Goal: Transaction & Acquisition: Download file/media

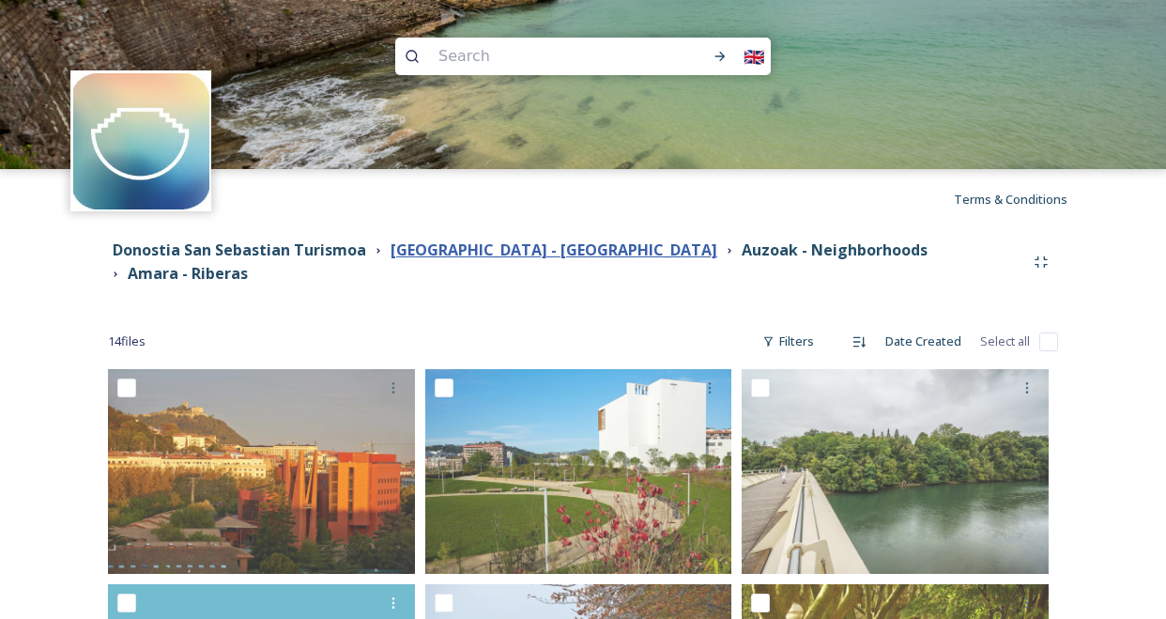
click at [477, 260] on strong "Donostia - San Sebastian" at bounding box center [554, 249] width 327 height 21
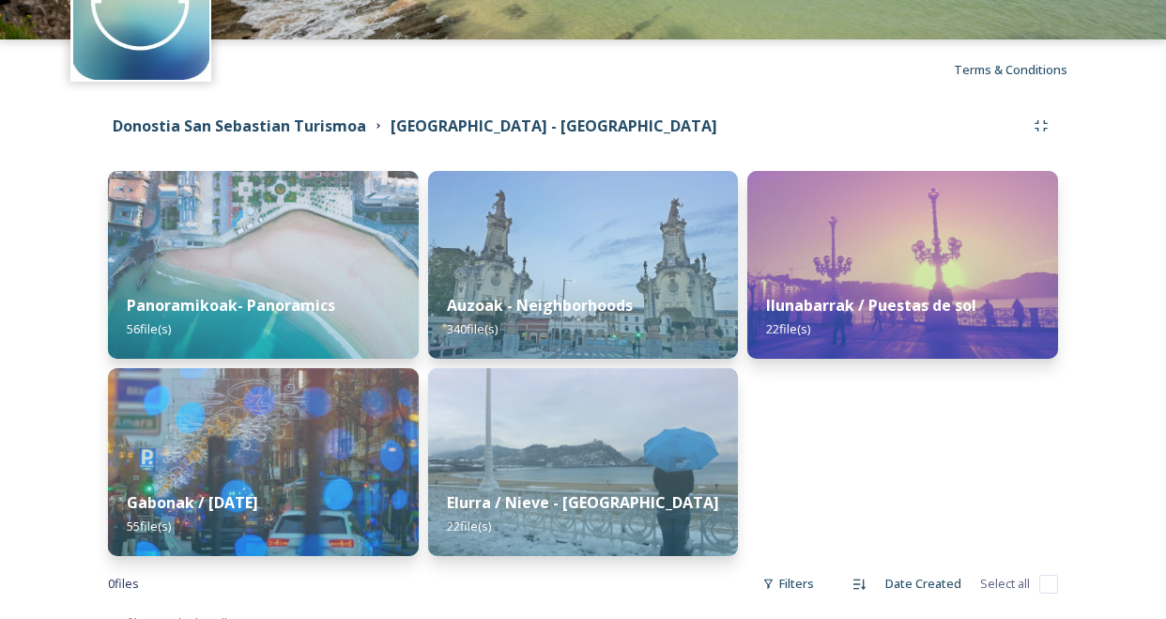
scroll to position [140, 0]
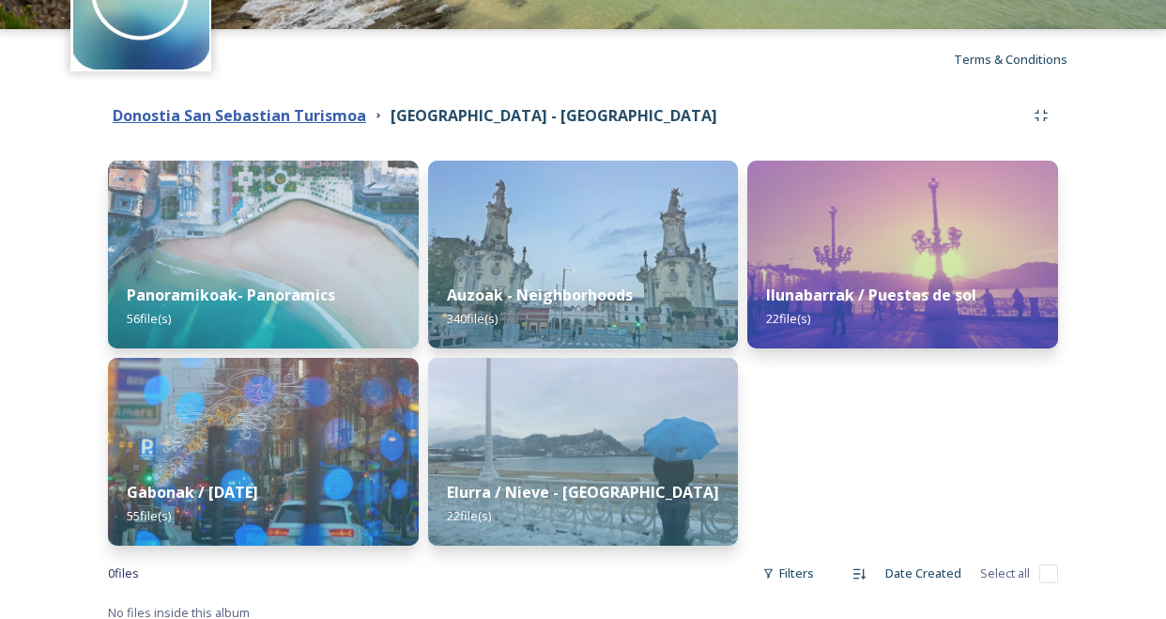
click at [337, 112] on strong "Donostia San Sebastian Turismoa" at bounding box center [240, 115] width 254 height 21
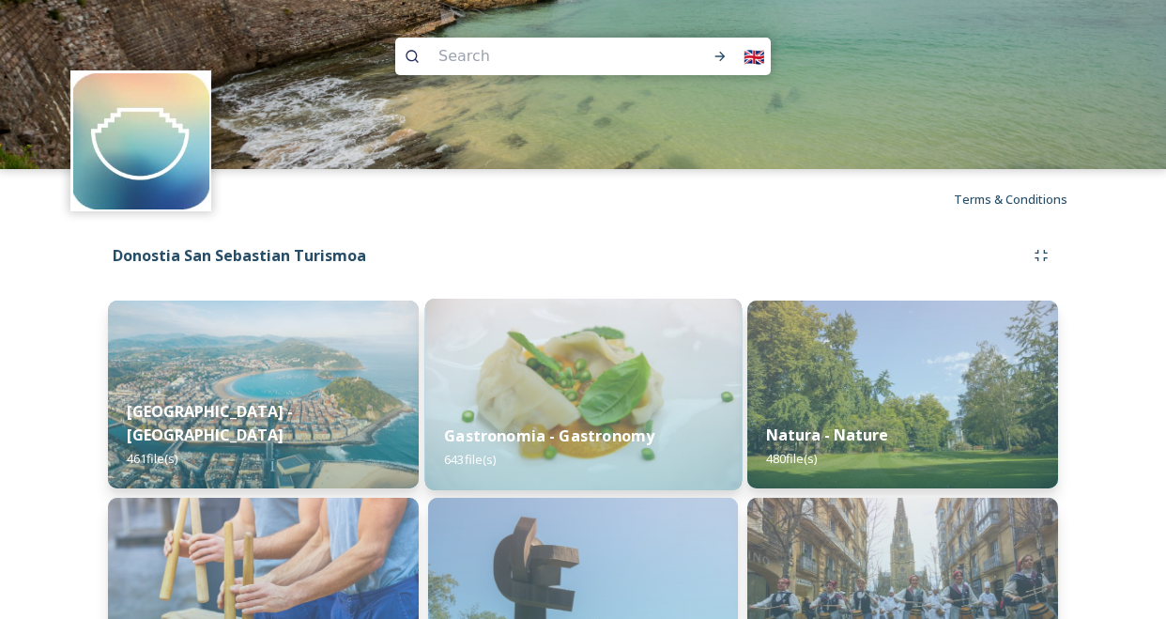
click at [555, 423] on div "Gastronomia - Gastronomy 643 file(s)" at bounding box center [582, 447] width 316 height 85
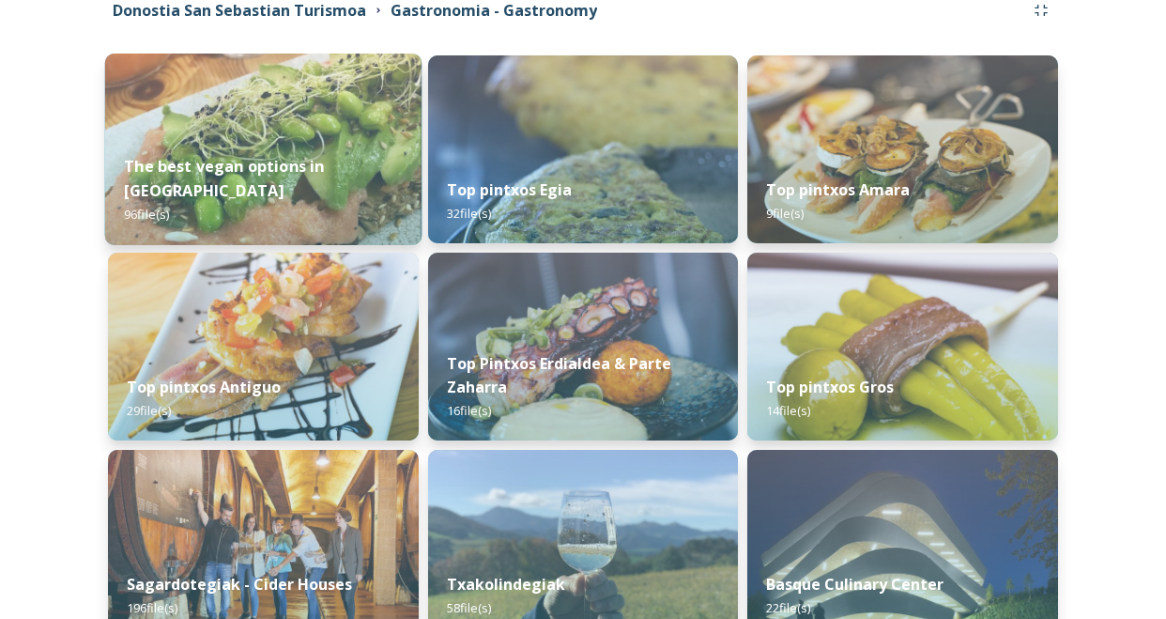
scroll to position [241, 0]
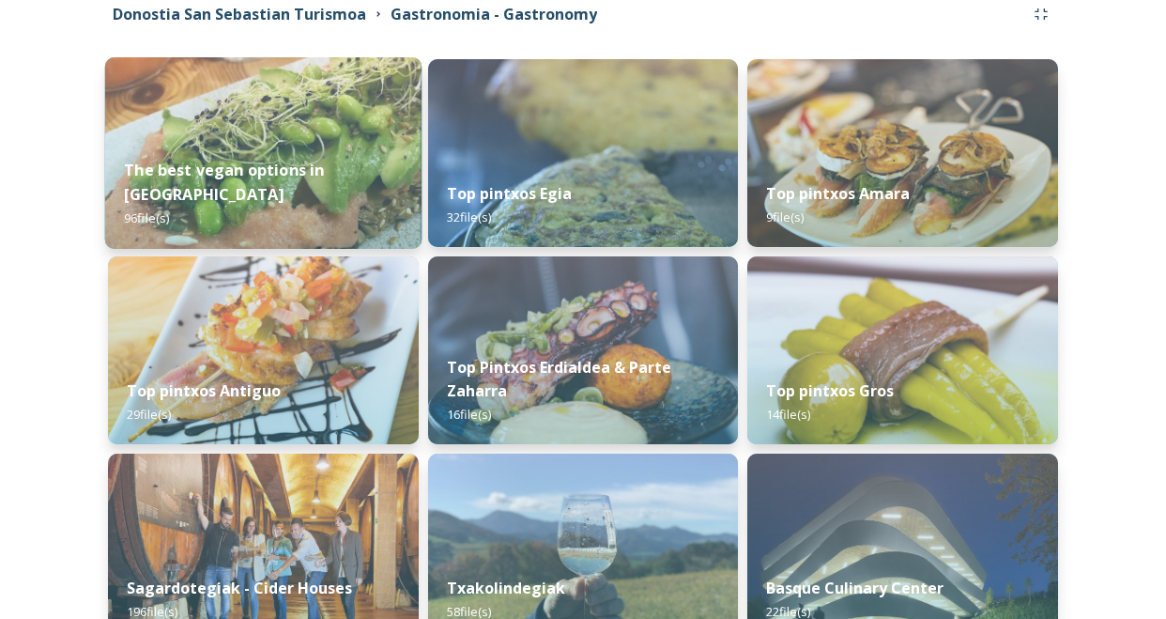
click at [352, 142] on div "The best vegan options in San Sebastián 96 file(s)" at bounding box center [263, 194] width 316 height 109
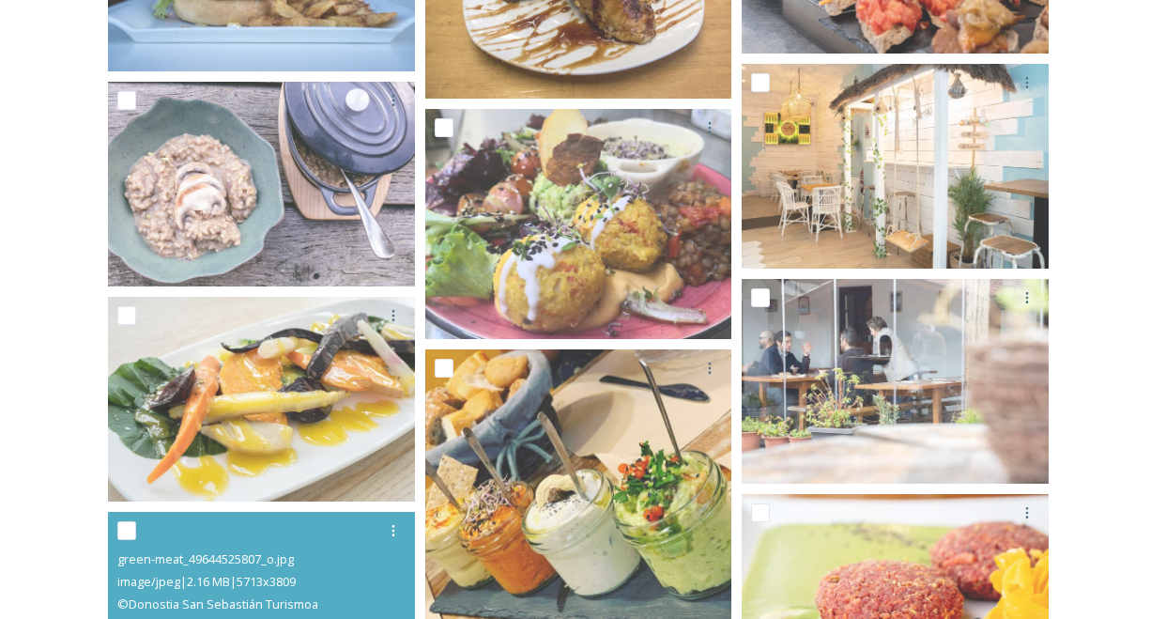
scroll to position [5709, 0]
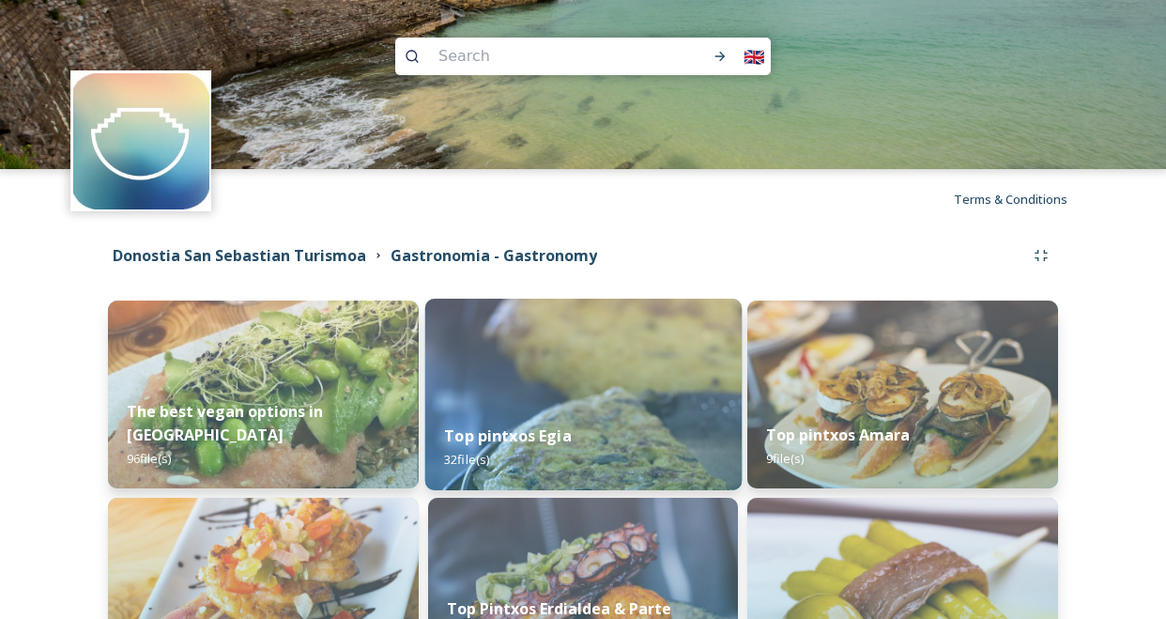
click at [528, 442] on strong "Top pintxos Egia" at bounding box center [508, 435] width 128 height 21
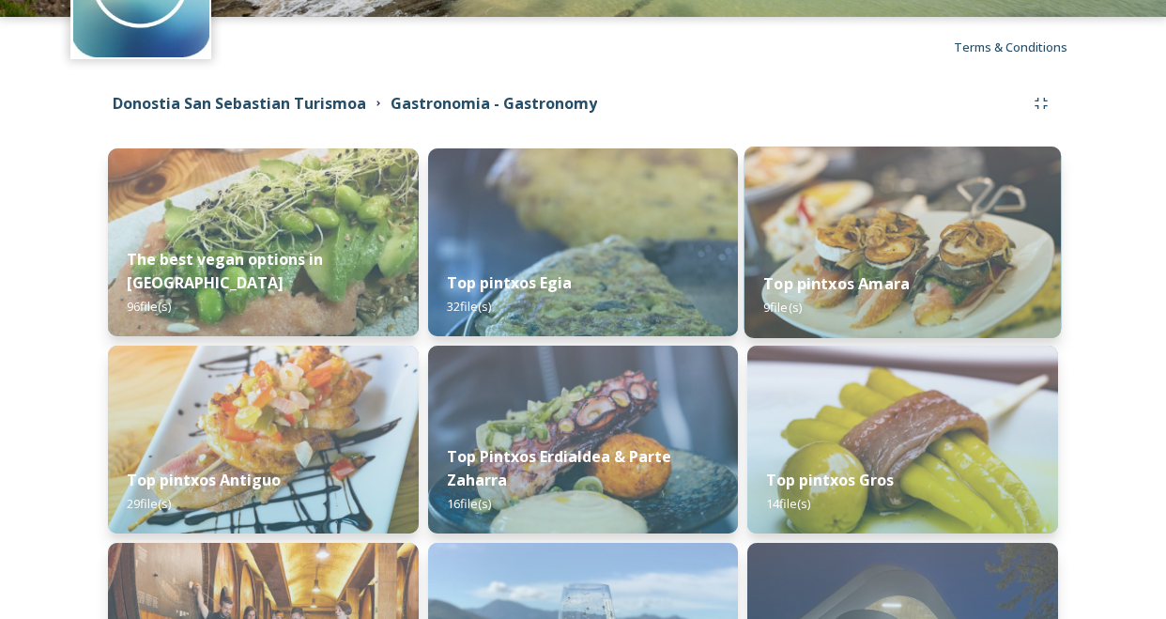
scroll to position [151, 0]
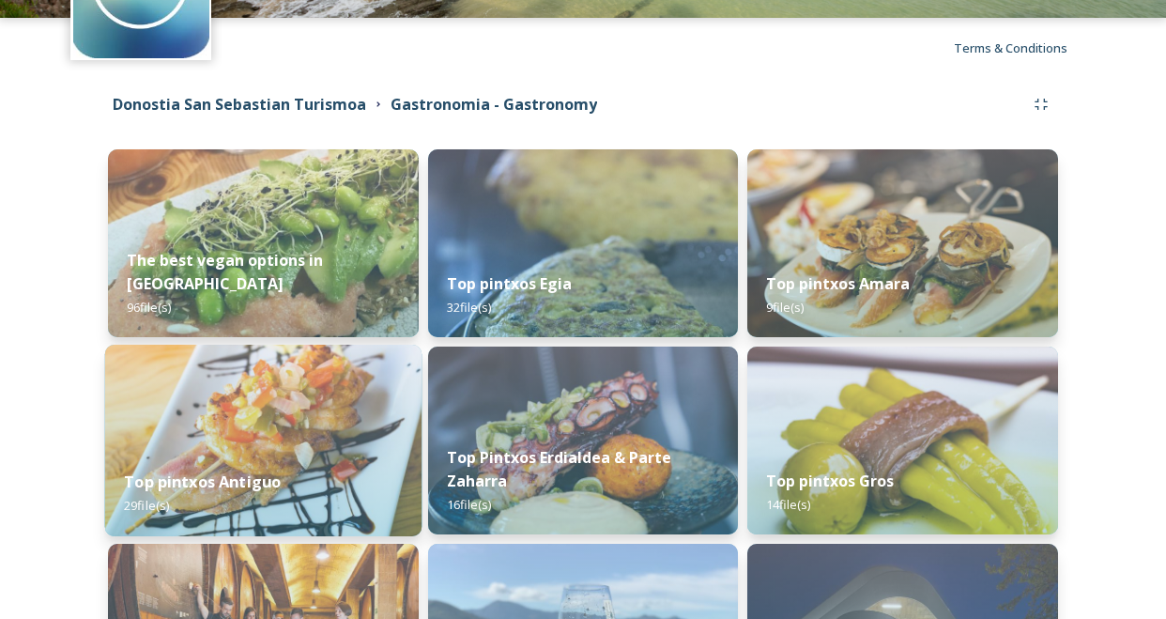
click at [311, 413] on img at bounding box center [263, 441] width 316 height 192
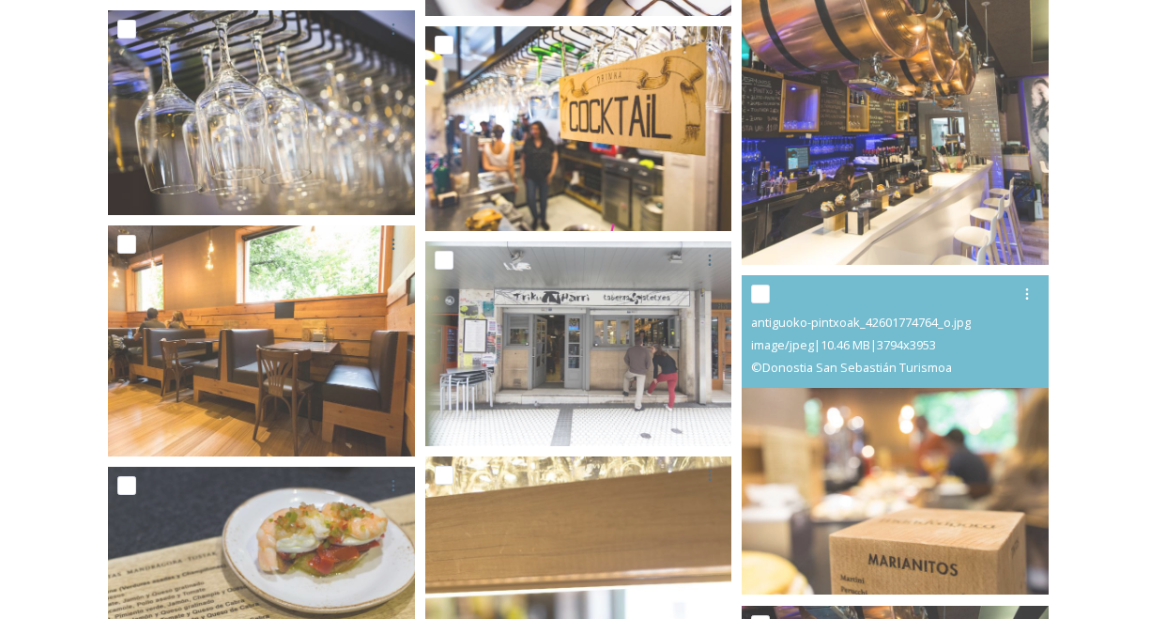
scroll to position [2141, 0]
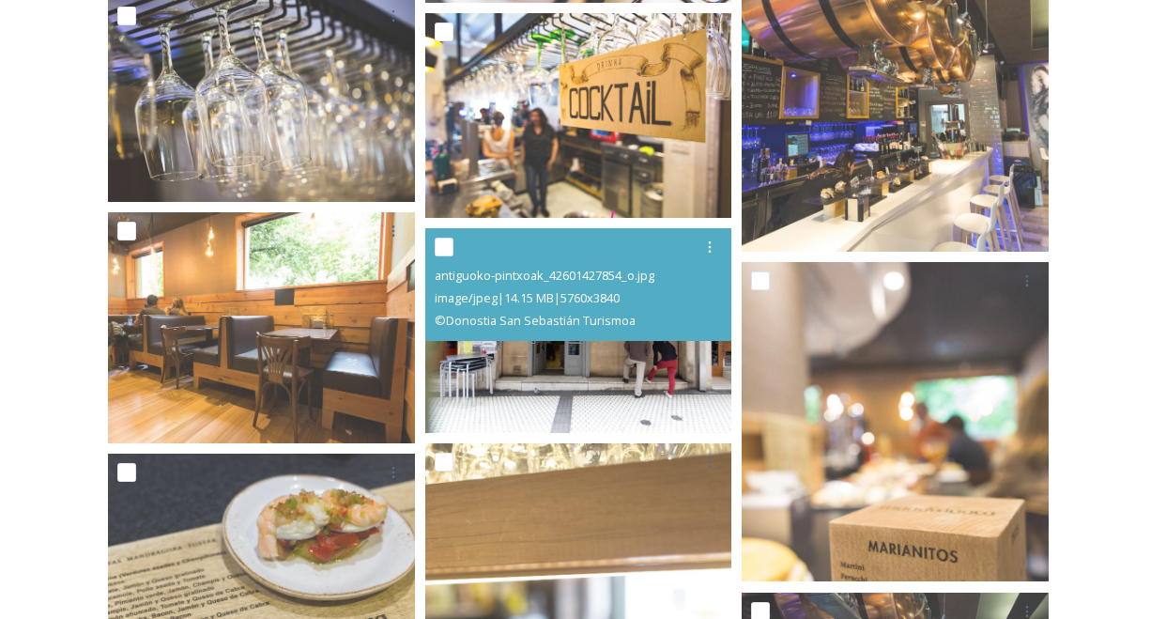
click at [624, 361] on img at bounding box center [578, 330] width 307 height 205
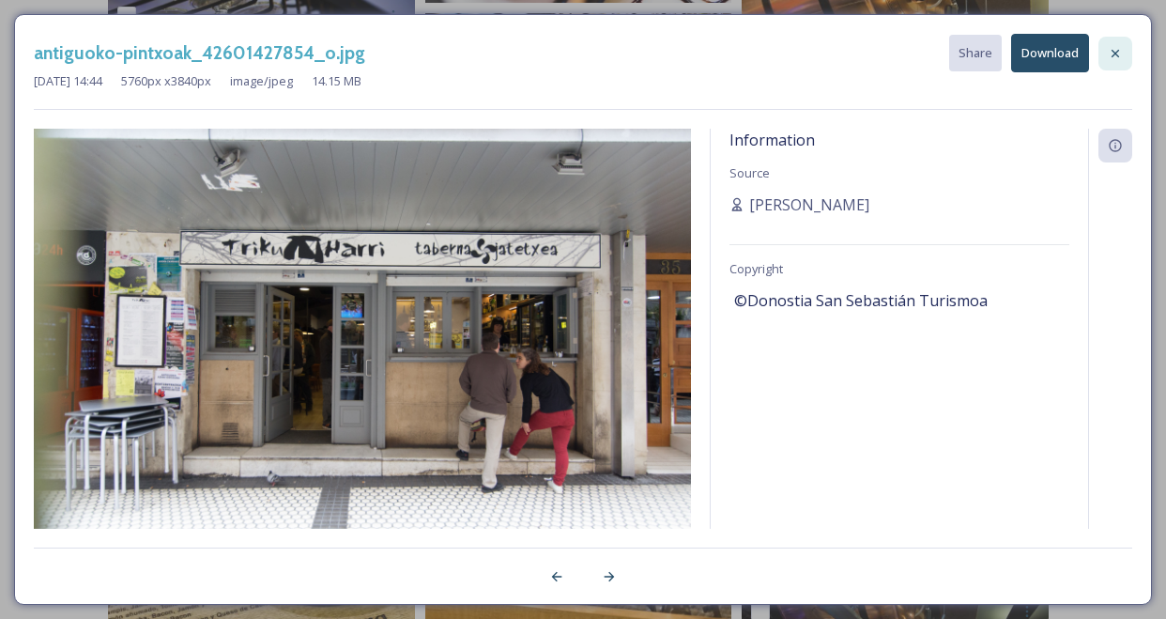
click at [1108, 65] on div at bounding box center [1116, 54] width 34 height 34
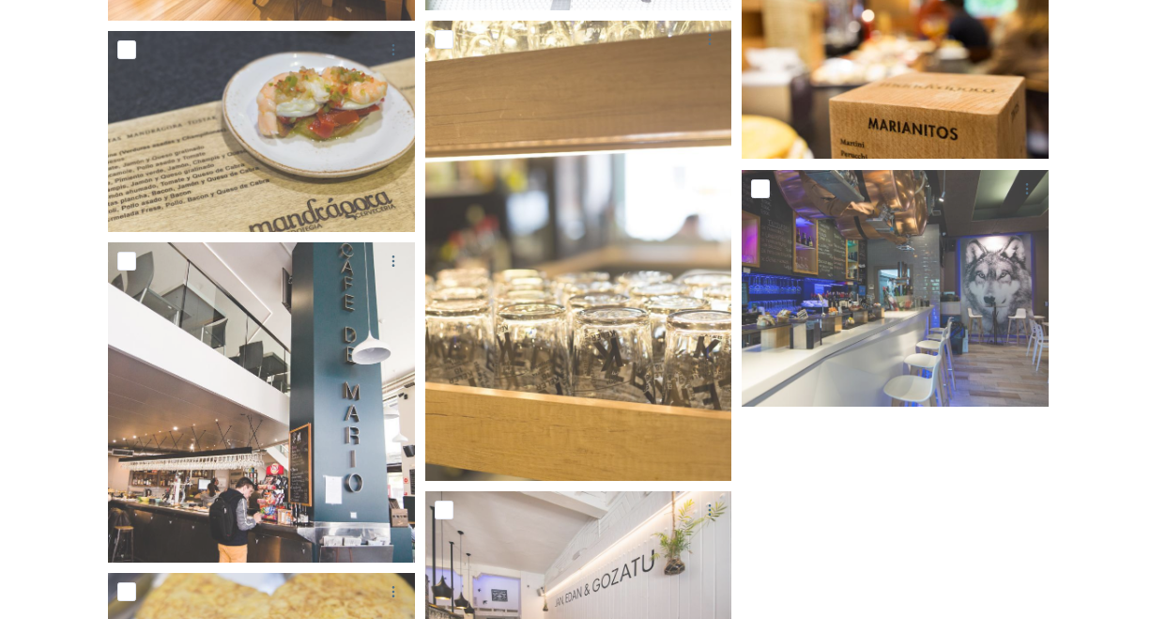
scroll to position [2566, 0]
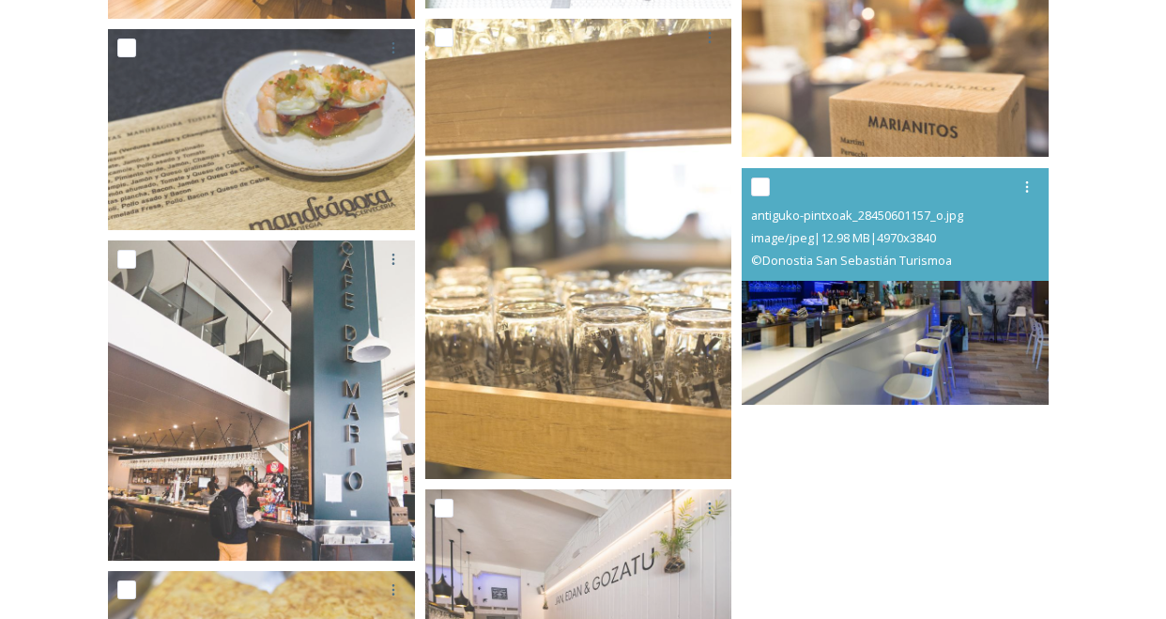
click at [880, 320] on img at bounding box center [895, 286] width 307 height 238
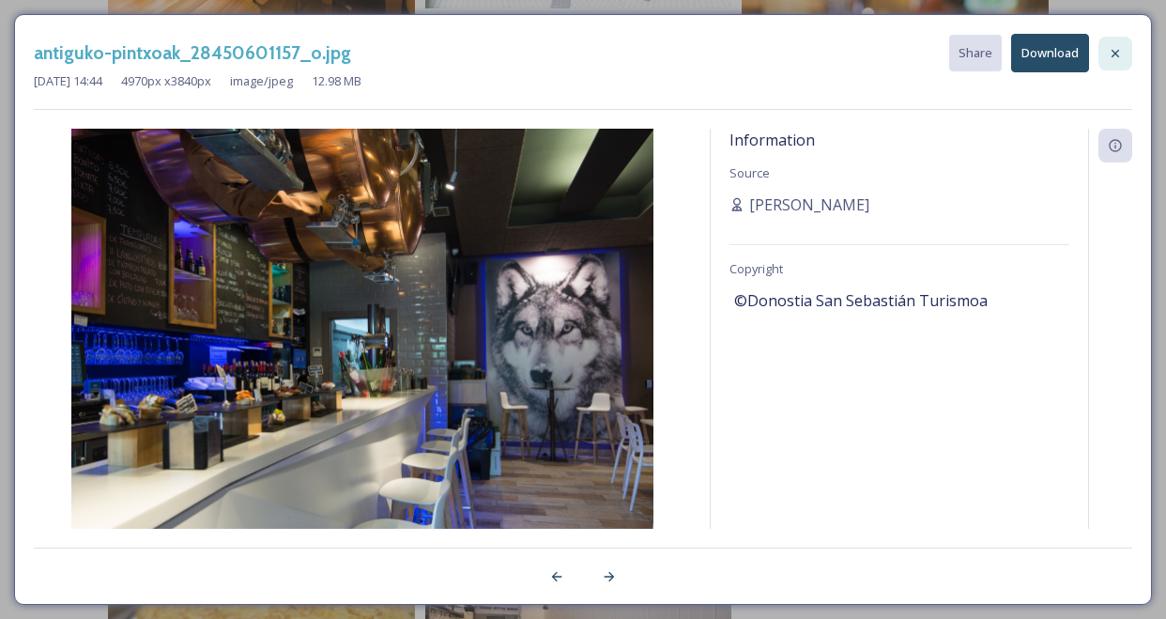
click at [1116, 54] on icon at bounding box center [1115, 53] width 15 height 15
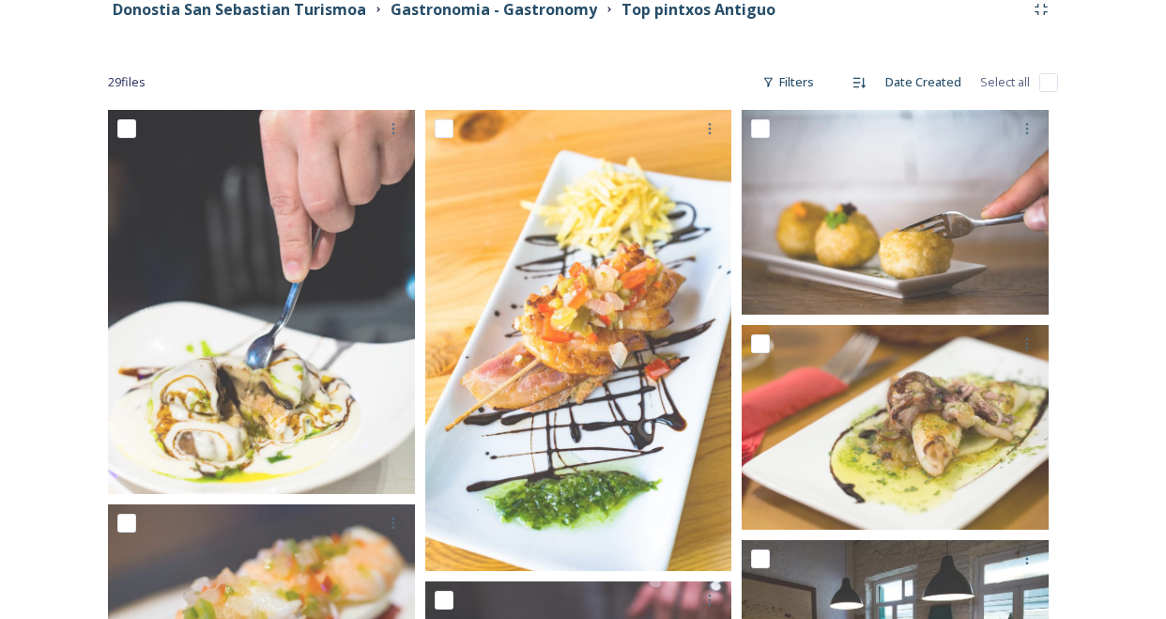
scroll to position [0, 0]
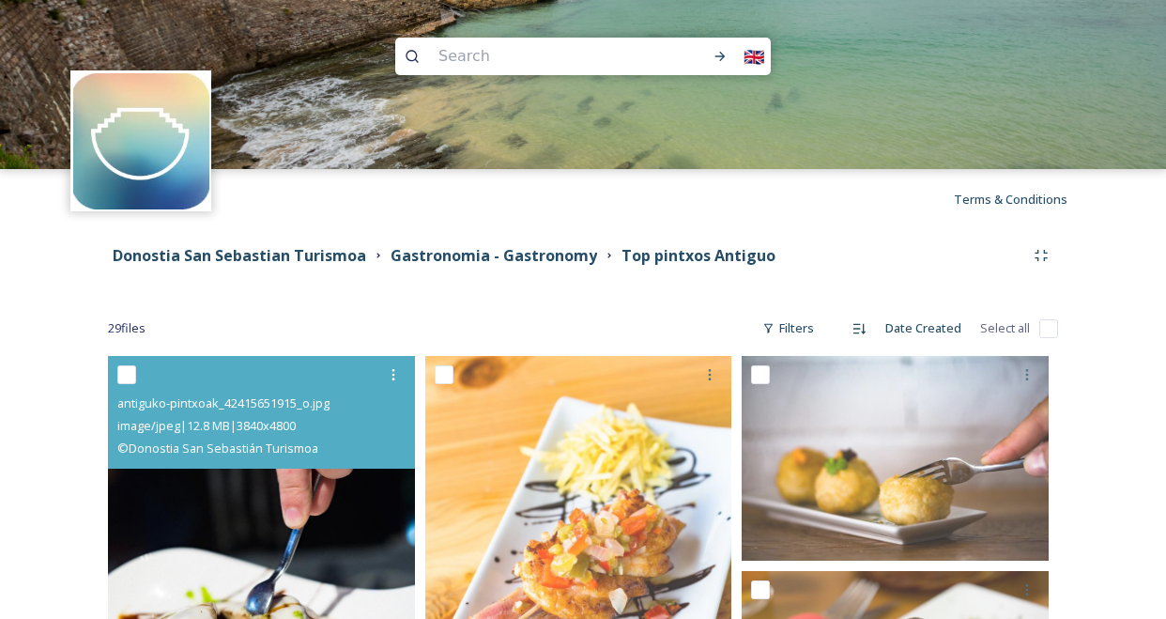
click at [305, 548] on img at bounding box center [261, 548] width 307 height 384
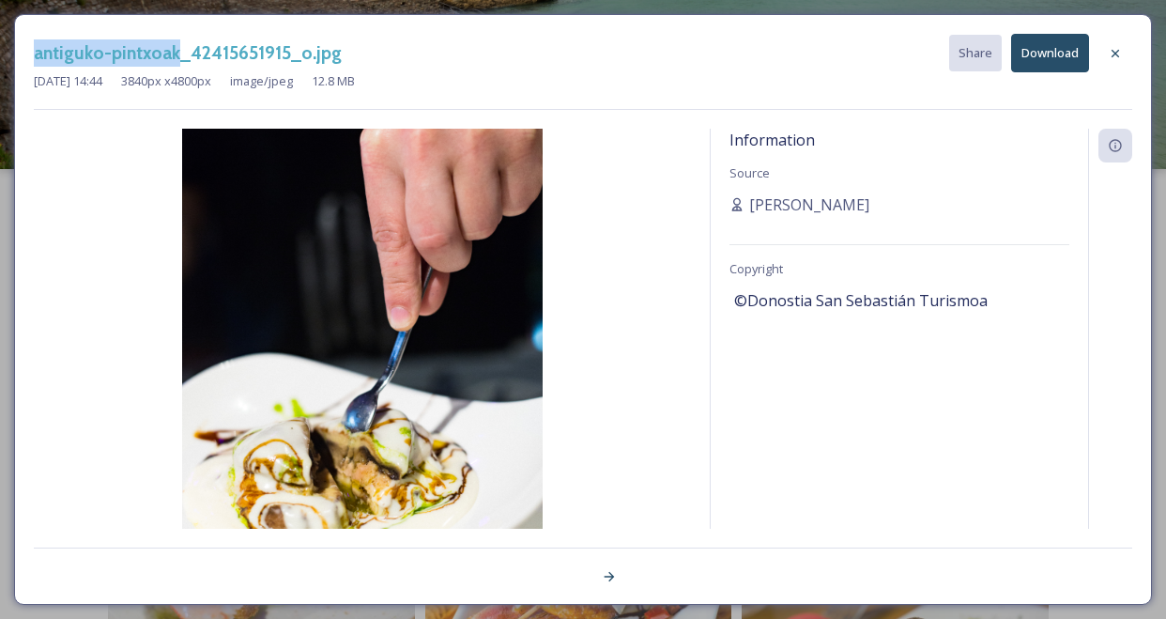
drag, startPoint x: 33, startPoint y: 54, endPoint x: 171, endPoint y: 55, distance: 138.0
click at [172, 55] on div "antiguko-pintxoak_42415651915_o.jpg Share Download Aug 24 2023 14:44 3840 px x …" at bounding box center [583, 309] width 1138 height 591
copy h3 "antiguko-pintxoak"
click at [1117, 59] on icon at bounding box center [1115, 53] width 15 height 15
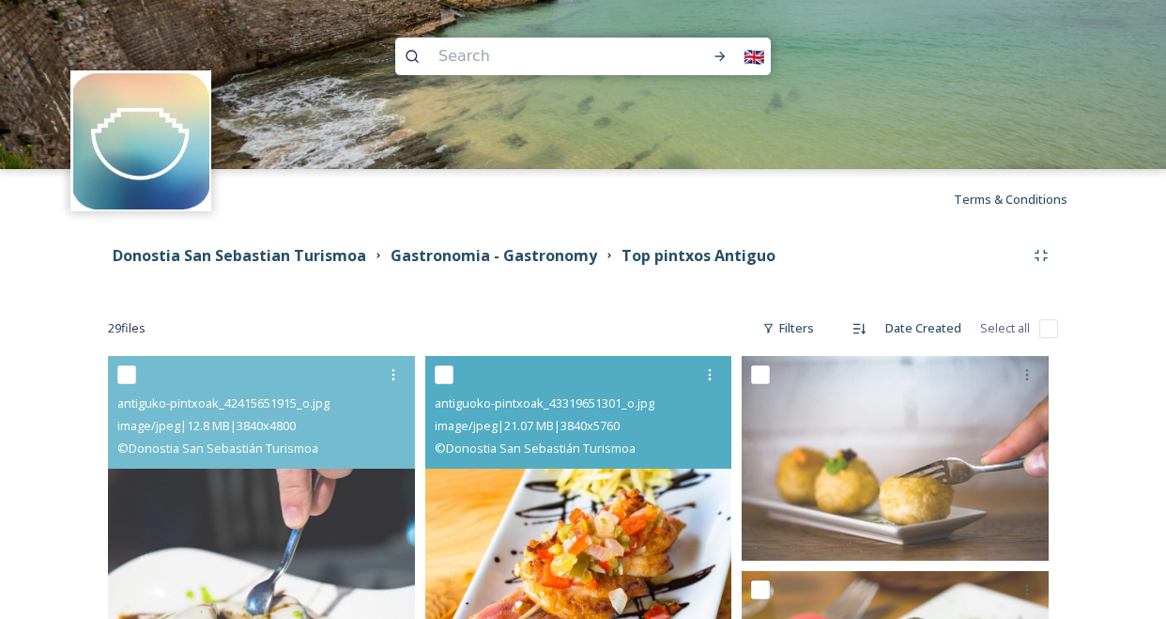
click at [613, 496] on img at bounding box center [578, 586] width 307 height 461
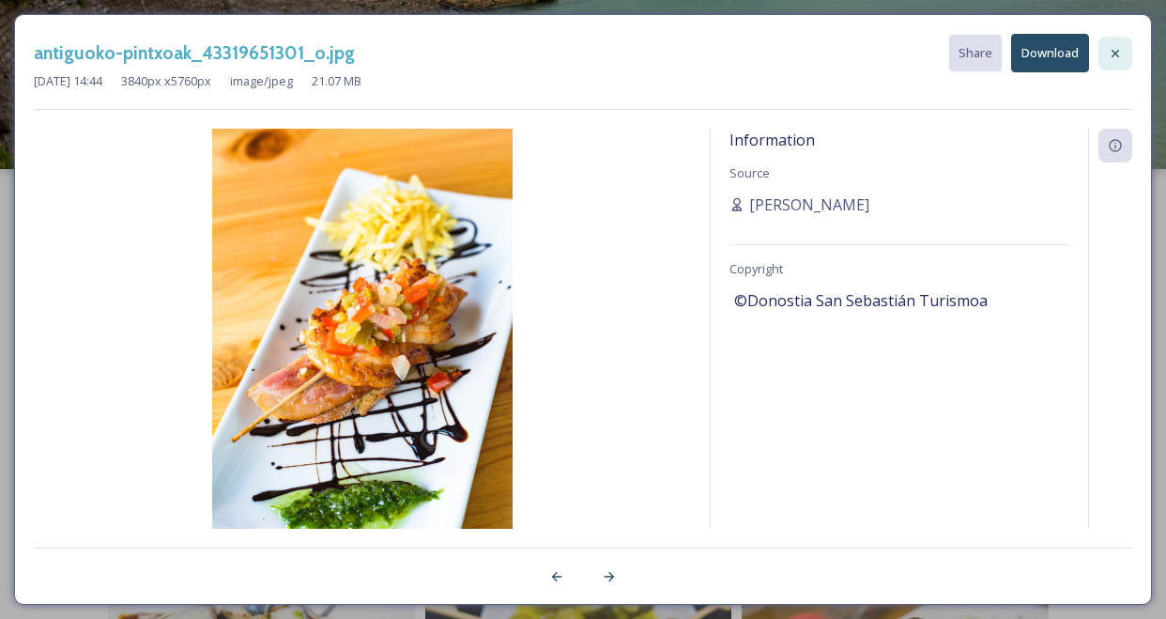
click at [1119, 57] on icon at bounding box center [1115, 53] width 15 height 15
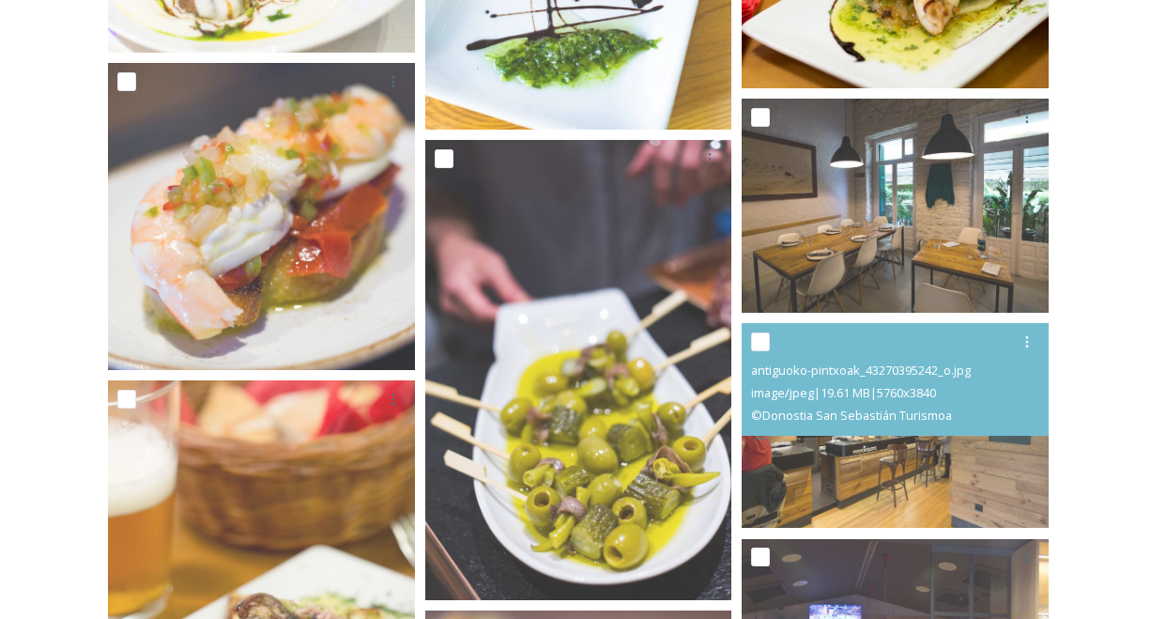
scroll to position [724, 0]
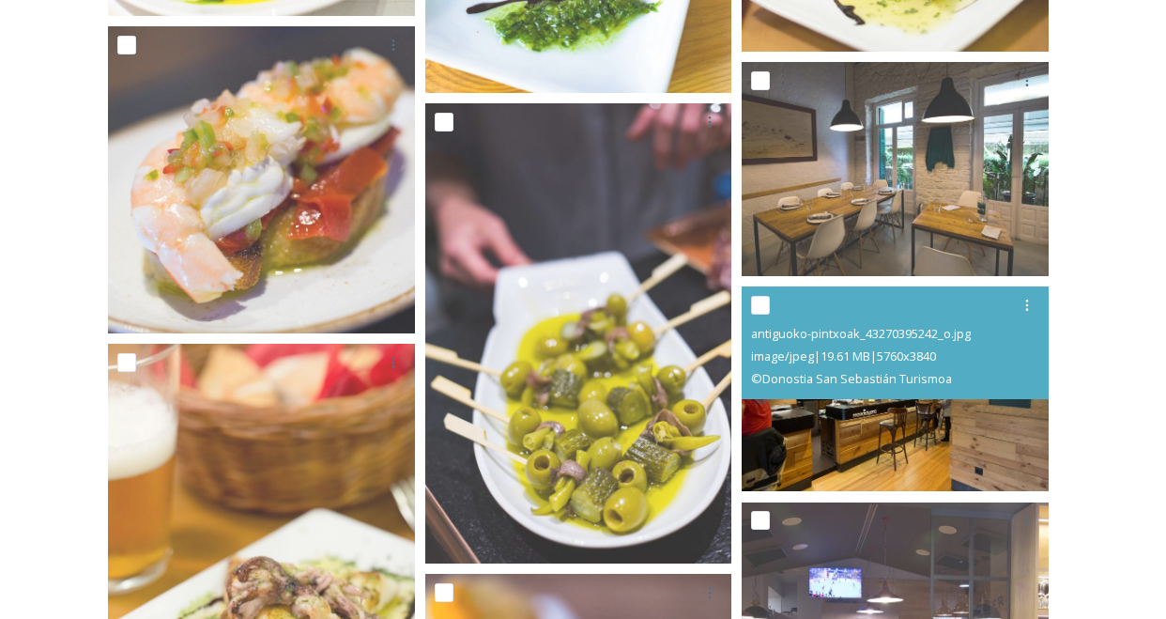
click at [899, 433] on img at bounding box center [895, 388] width 307 height 205
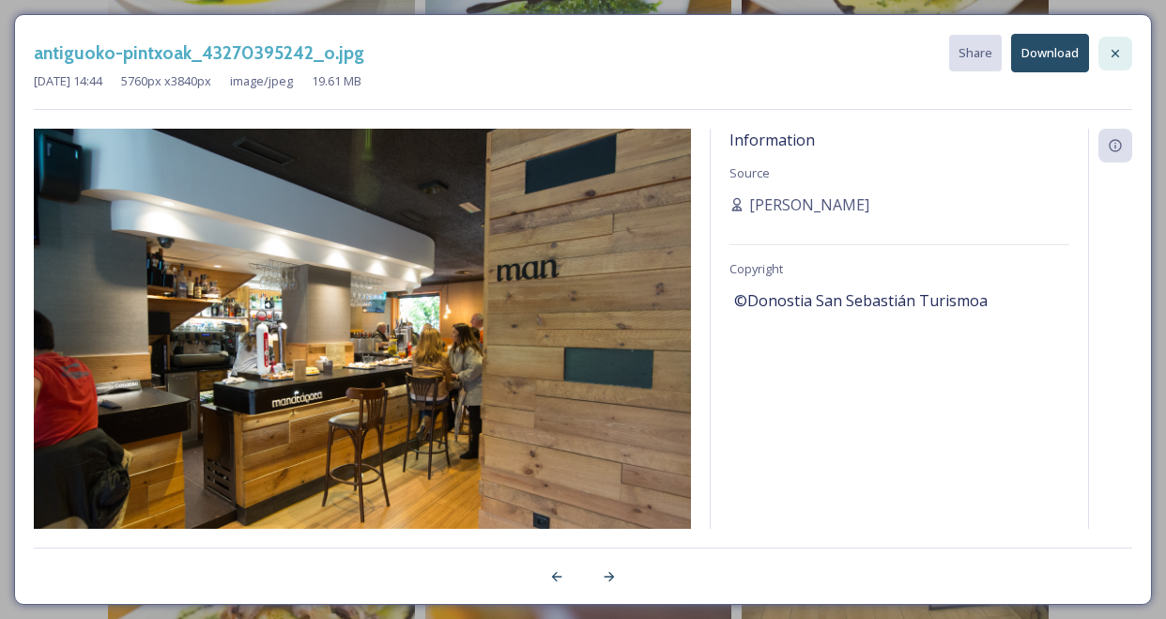
click at [1115, 56] on icon at bounding box center [1115, 53] width 15 height 15
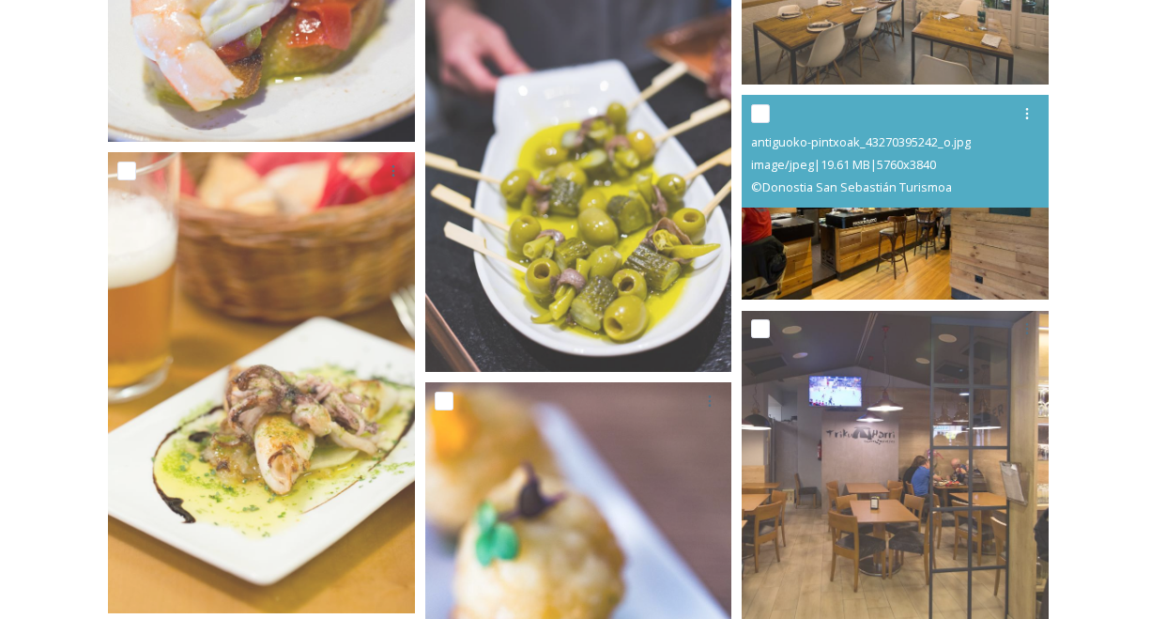
scroll to position [933, 0]
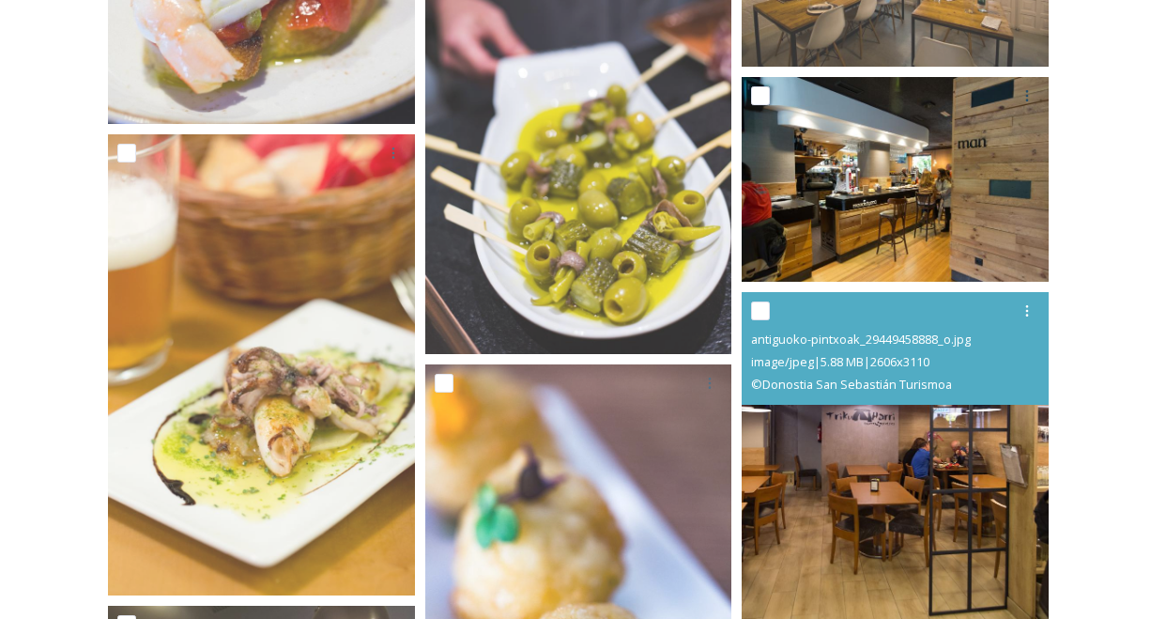
click at [818, 473] on img at bounding box center [895, 476] width 307 height 366
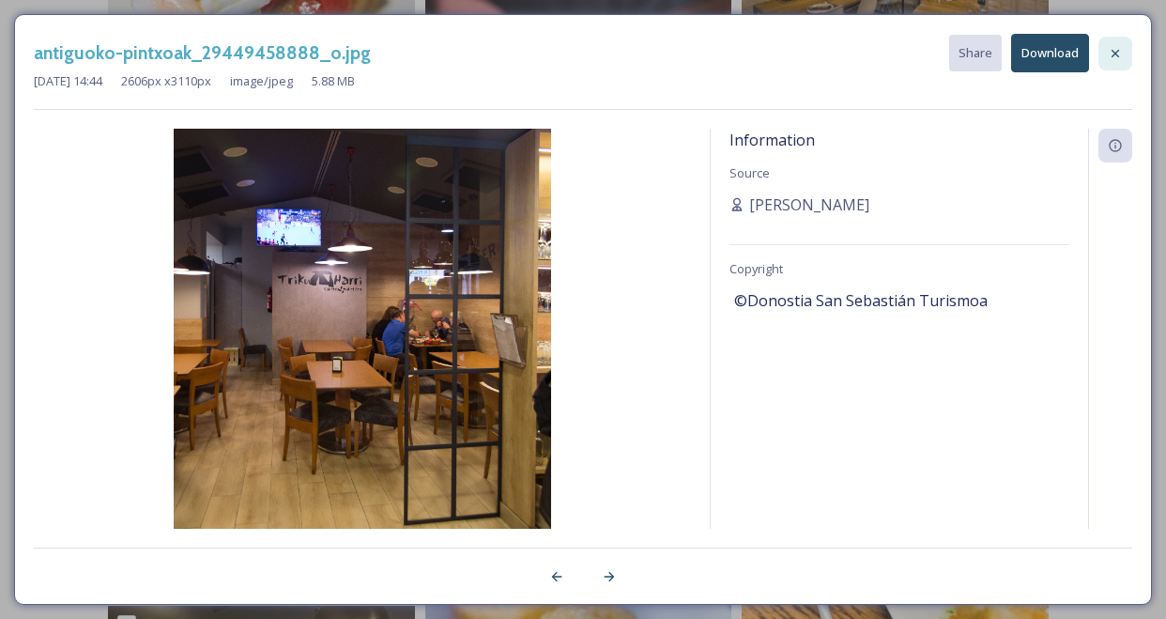
click at [1118, 54] on icon at bounding box center [1115, 53] width 15 height 15
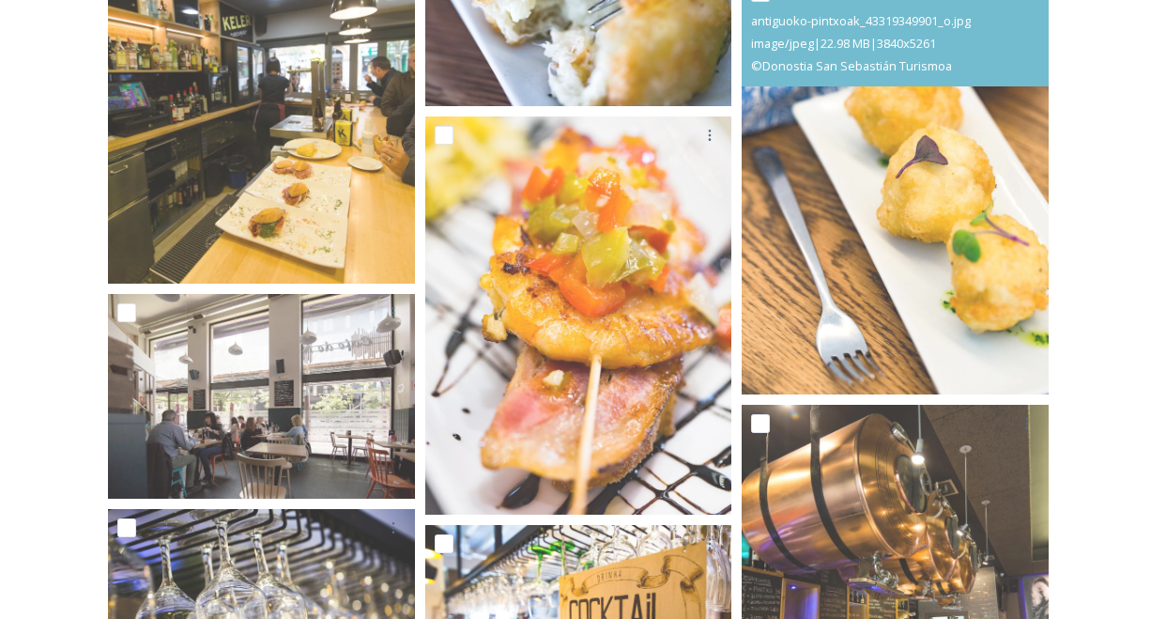
scroll to position [1630, 0]
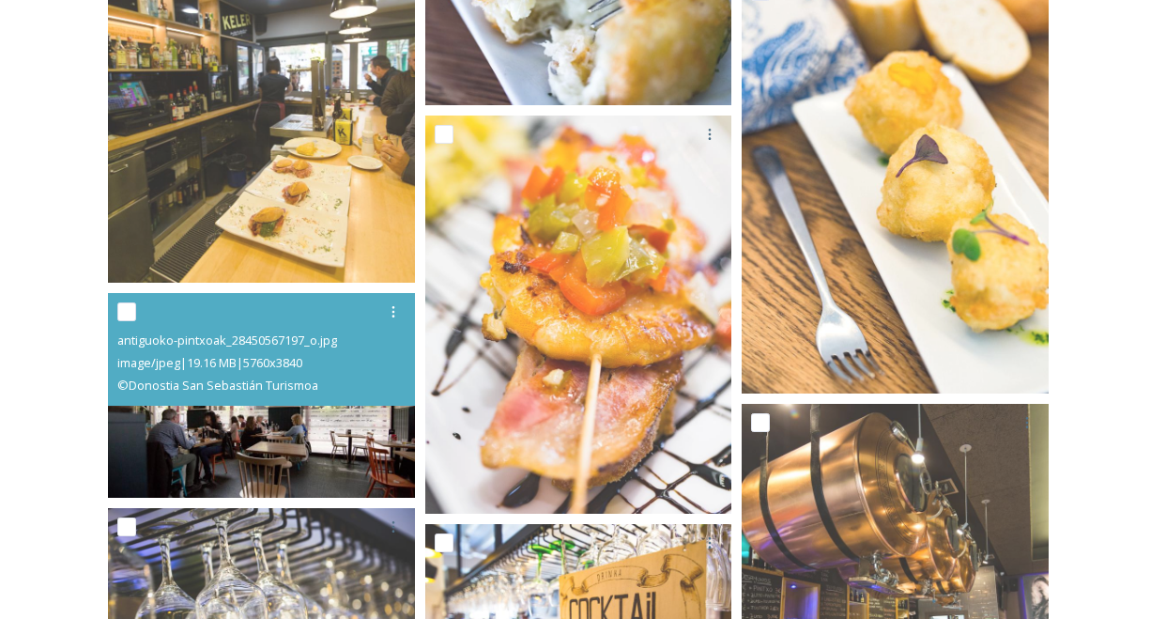
click at [331, 455] on img at bounding box center [261, 395] width 307 height 205
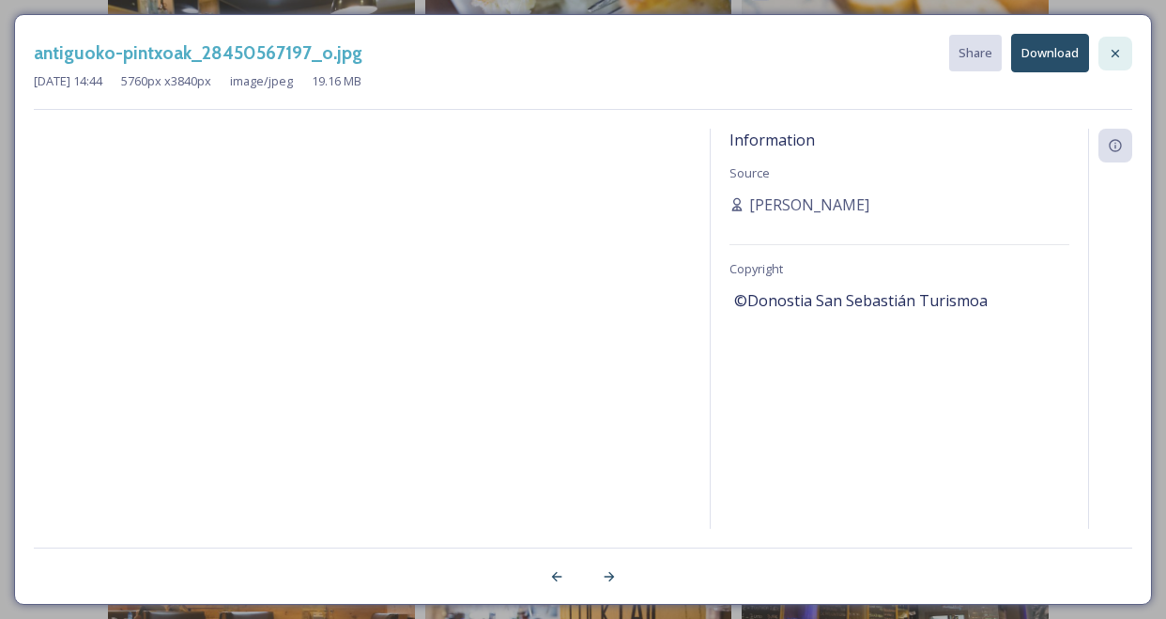
click at [1115, 59] on icon at bounding box center [1115, 53] width 15 height 15
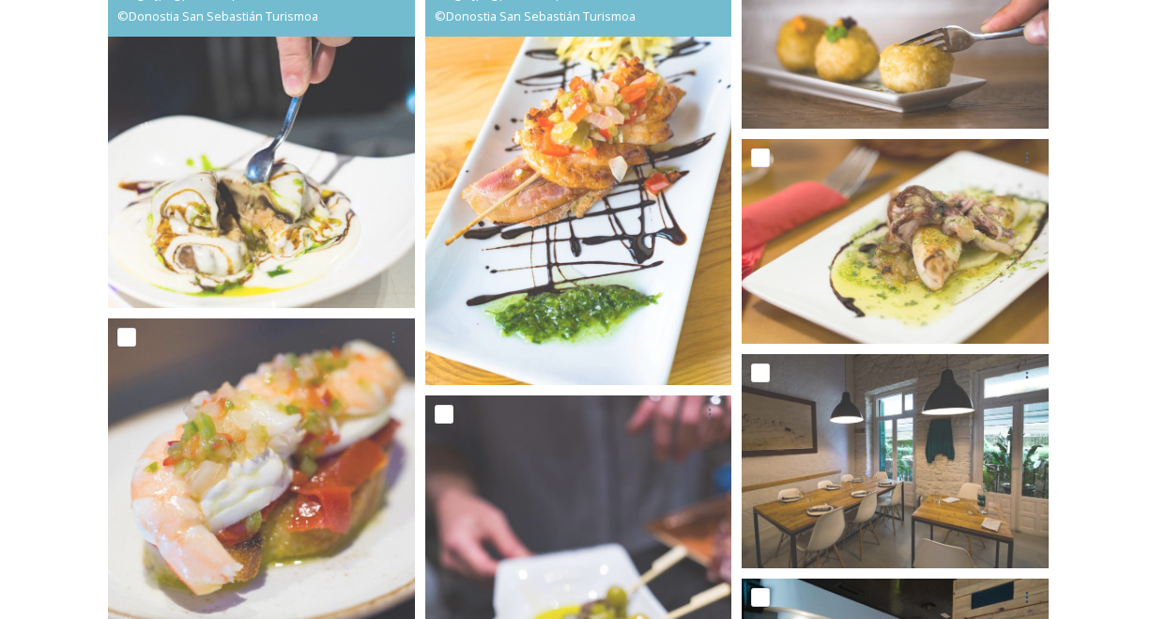
scroll to position [0, 0]
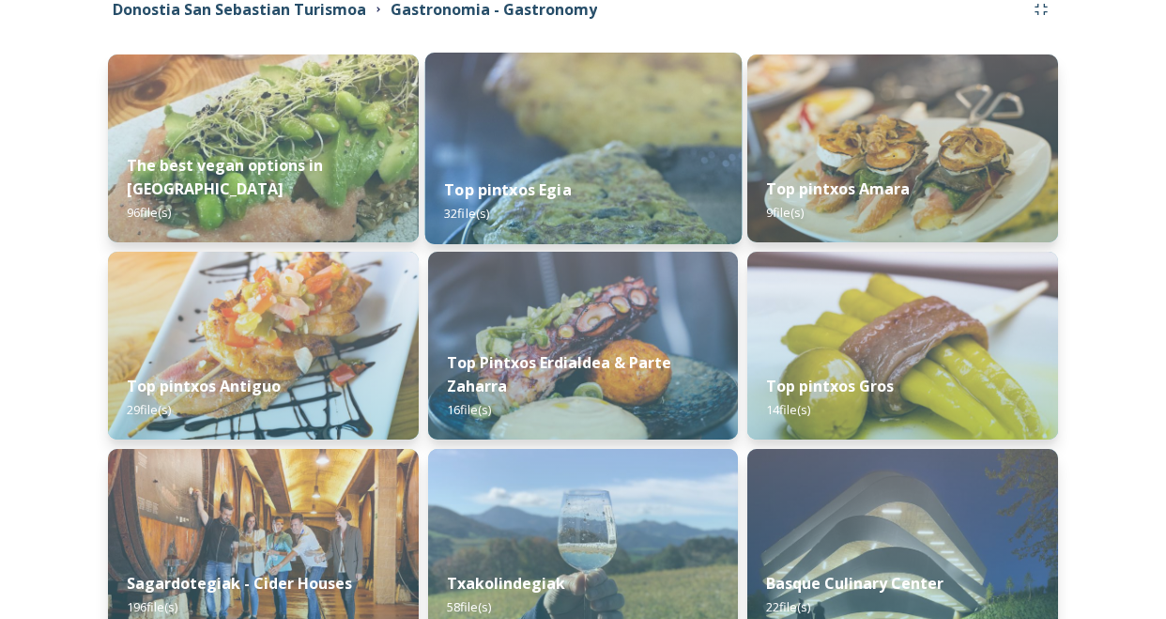
scroll to position [216, 0]
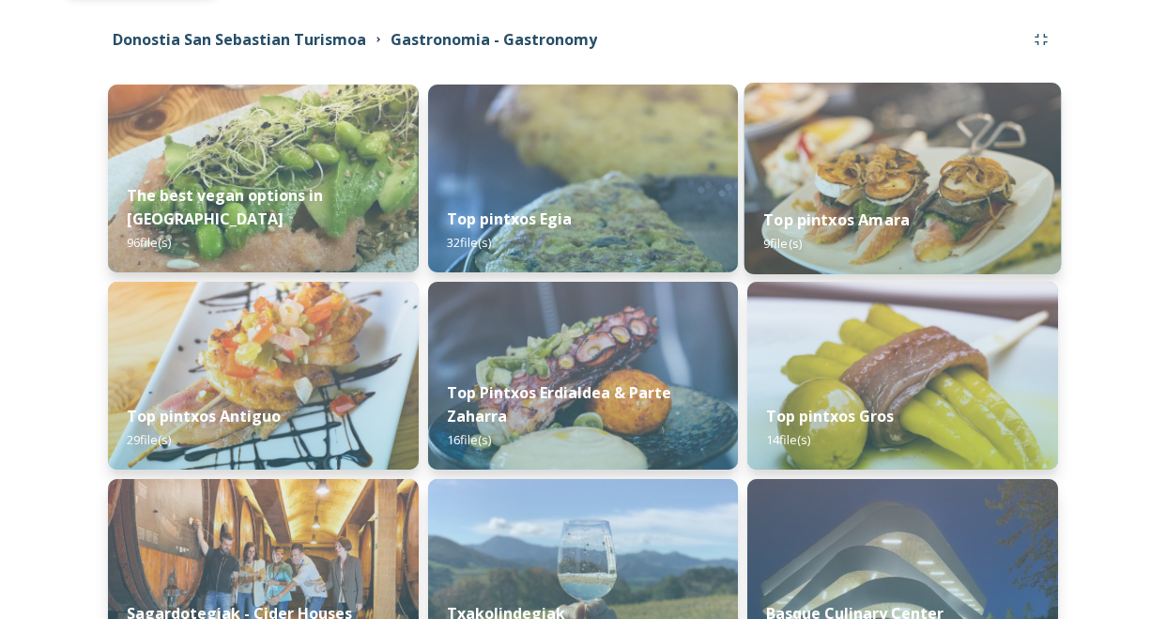
click at [851, 230] on strong "Top pintxos Amara" at bounding box center [836, 219] width 146 height 21
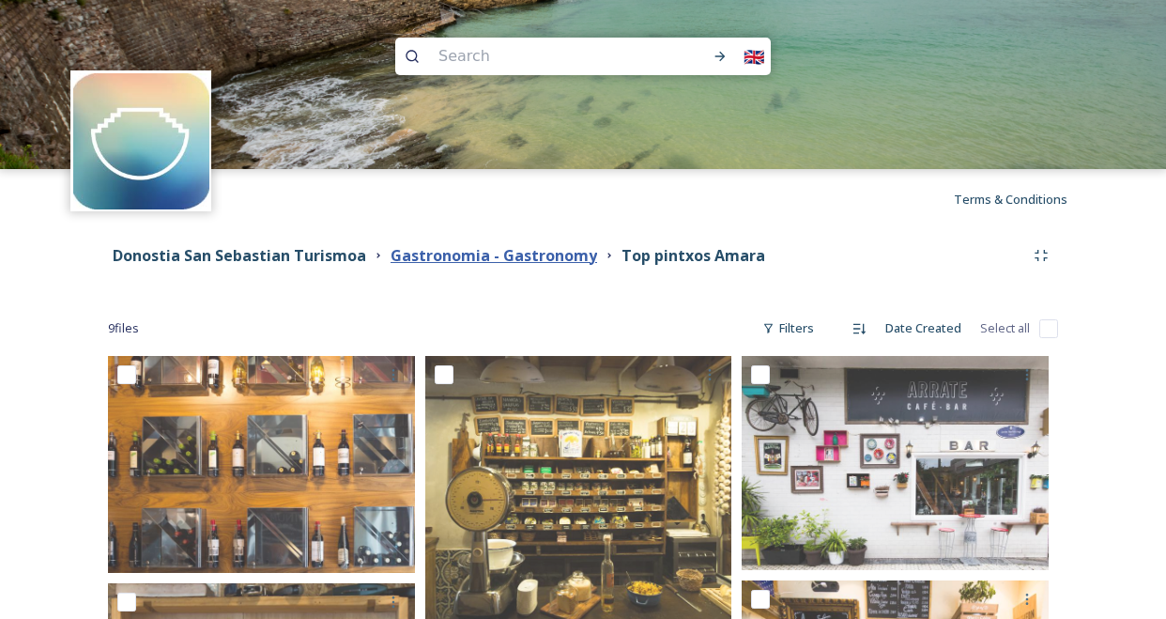
click at [447, 256] on strong "Gastronomia - Gastronomy" at bounding box center [494, 255] width 207 height 21
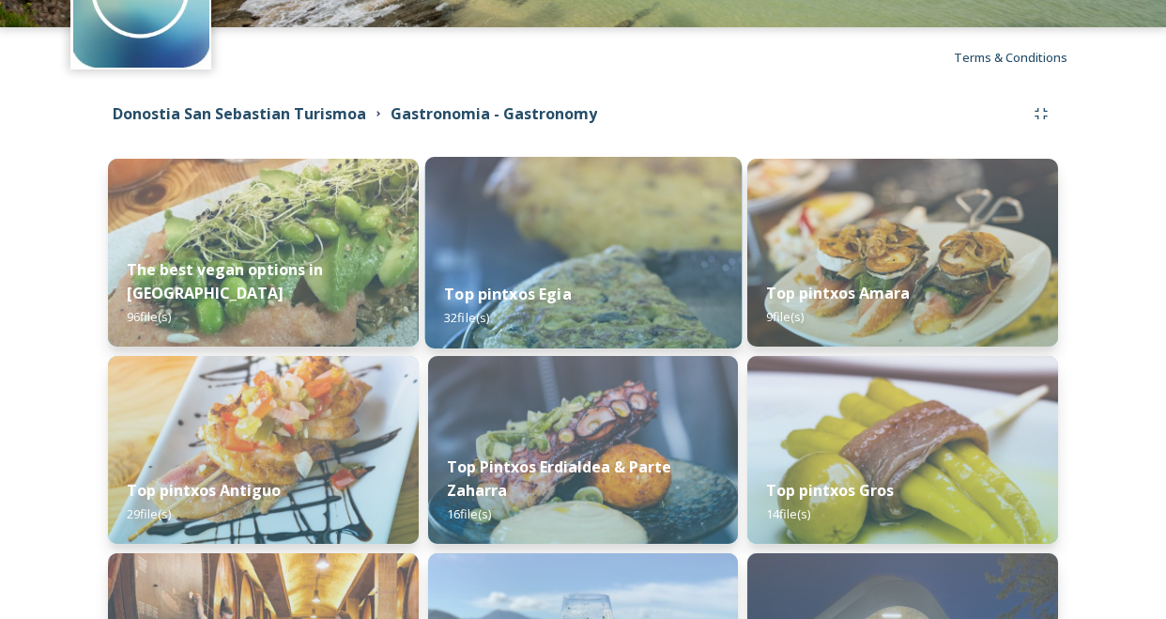
scroll to position [146, 0]
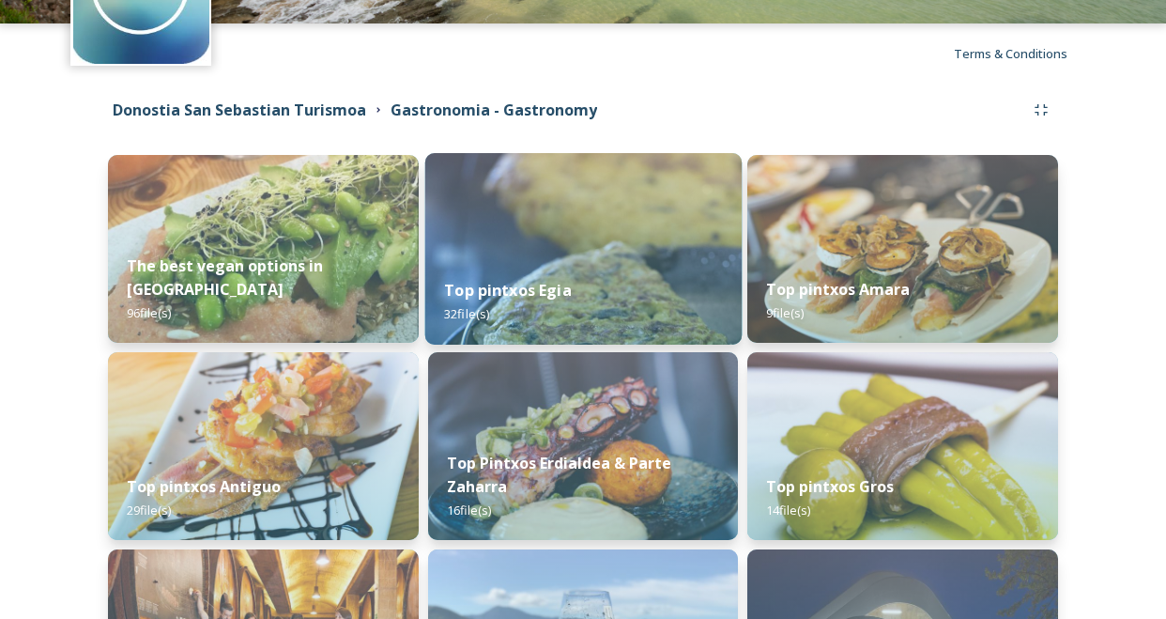
click at [522, 316] on div "Top pintxos Egia 32 file(s)" at bounding box center [582, 301] width 316 height 85
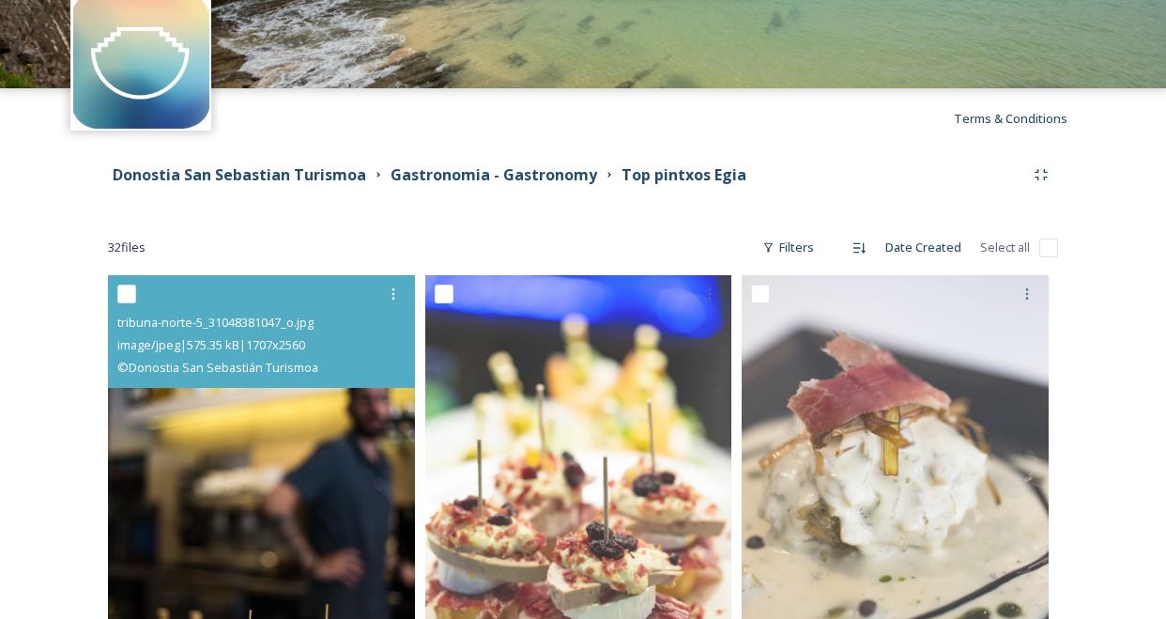
scroll to position [74, 0]
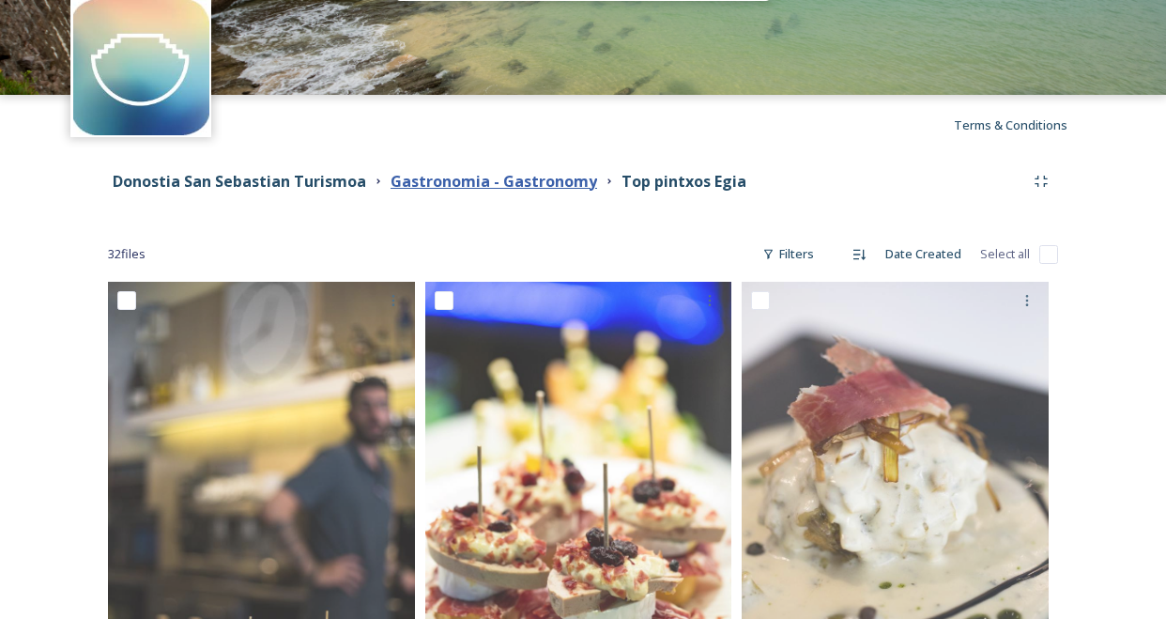
click at [485, 178] on strong "Gastronomia - Gastronomy" at bounding box center [494, 181] width 207 height 21
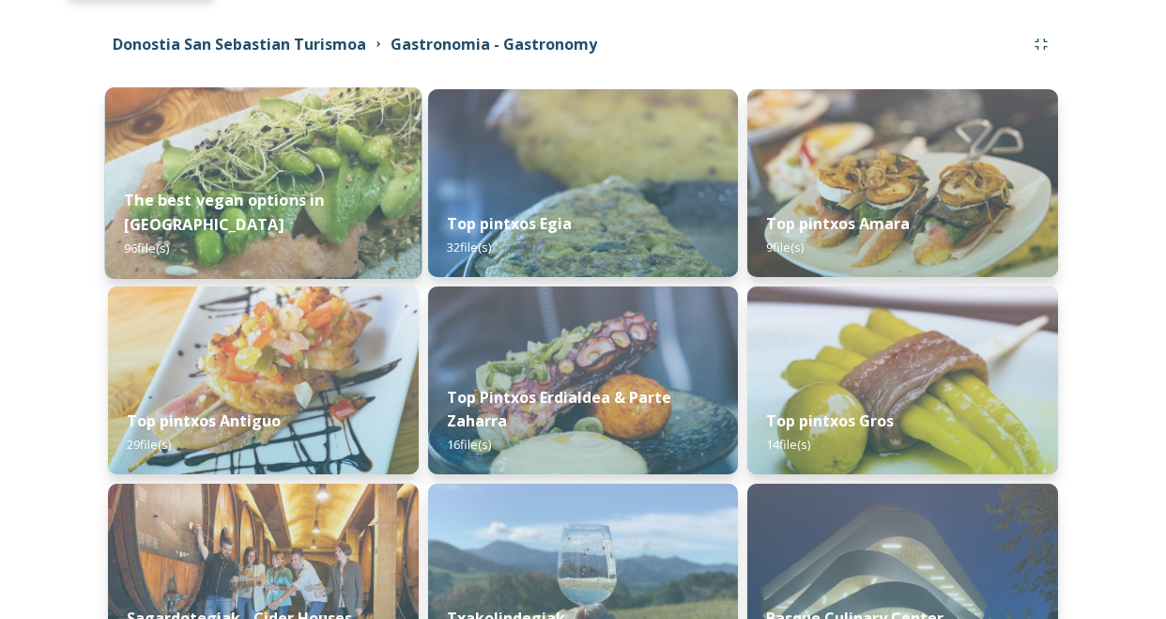
scroll to position [221, 0]
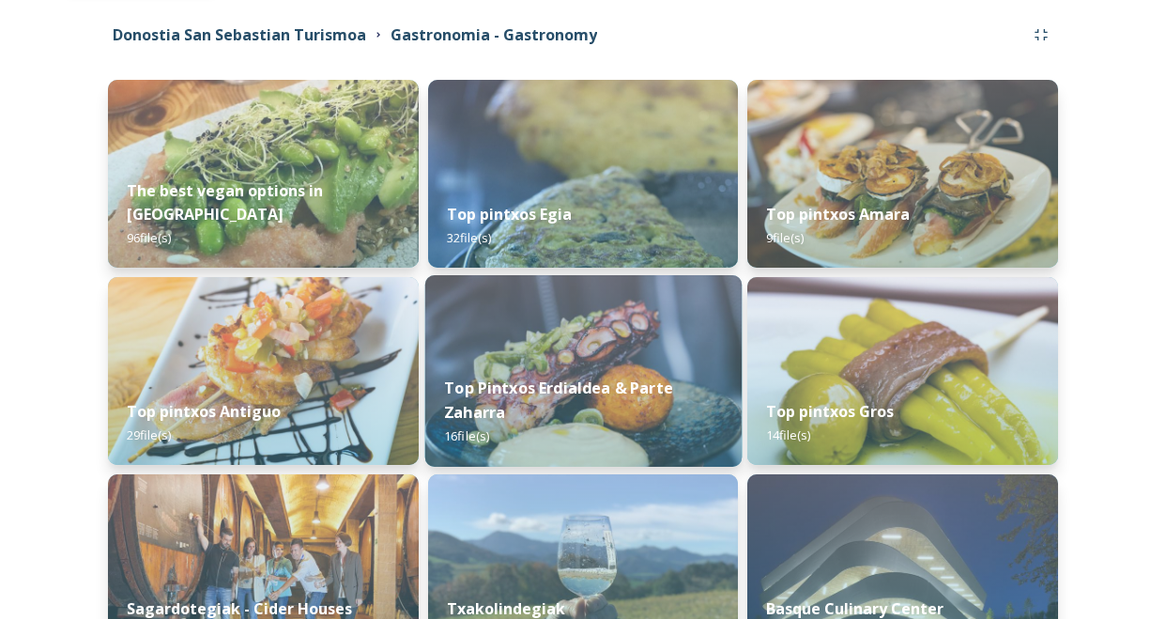
click at [501, 386] on strong "Top Pintxos Erdialdea & Parte Zaharra" at bounding box center [558, 400] width 229 height 45
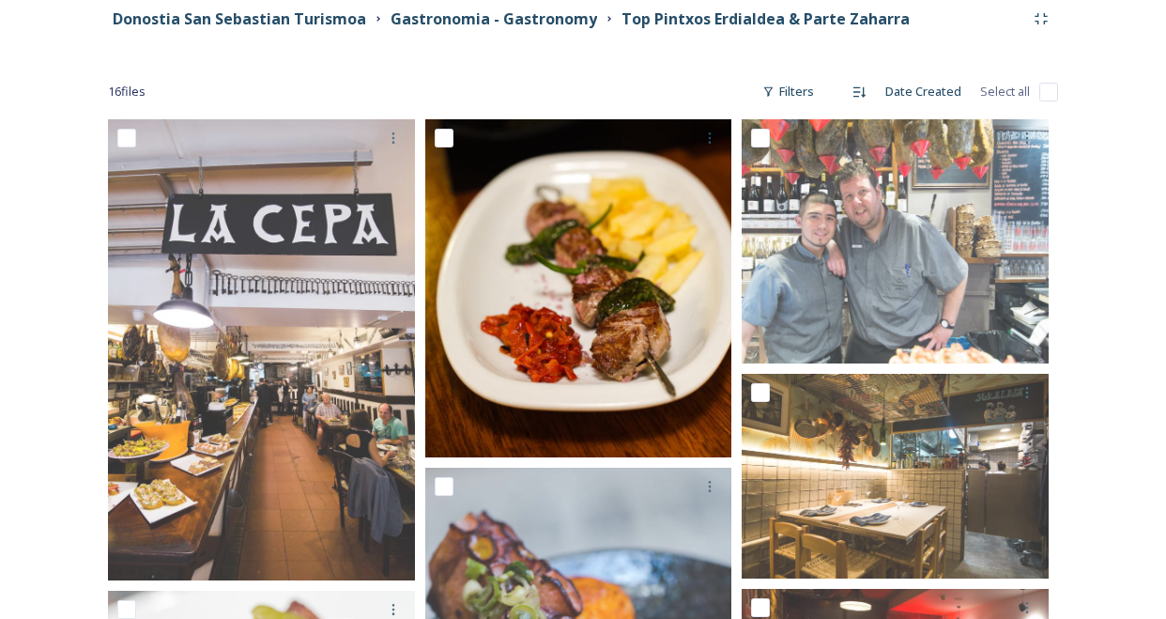
scroll to position [238, 0]
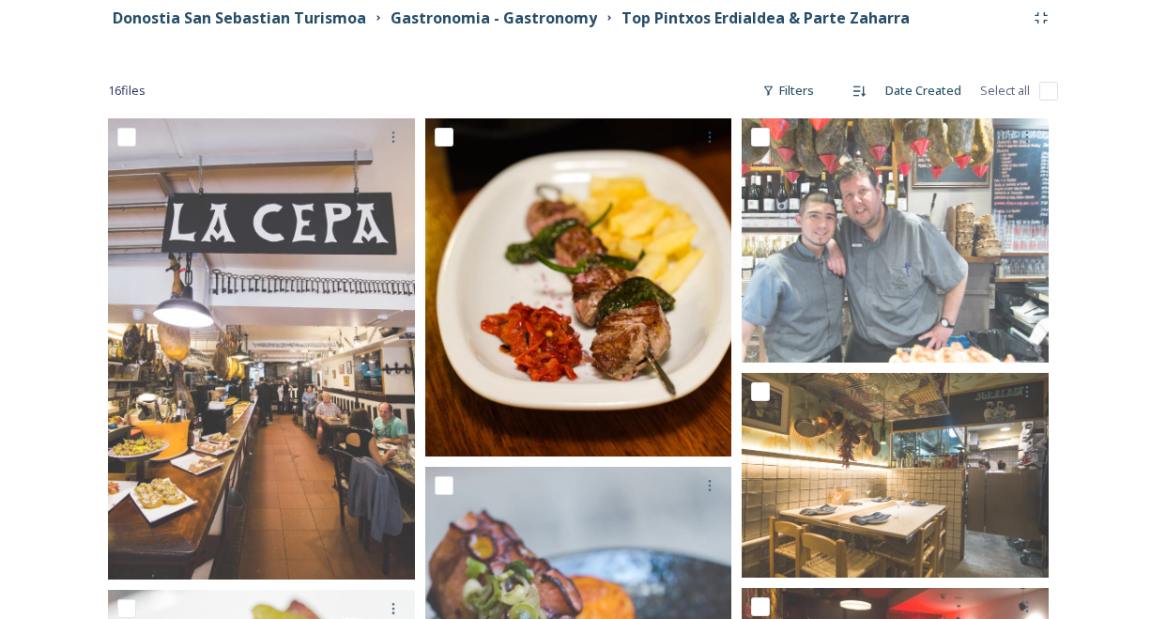
click at [524, 385] on img at bounding box center [578, 287] width 307 height 338
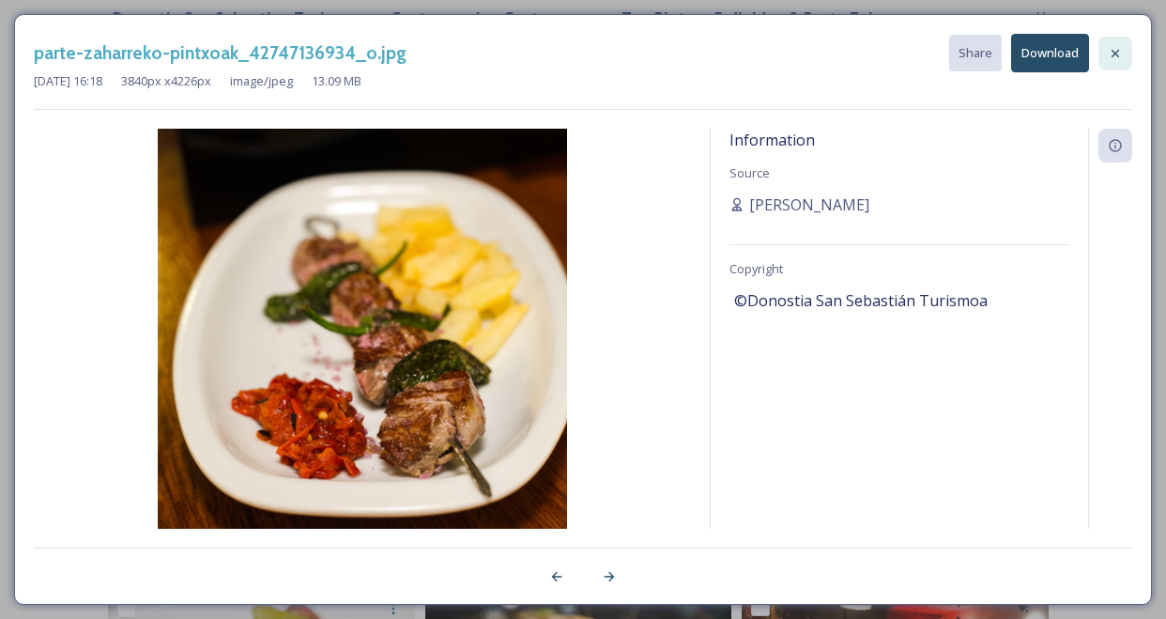
click at [1117, 54] on icon at bounding box center [1115, 53] width 15 height 15
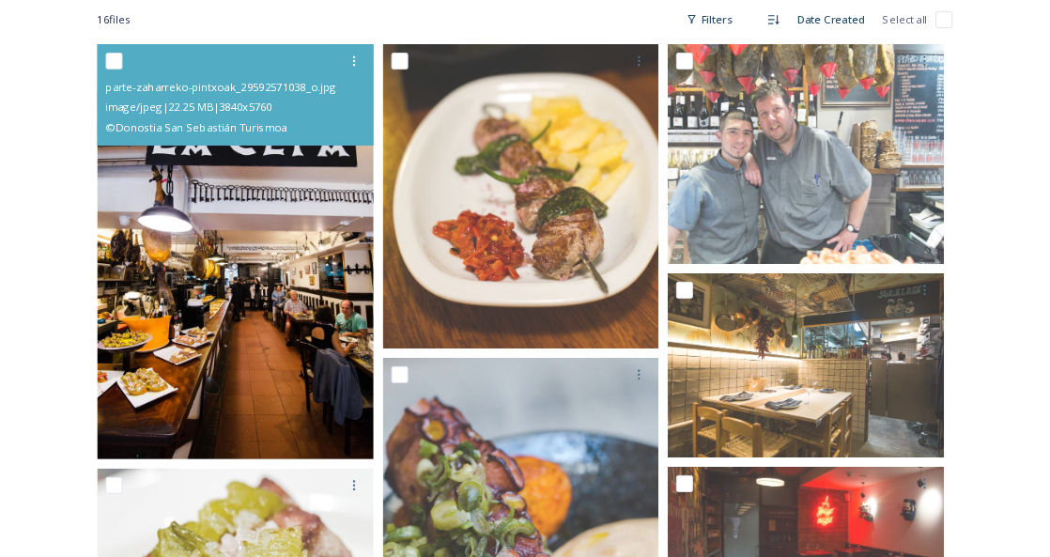
scroll to position [314, 0]
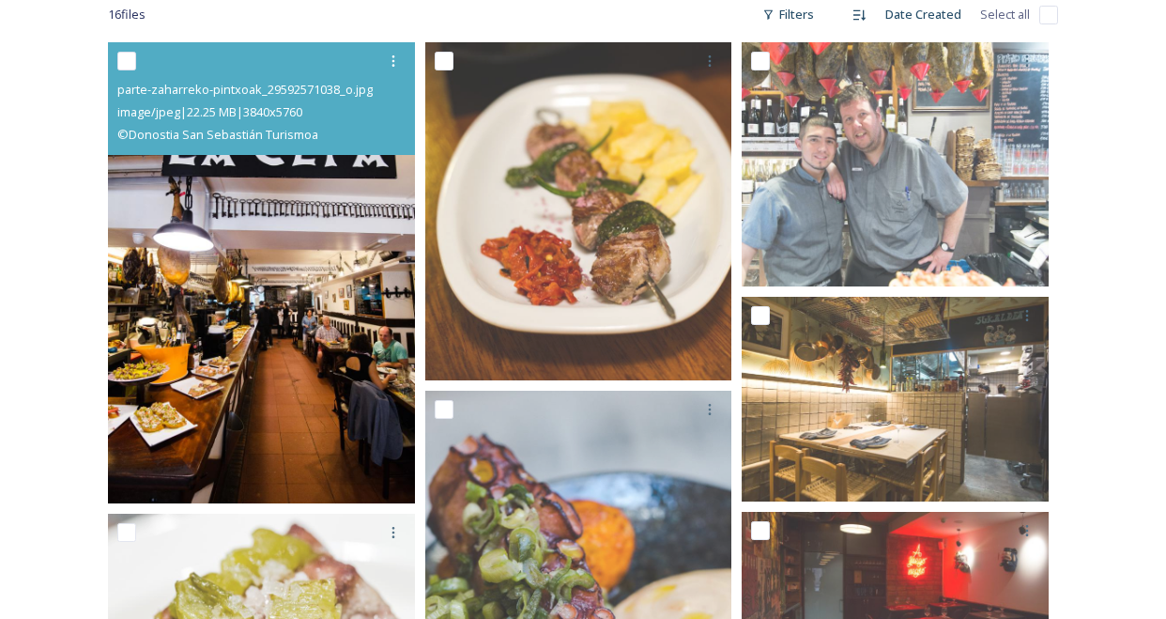
click at [343, 298] on img at bounding box center [261, 272] width 307 height 461
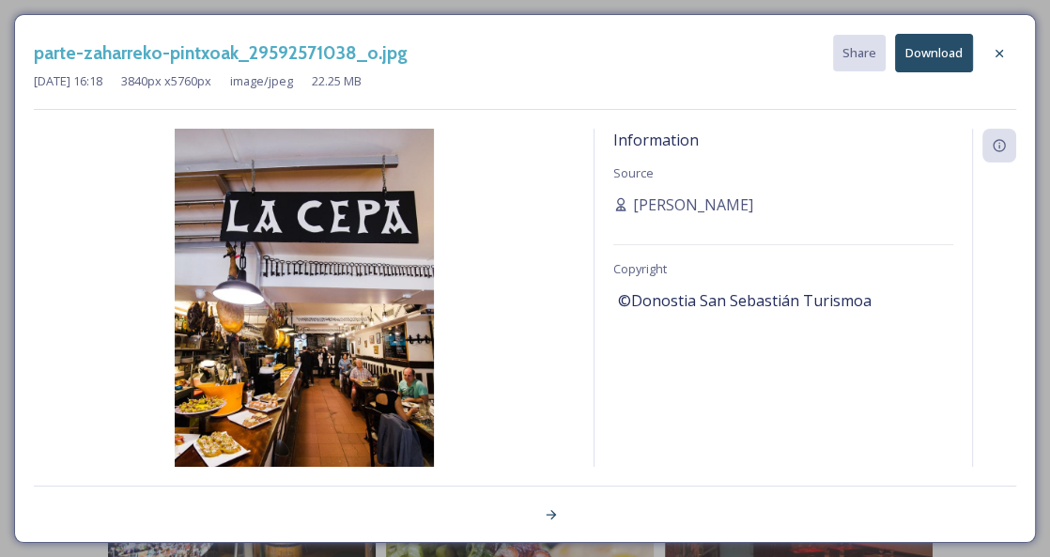
click at [0, 0] on img at bounding box center [0, 0] width 0 height 0
click at [927, 56] on button "Download" at bounding box center [934, 53] width 78 height 39
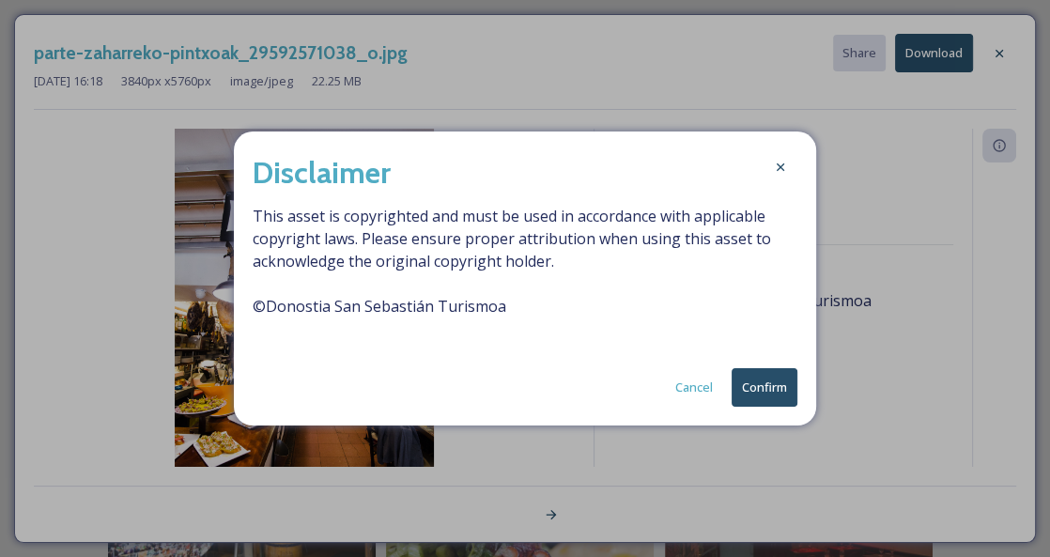
click at [747, 386] on button "Confirm" at bounding box center [765, 387] width 66 height 39
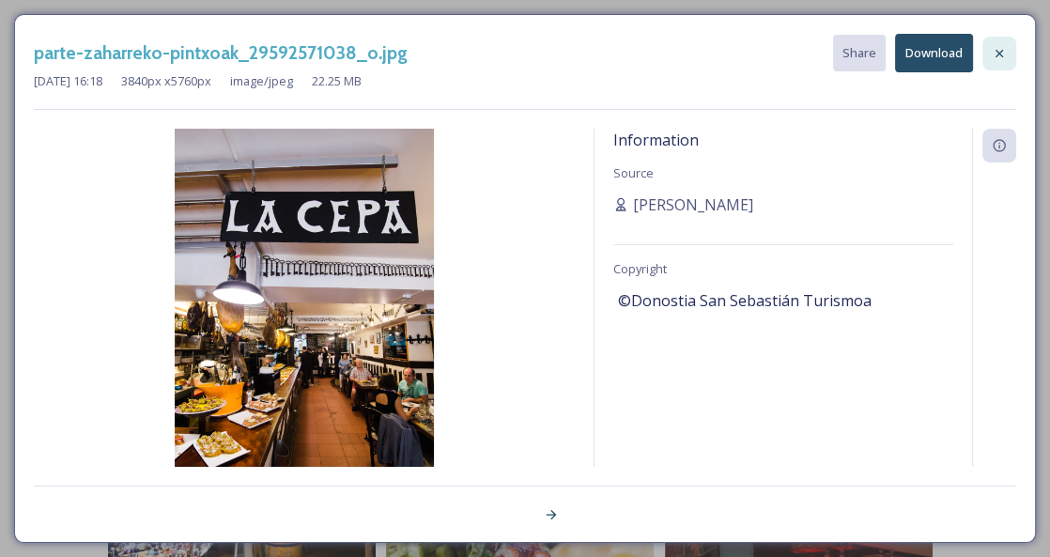
click at [994, 54] on icon at bounding box center [999, 53] width 15 height 15
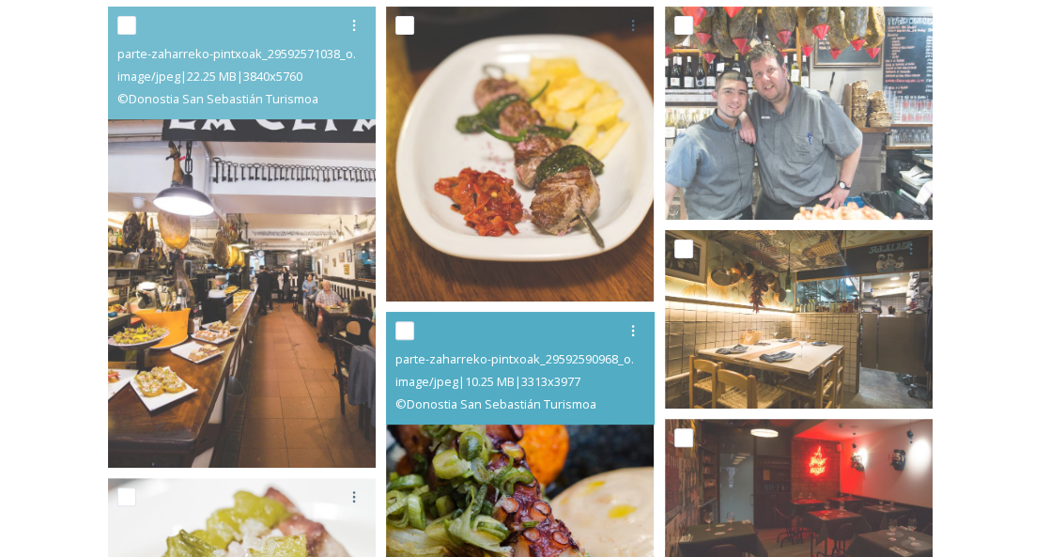
scroll to position [366, 0]
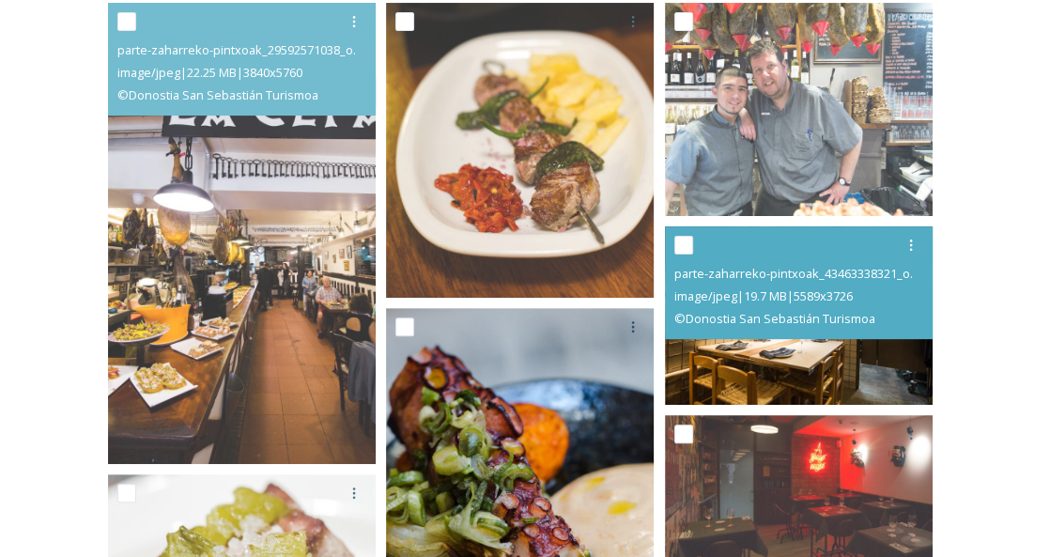
click at [735, 332] on img at bounding box center [799, 314] width 268 height 178
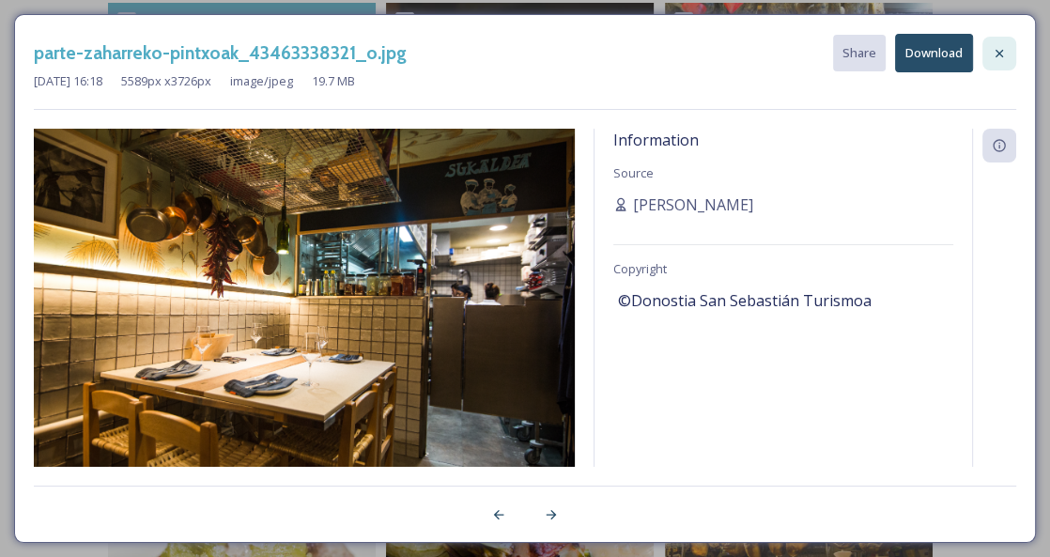
click at [999, 47] on icon at bounding box center [999, 53] width 15 height 15
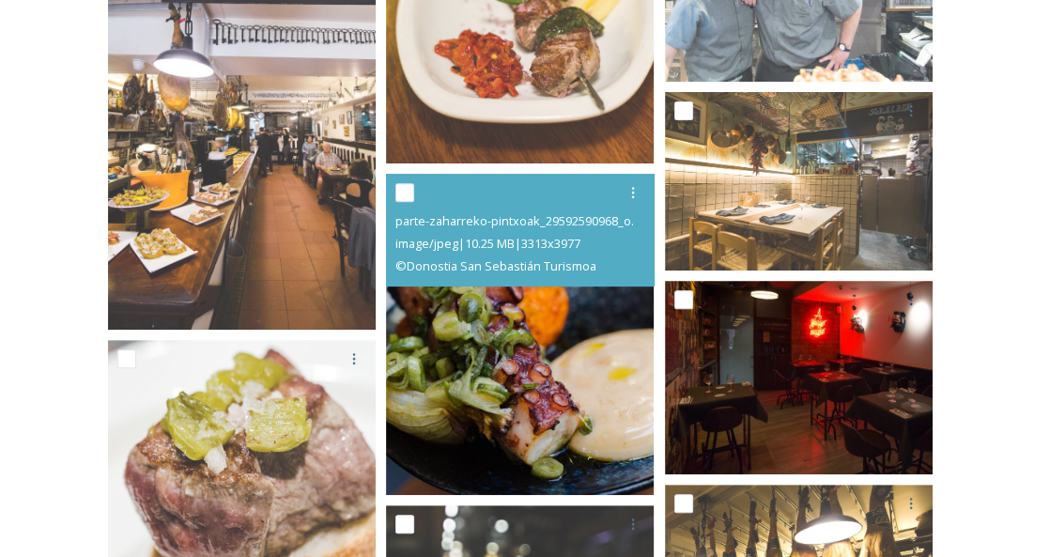
scroll to position [503, 0]
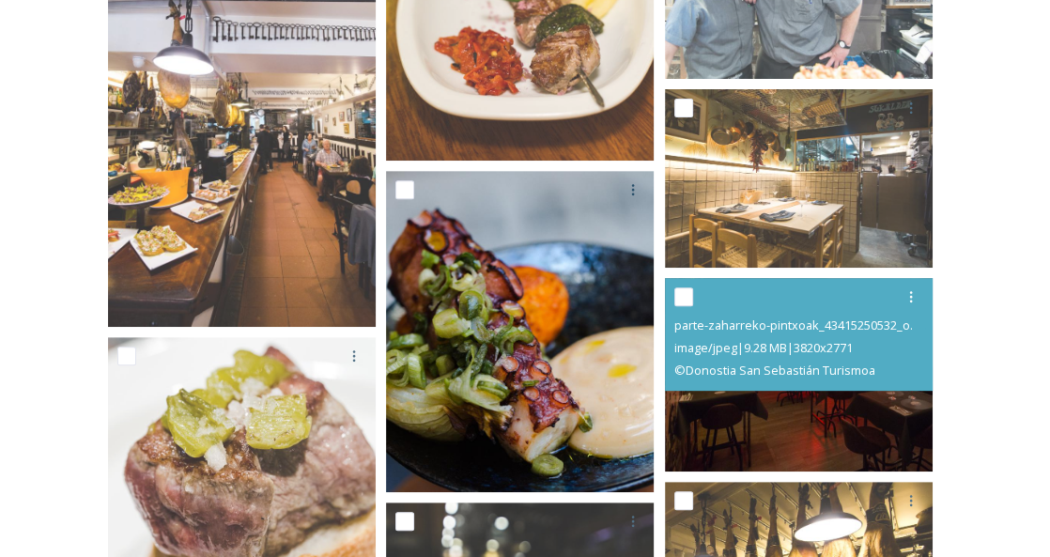
click at [797, 401] on img at bounding box center [799, 374] width 268 height 194
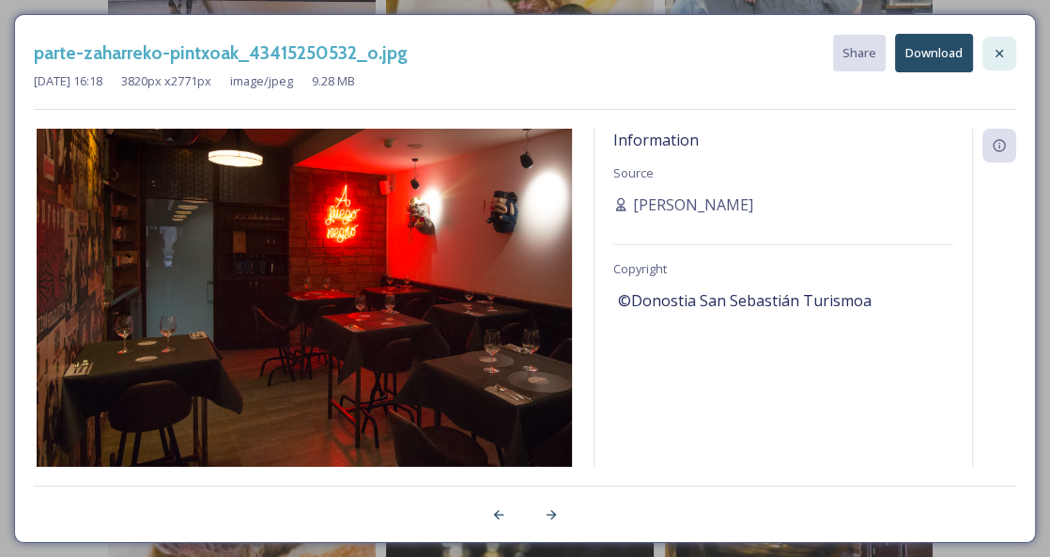
click at [1002, 54] on icon at bounding box center [999, 53] width 15 height 15
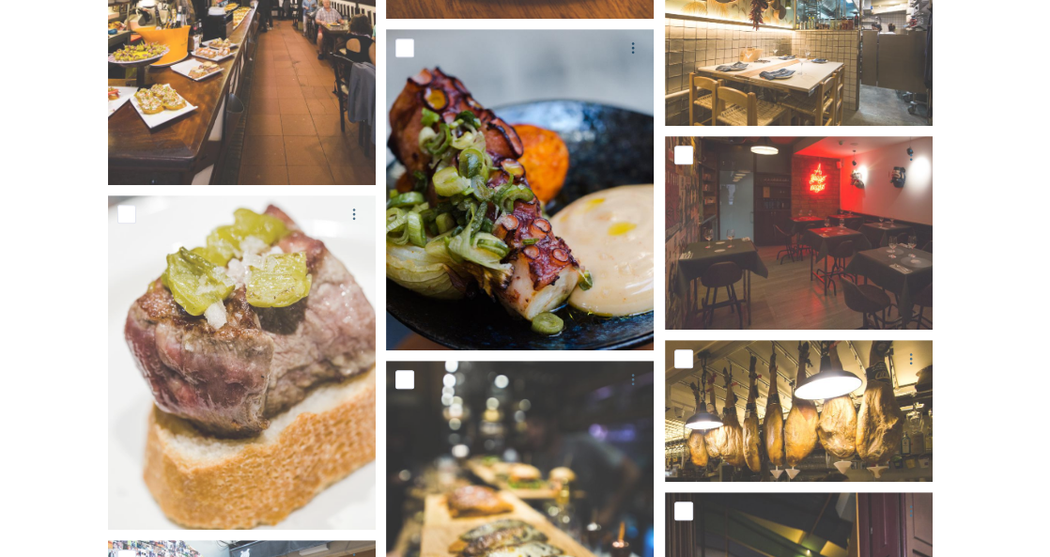
scroll to position [0, 0]
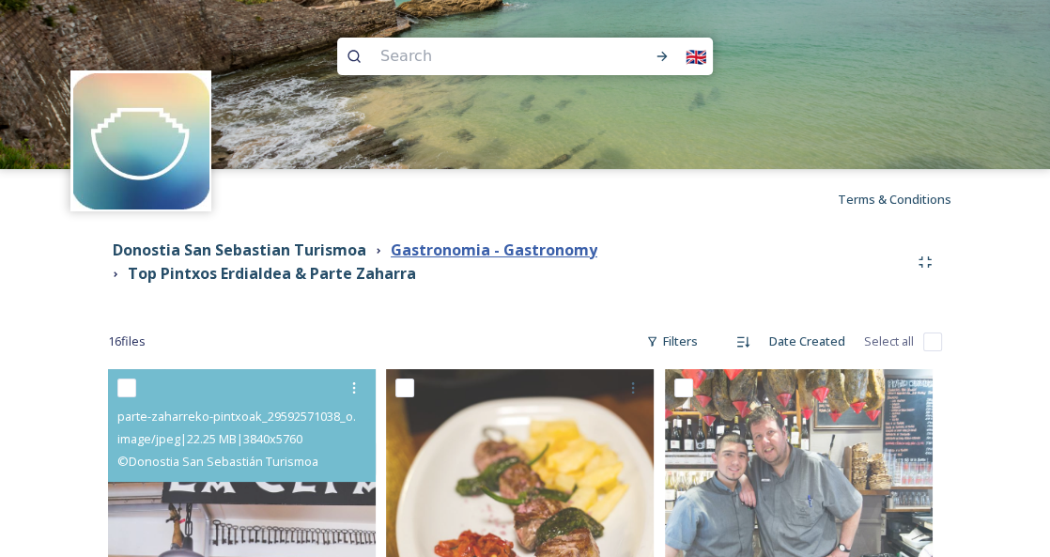
click at [410, 258] on strong "Gastronomia - Gastronomy" at bounding box center [494, 249] width 207 height 21
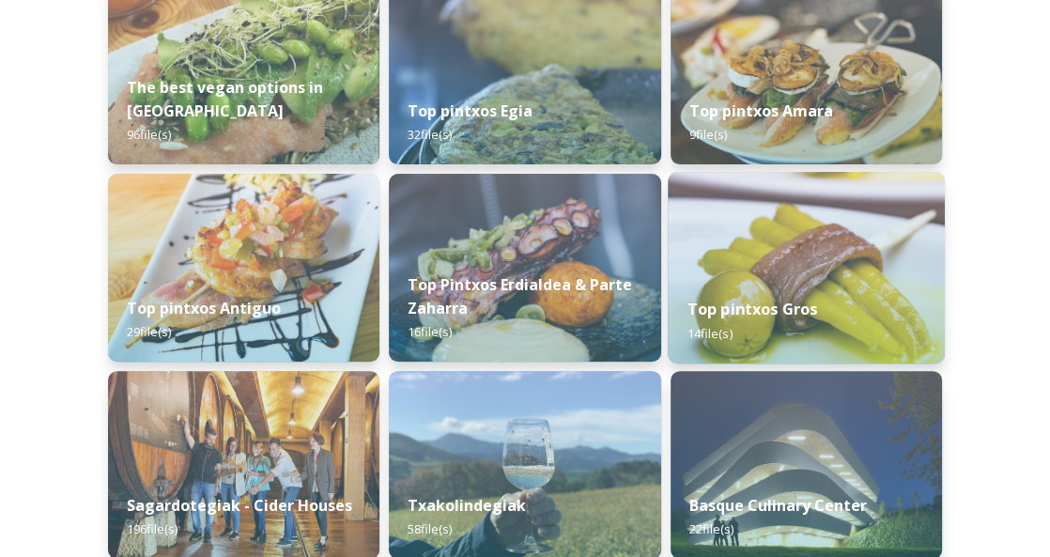
scroll to position [333, 0]
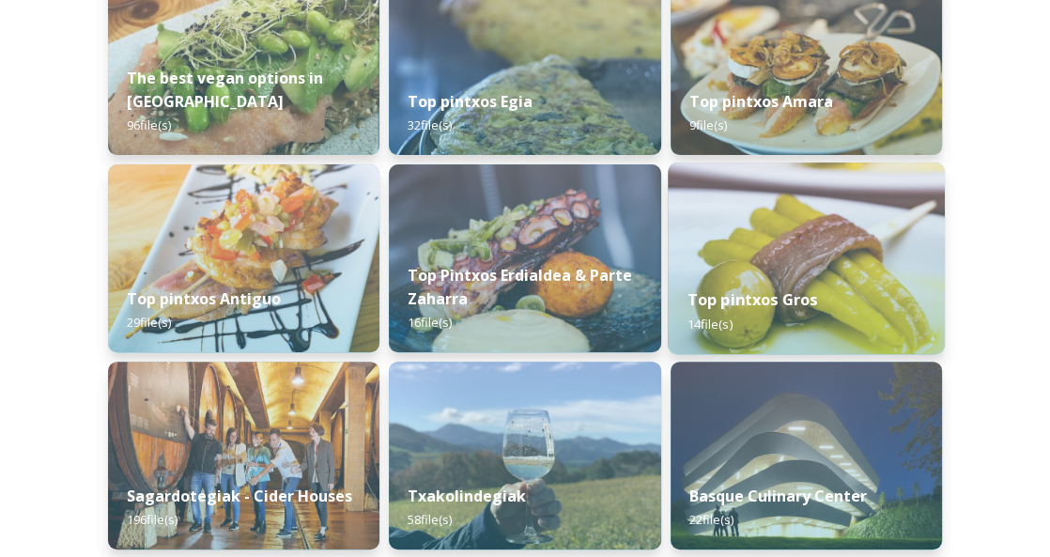
click at [735, 311] on div "Top pintxos Gros 14 file(s)" at bounding box center [806, 311] width 277 height 85
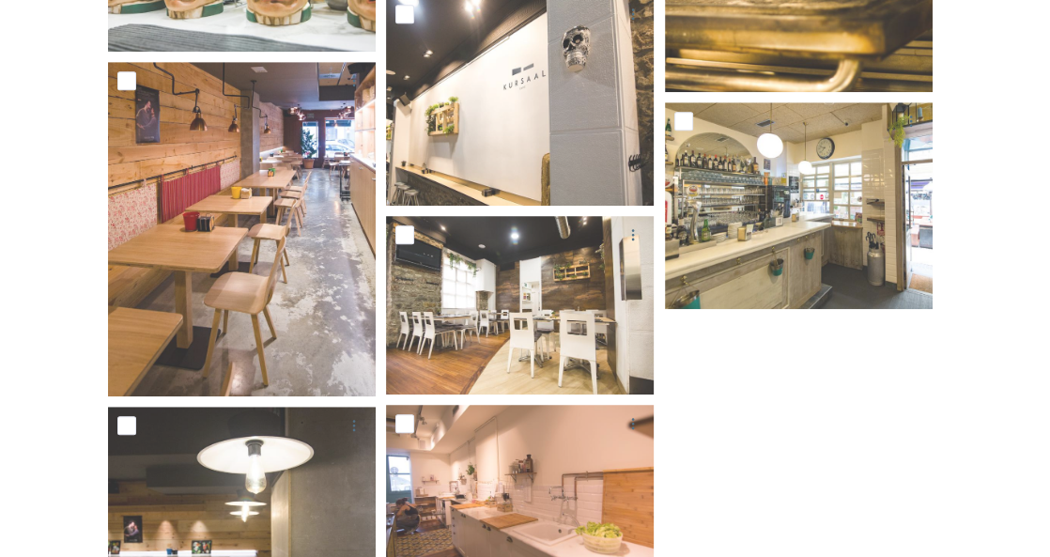
scroll to position [899, 0]
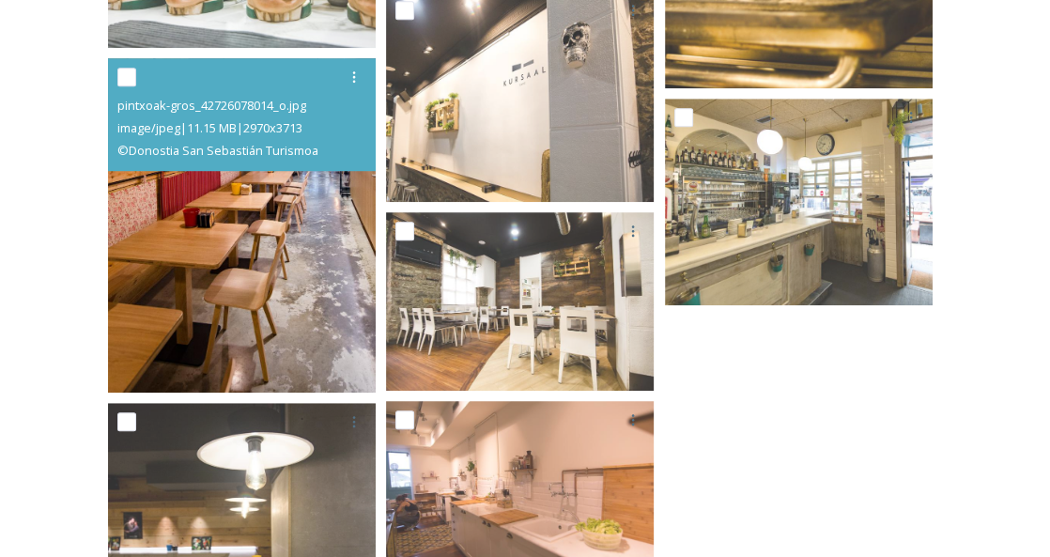
click at [231, 234] on img at bounding box center [242, 225] width 268 height 334
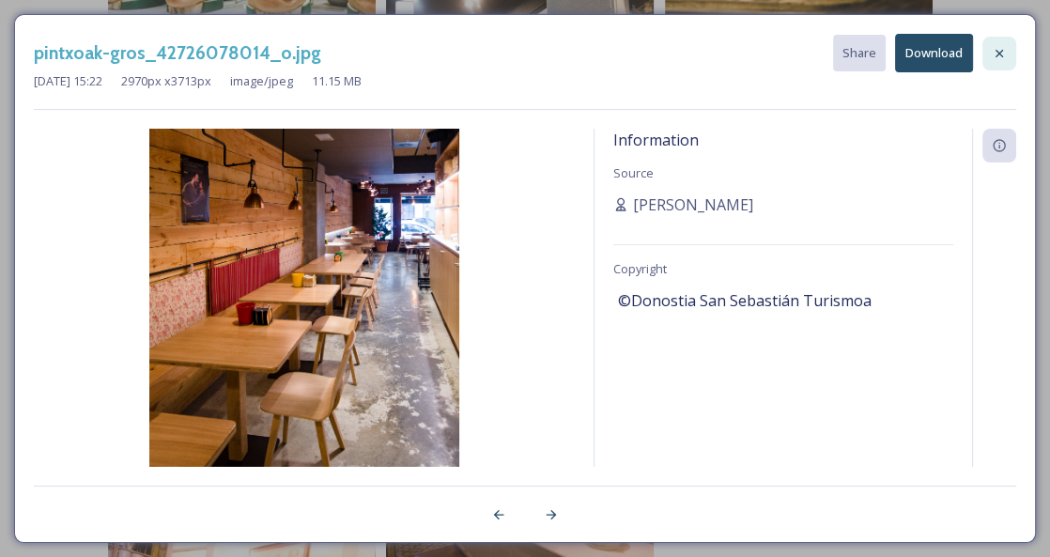
click at [997, 55] on icon at bounding box center [999, 53] width 8 height 8
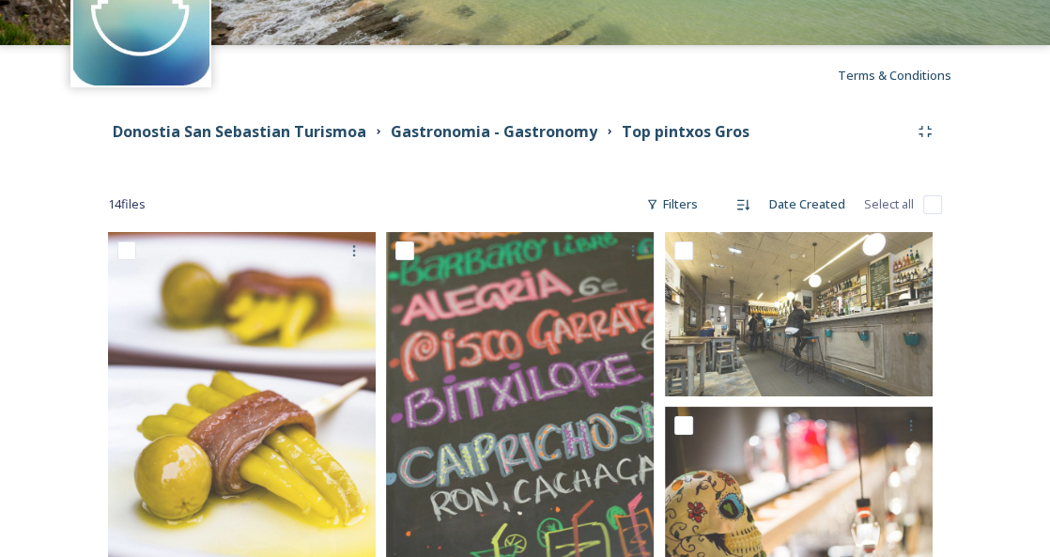
scroll to position [0, 0]
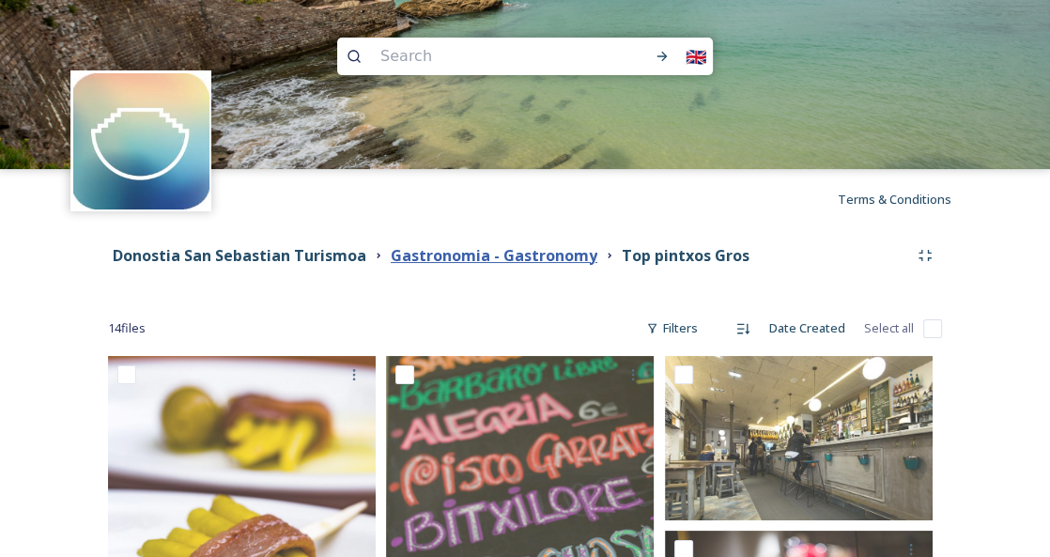
click at [560, 252] on strong "Gastronomia - Gastronomy" at bounding box center [494, 255] width 207 height 21
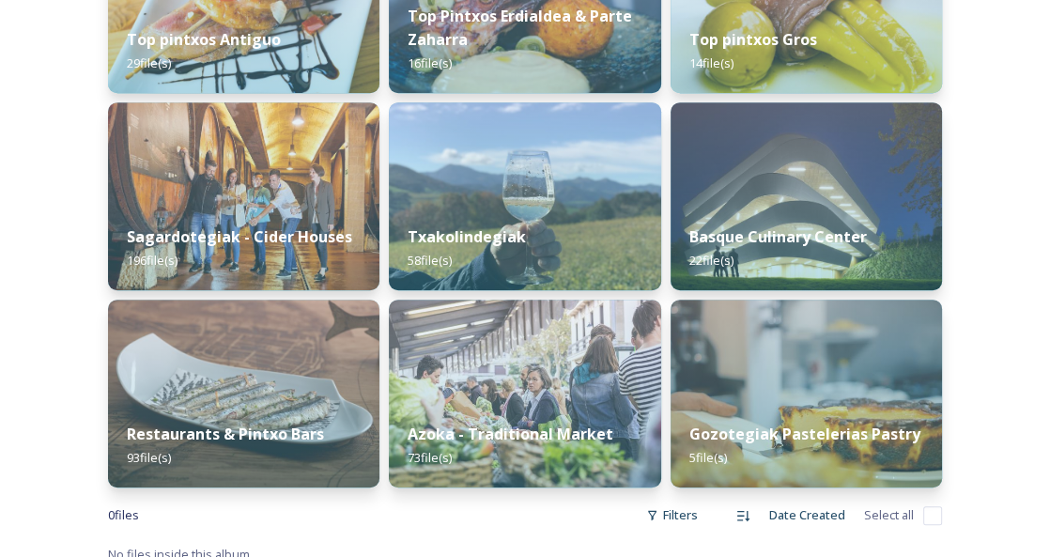
scroll to position [599, 0]
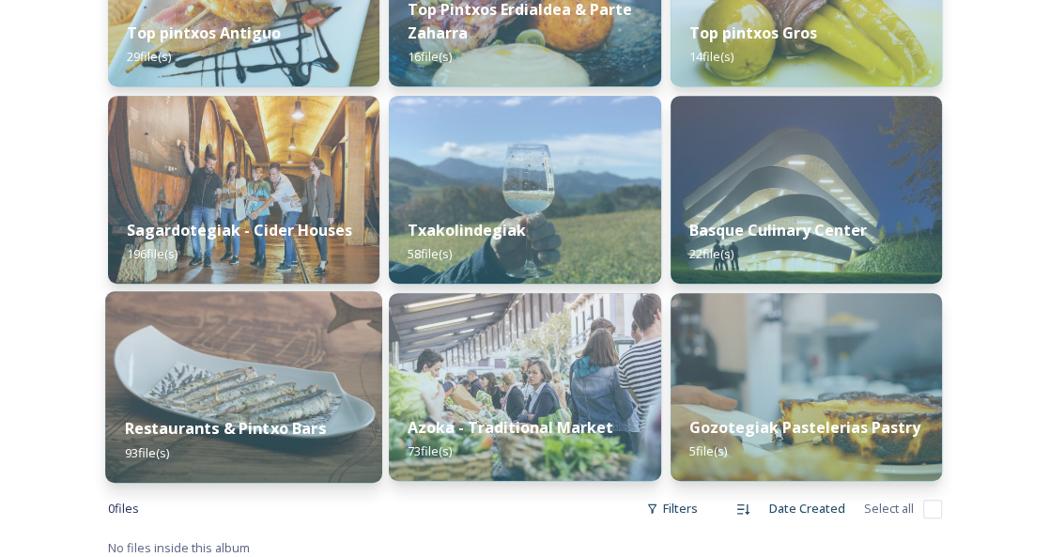
click at [297, 419] on strong "Restaurants & Pintxo Bars" at bounding box center [225, 428] width 201 height 21
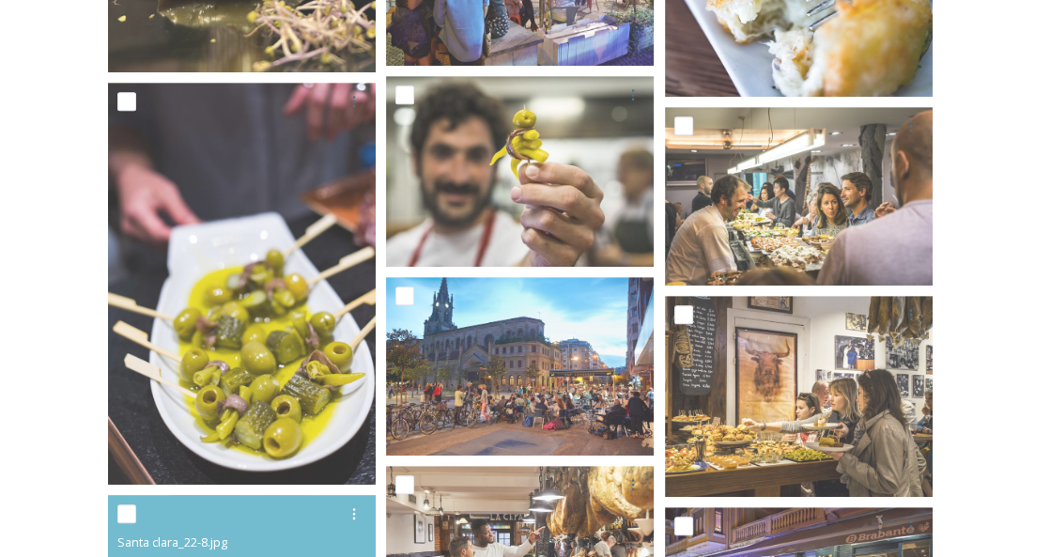
scroll to position [641, 0]
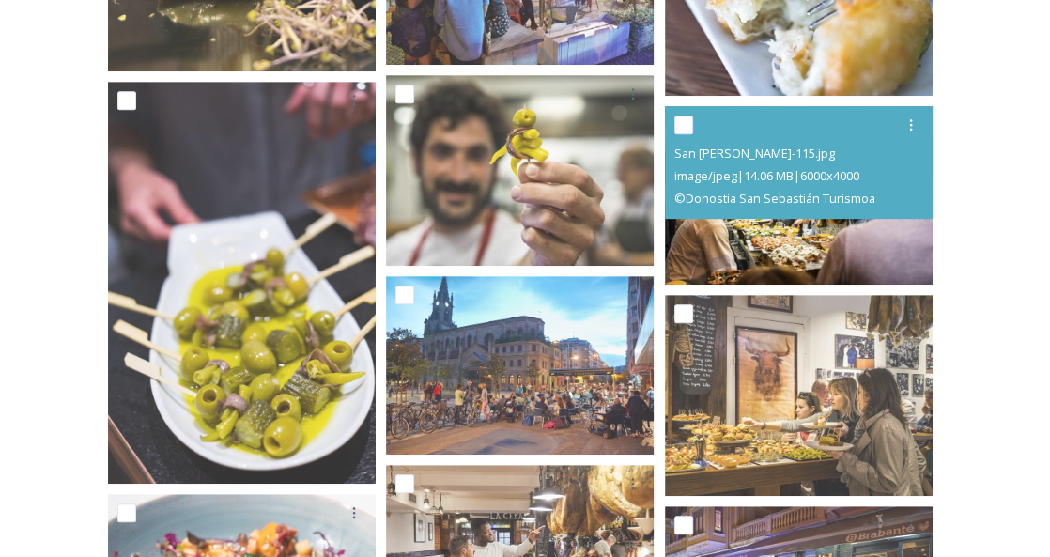
click at [717, 259] on img at bounding box center [799, 195] width 268 height 178
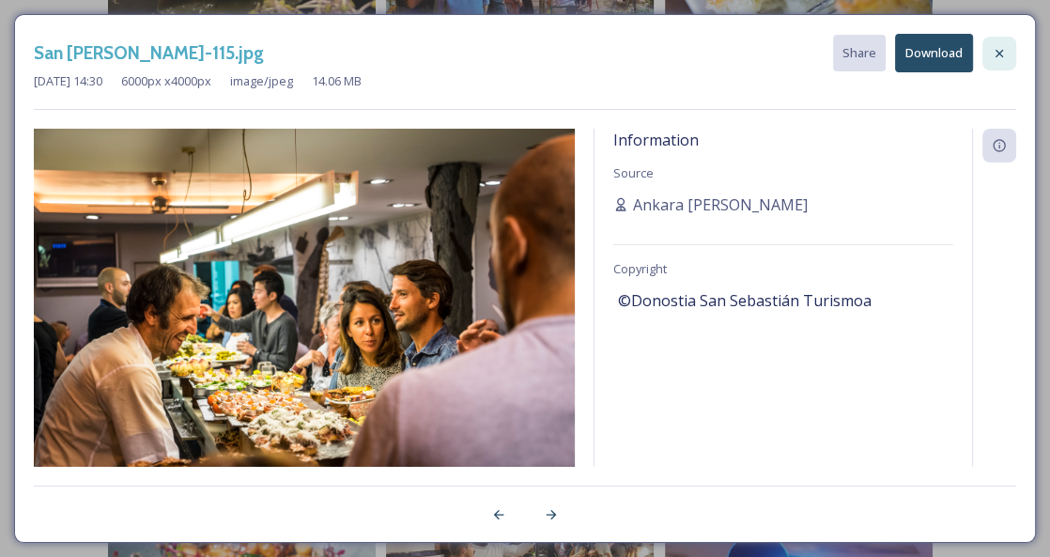
click at [992, 51] on icon at bounding box center [999, 53] width 15 height 15
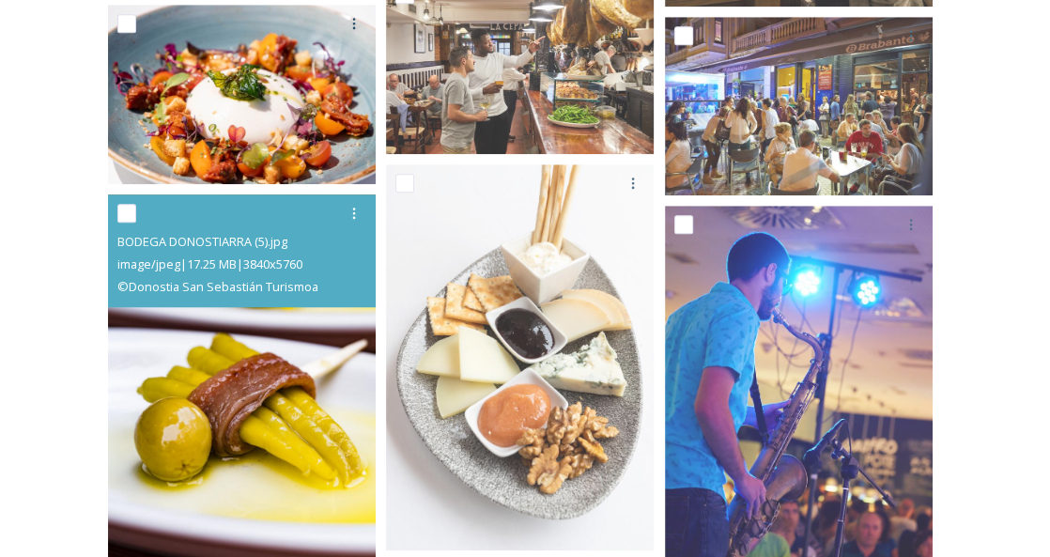
scroll to position [1133, 0]
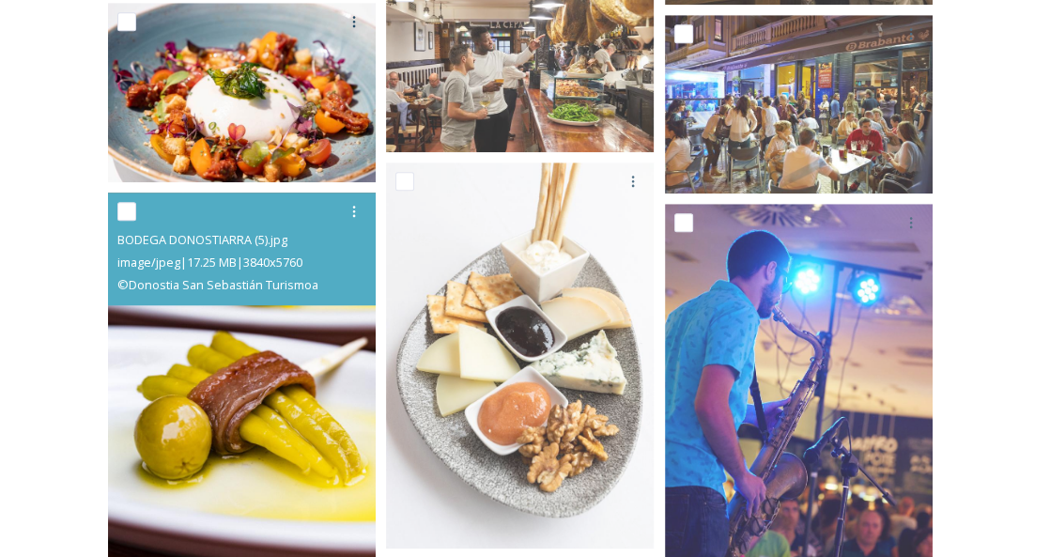
click at [278, 374] on img at bounding box center [242, 394] width 268 height 402
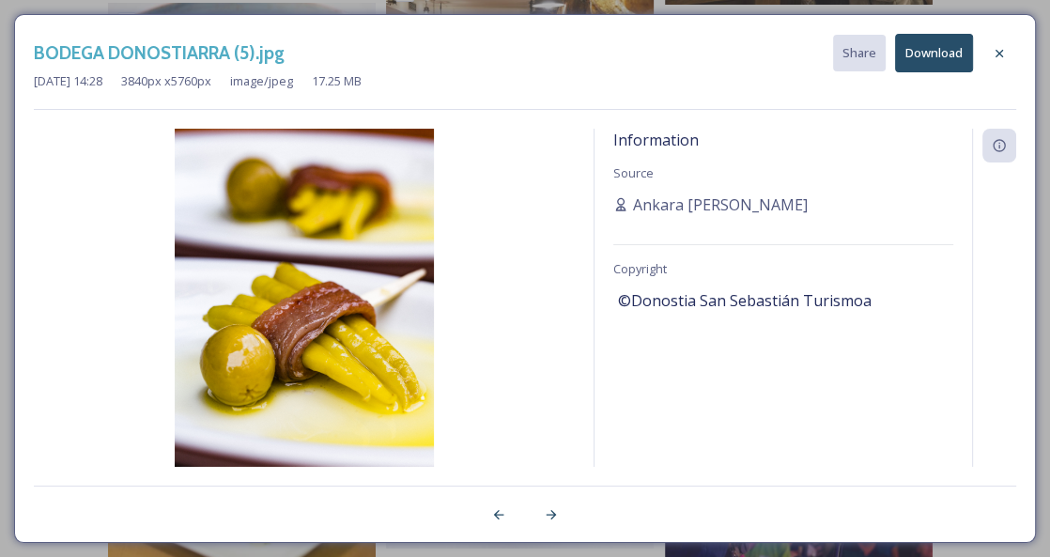
click at [927, 56] on button "Download" at bounding box center [934, 53] width 78 height 39
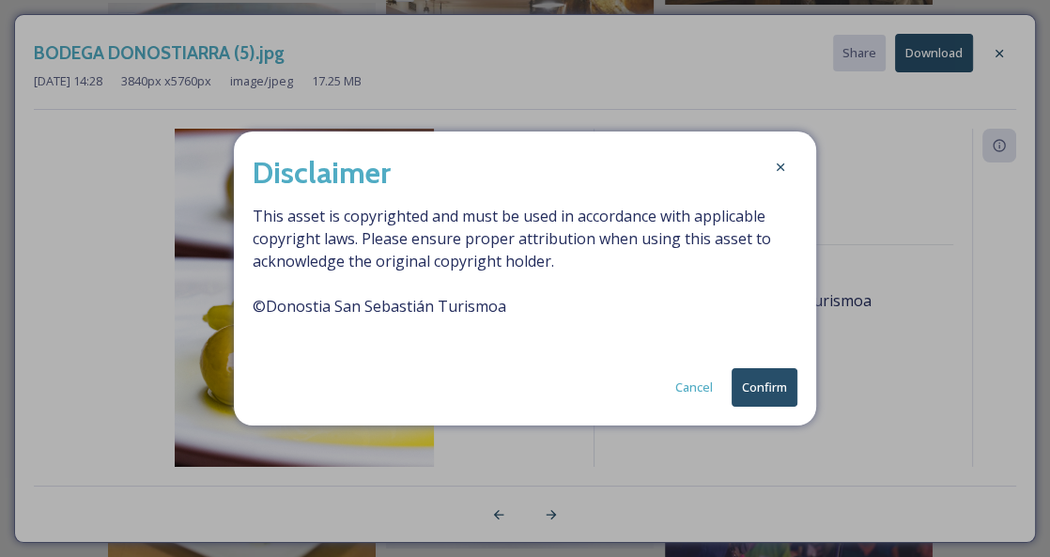
click at [751, 389] on button "Confirm" at bounding box center [765, 387] width 66 height 39
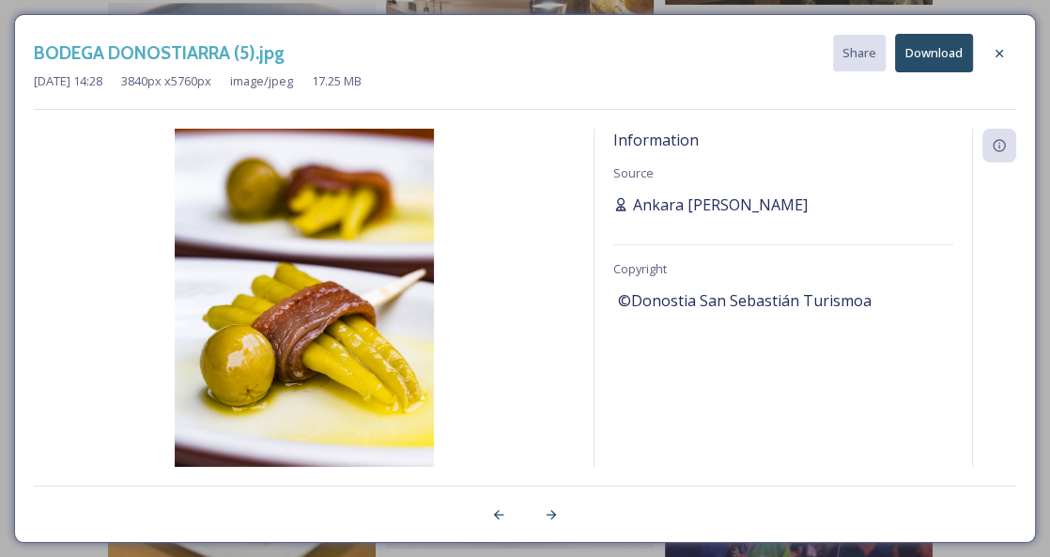
click at [663, 206] on span "Ankara Fernandez" at bounding box center [720, 204] width 175 height 23
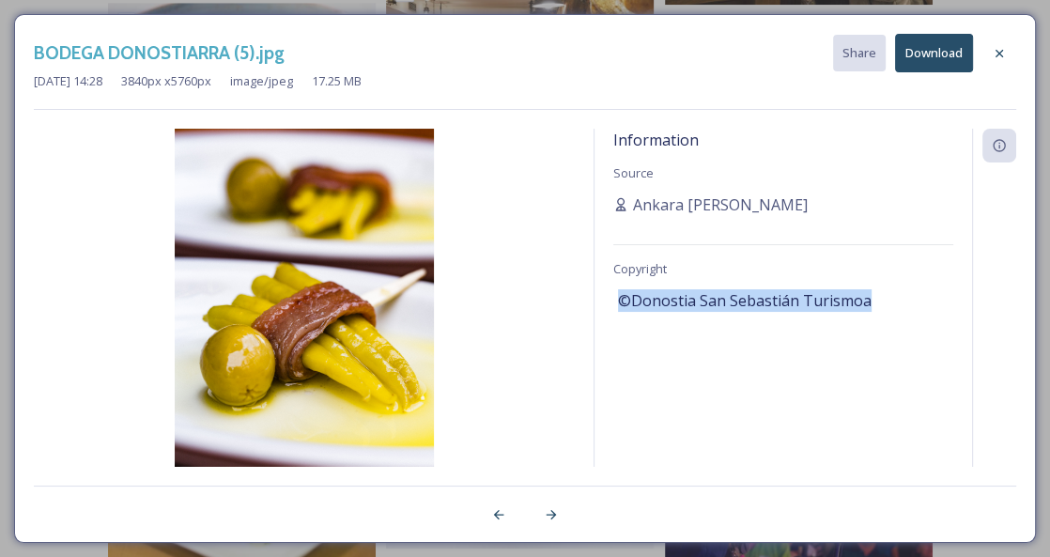
drag, startPoint x: 621, startPoint y: 299, endPoint x: 869, endPoint y: 295, distance: 247.9
click at [869, 296] on div "©Donostia San Sebastián Turismoa" at bounding box center [783, 301] width 331 height 32
copy span "©Donostia San Sebastián Turismoa"
click at [1000, 51] on icon at bounding box center [999, 53] width 8 height 8
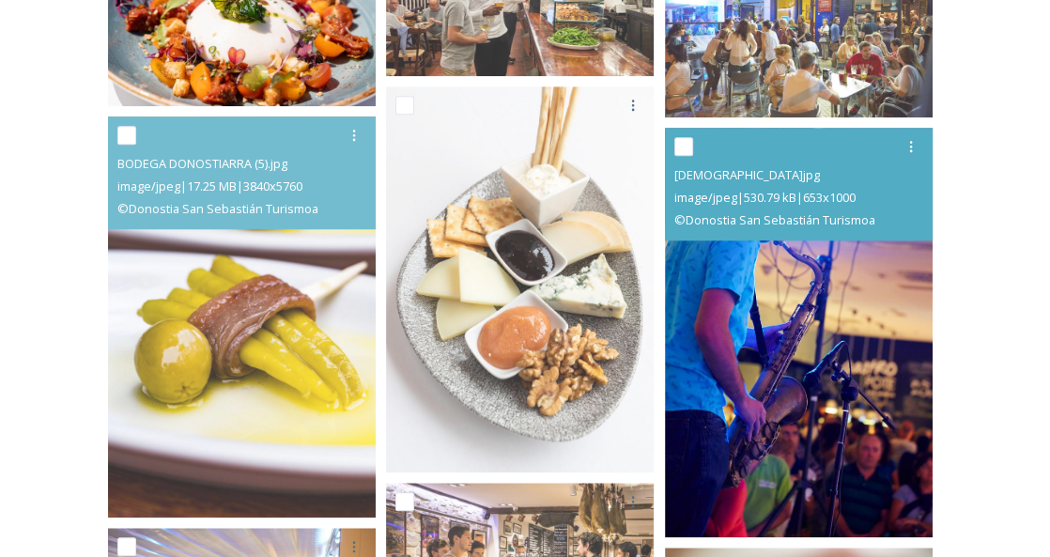
scroll to position [1211, 0]
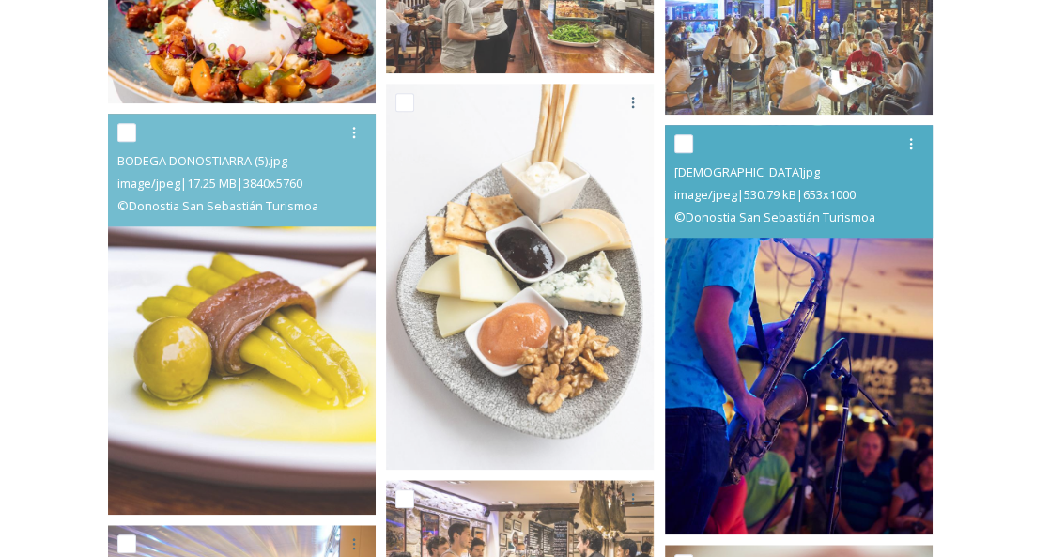
click at [719, 351] on img at bounding box center [799, 329] width 268 height 409
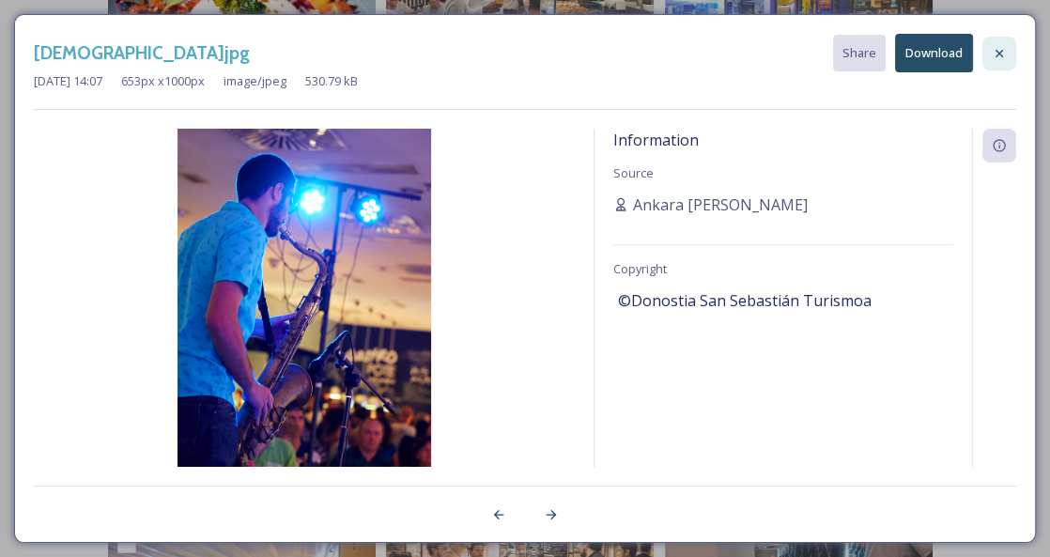
click at [999, 54] on icon at bounding box center [999, 53] width 8 height 8
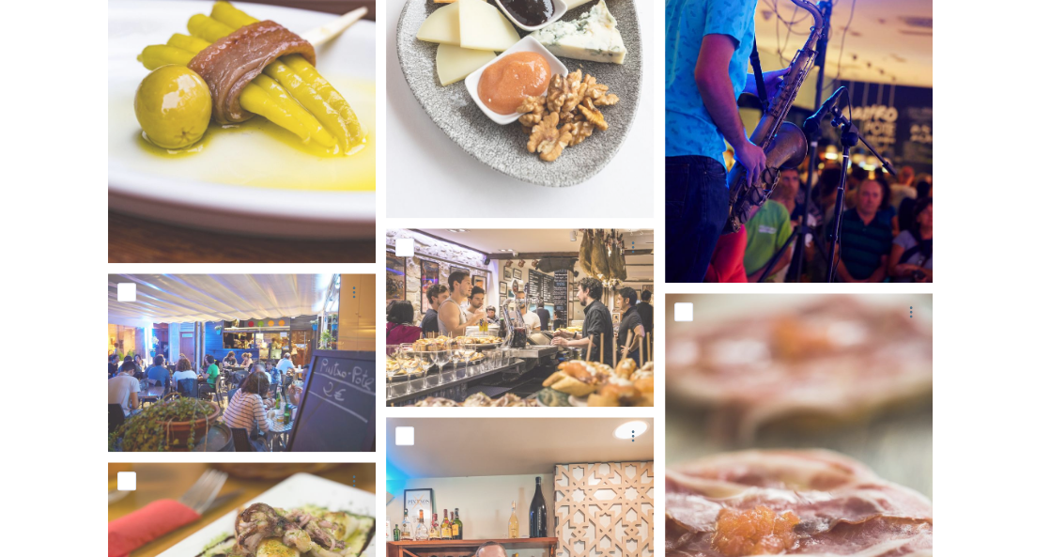
scroll to position [1467, 0]
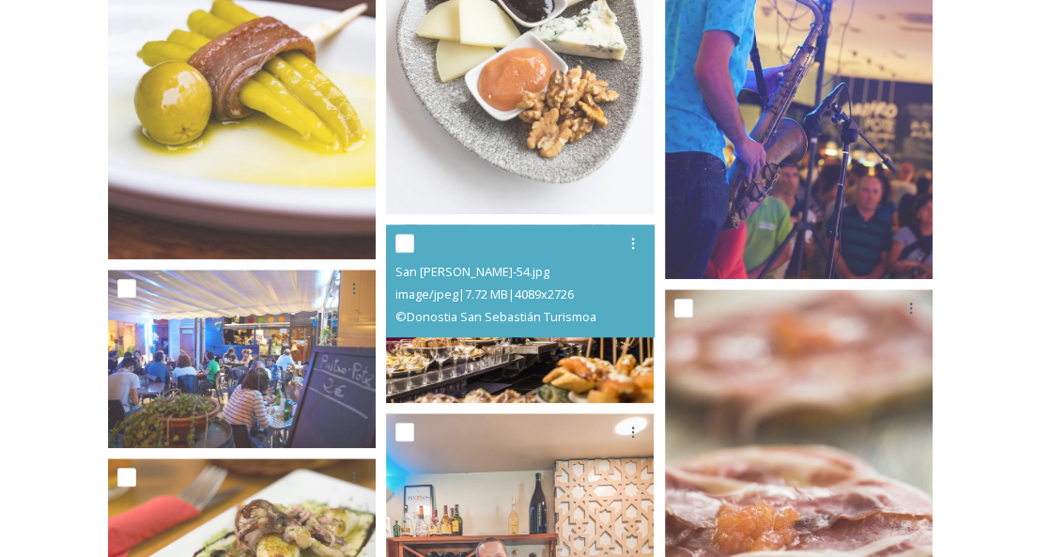
click at [462, 346] on img at bounding box center [520, 313] width 268 height 178
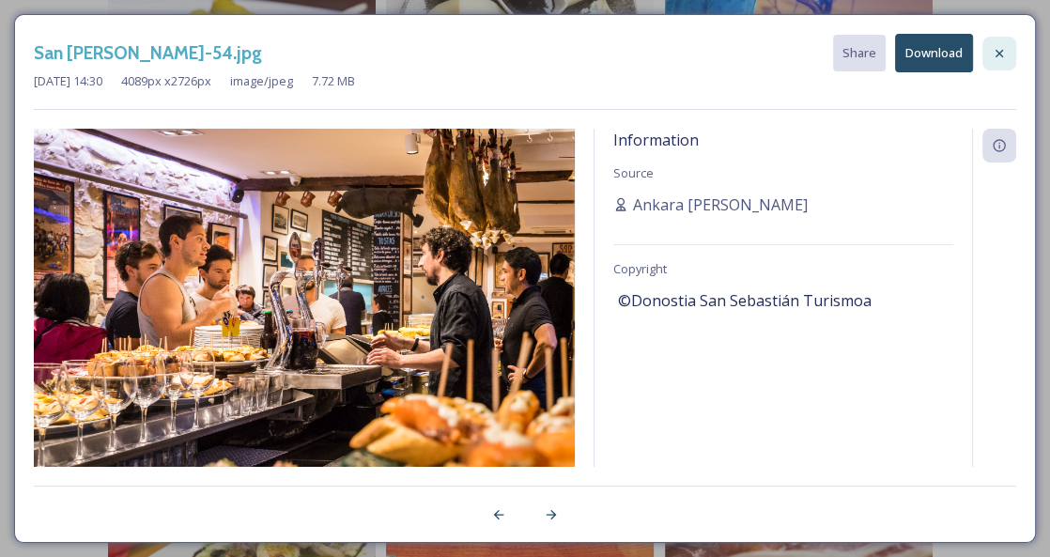
click at [994, 53] on icon at bounding box center [999, 53] width 15 height 15
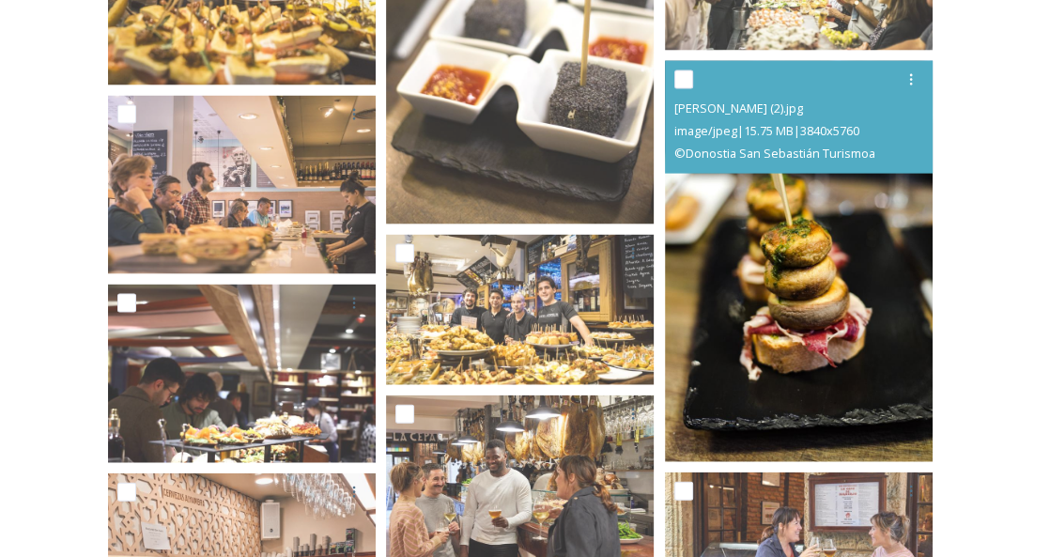
scroll to position [2966, 0]
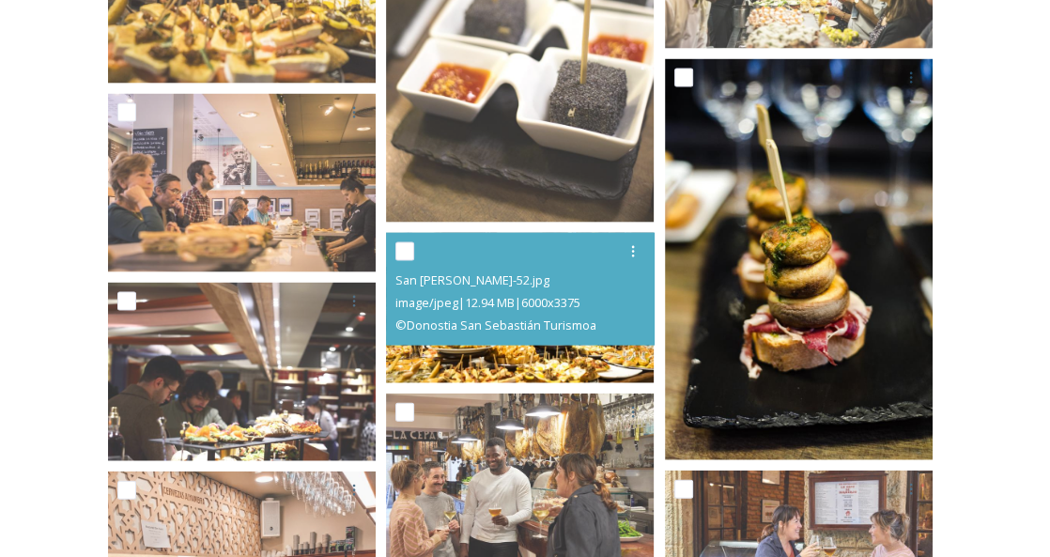
click at [605, 355] on img at bounding box center [520, 308] width 268 height 150
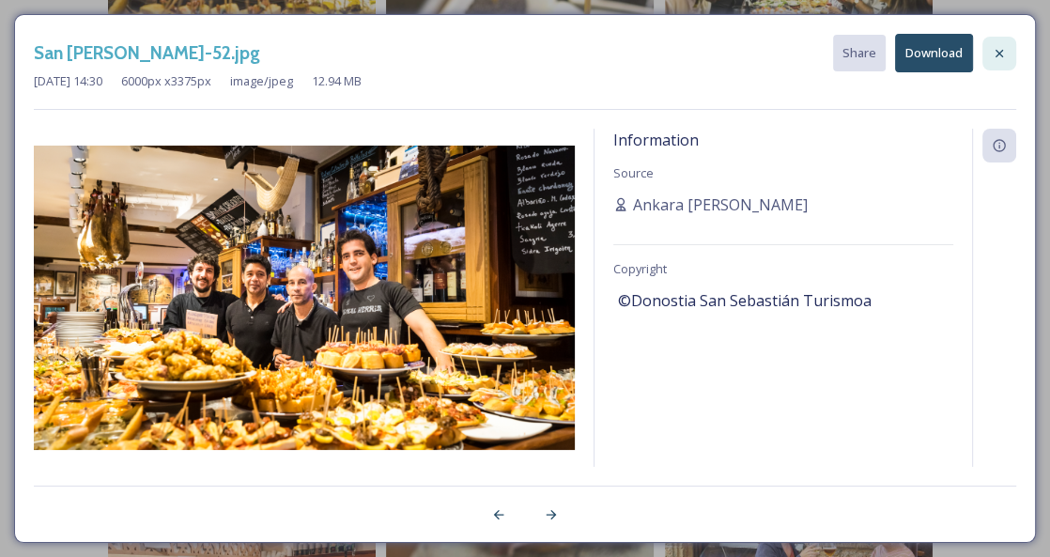
click at [1003, 52] on icon at bounding box center [999, 53] width 15 height 15
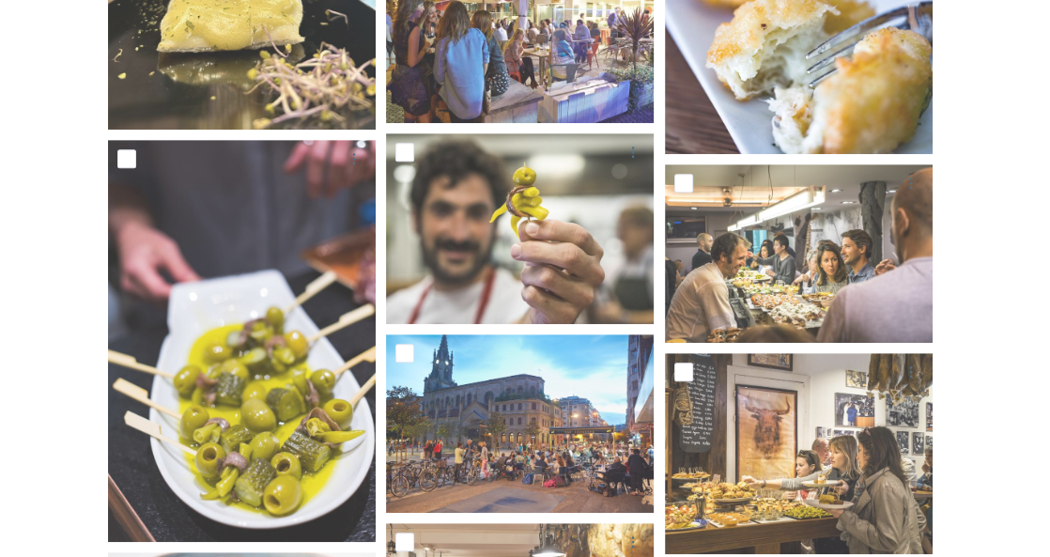
scroll to position [0, 0]
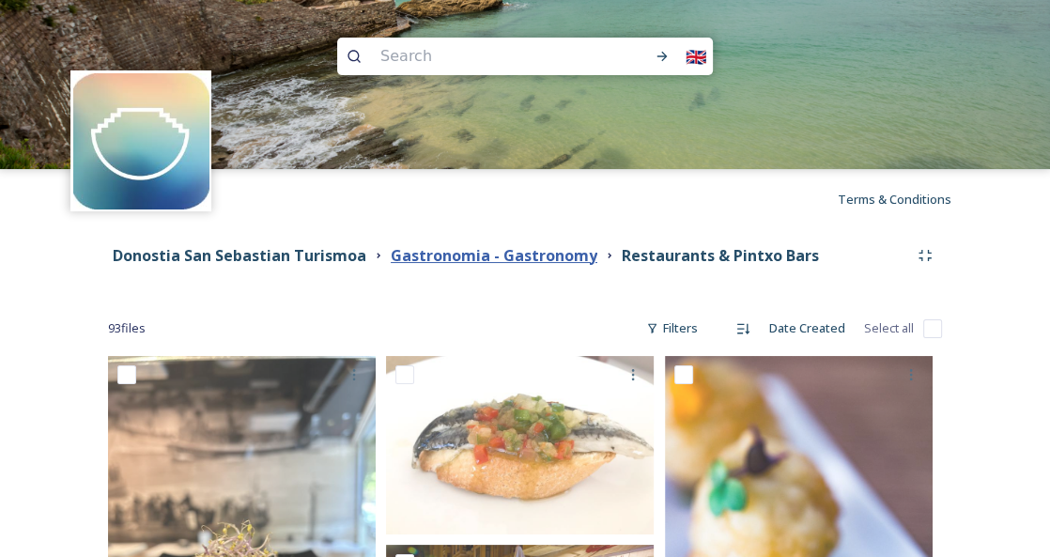
click at [513, 254] on strong "Gastronomia - Gastronomy" at bounding box center [494, 255] width 207 height 21
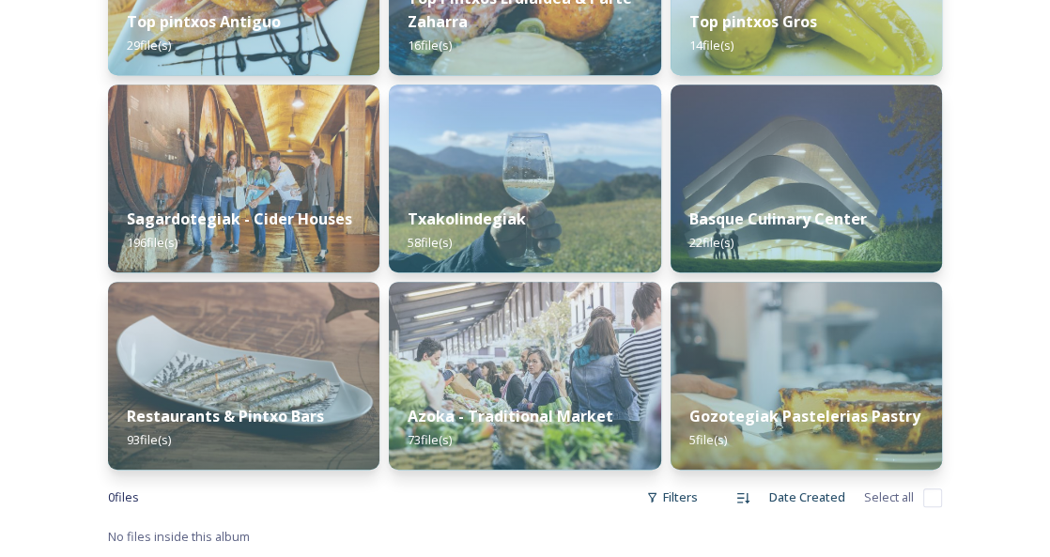
scroll to position [609, 0]
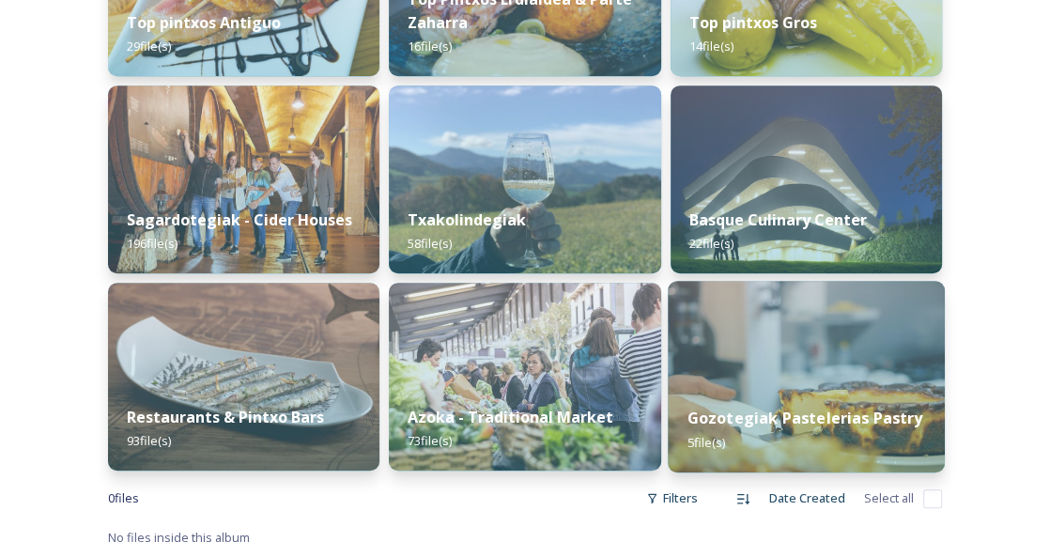
click at [762, 417] on strong "Gozotegiak Pastelerias Pastry" at bounding box center [804, 418] width 236 height 21
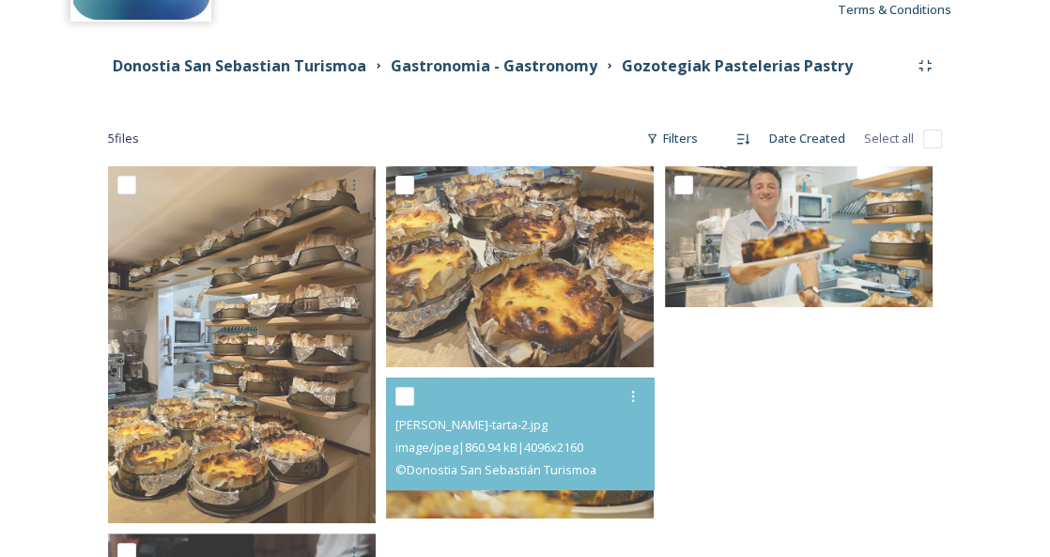
scroll to position [194, 0]
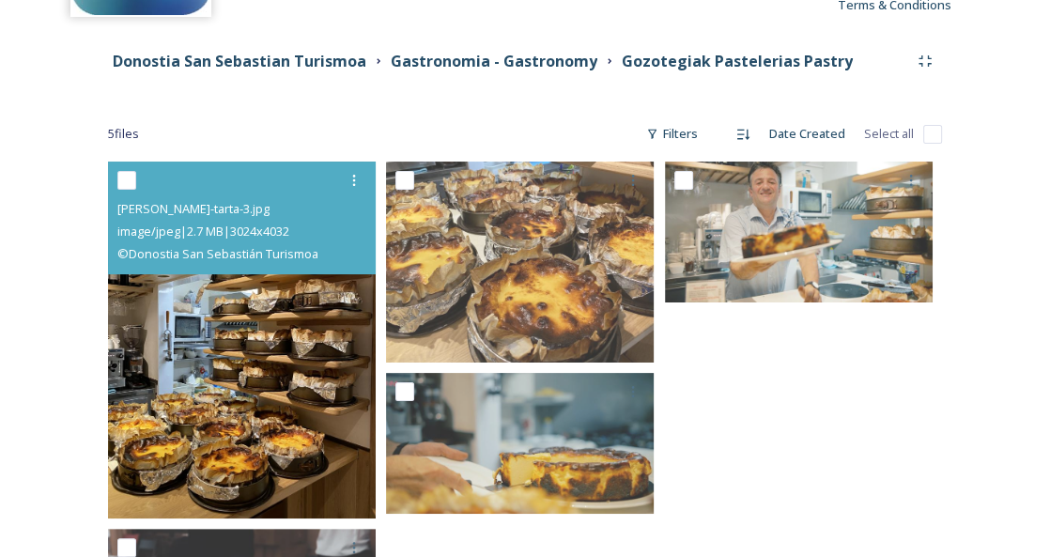
click at [313, 431] on img at bounding box center [242, 340] width 268 height 357
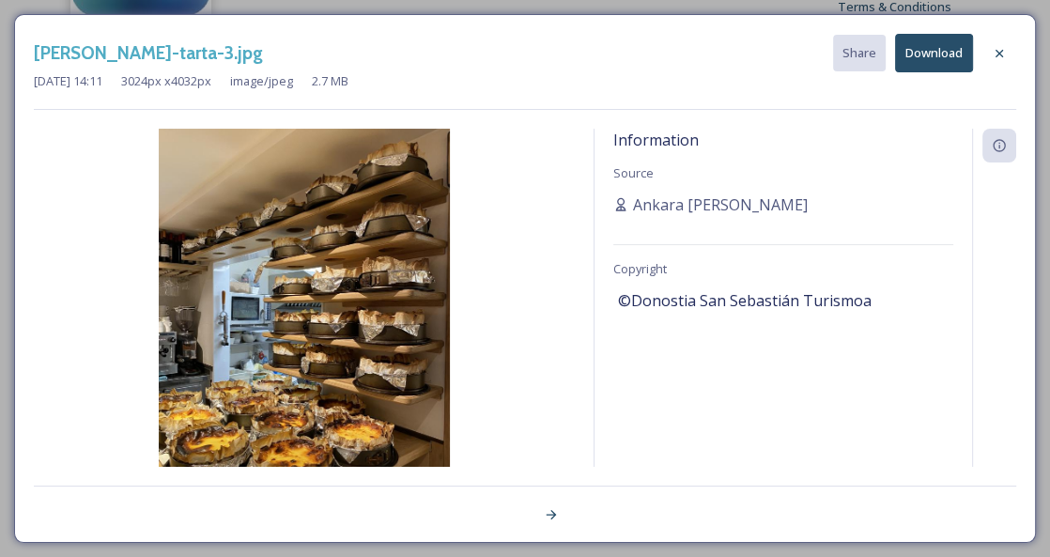
scroll to position [193, 0]
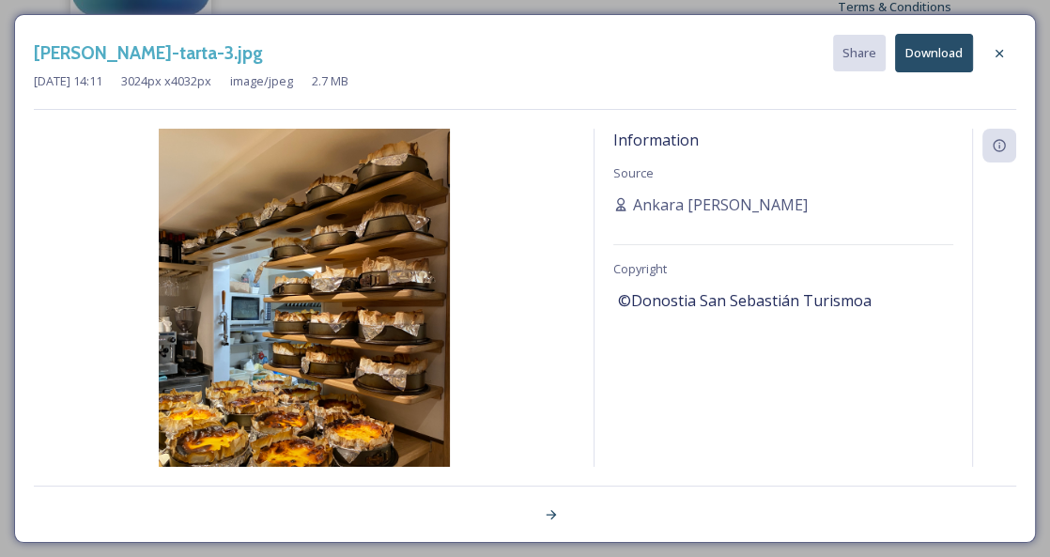
click at [955, 57] on button "Download" at bounding box center [934, 53] width 78 height 39
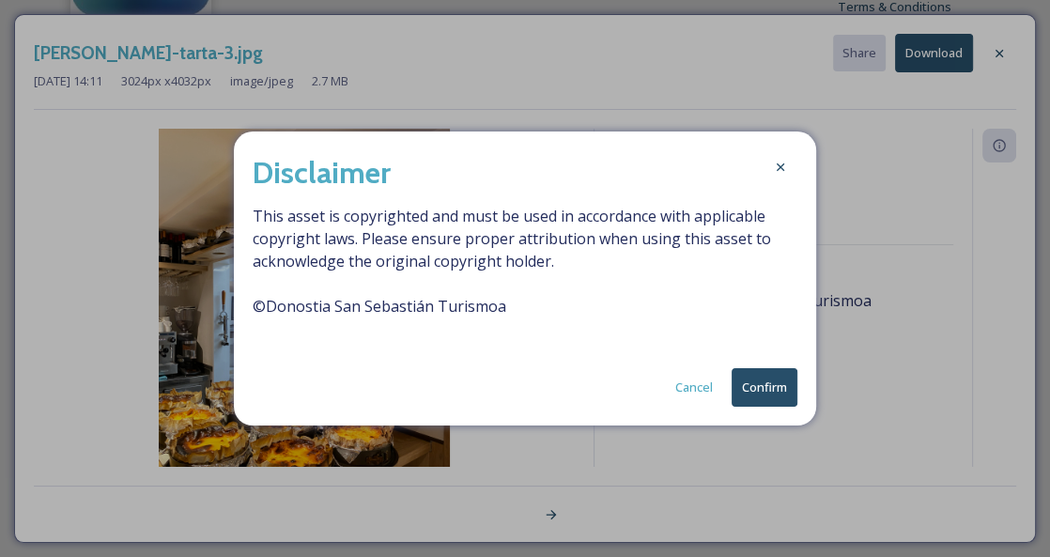
click at [740, 407] on div "Disclaimer This asset is copyrighted and must be used in accordance with applic…" at bounding box center [525, 278] width 582 height 294
click at [752, 386] on button "Confirm" at bounding box center [765, 387] width 66 height 39
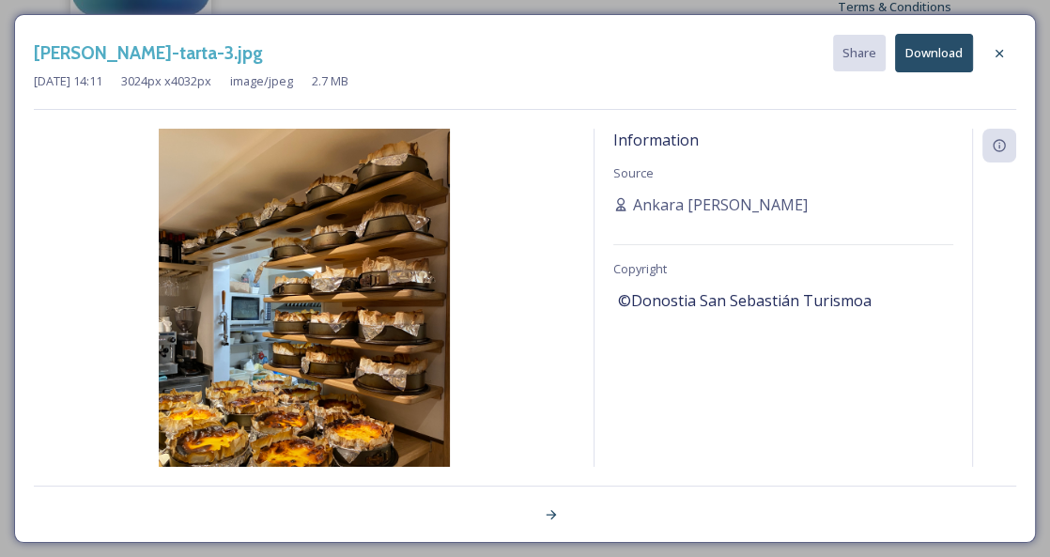
click at [128, 54] on h3 "La viña-gazta-tarta-3.jpg" at bounding box center [148, 52] width 229 height 27
drag, startPoint x: 875, startPoint y: 301, endPoint x: 614, endPoint y: 298, distance: 261.1
click at [614, 298] on div "Information Source Ankara Fernandez Copyright ©Donostia San Sebastián Turismoa" at bounding box center [783, 298] width 378 height 338
copy span "©Donostia San Sebastián Turismoa"
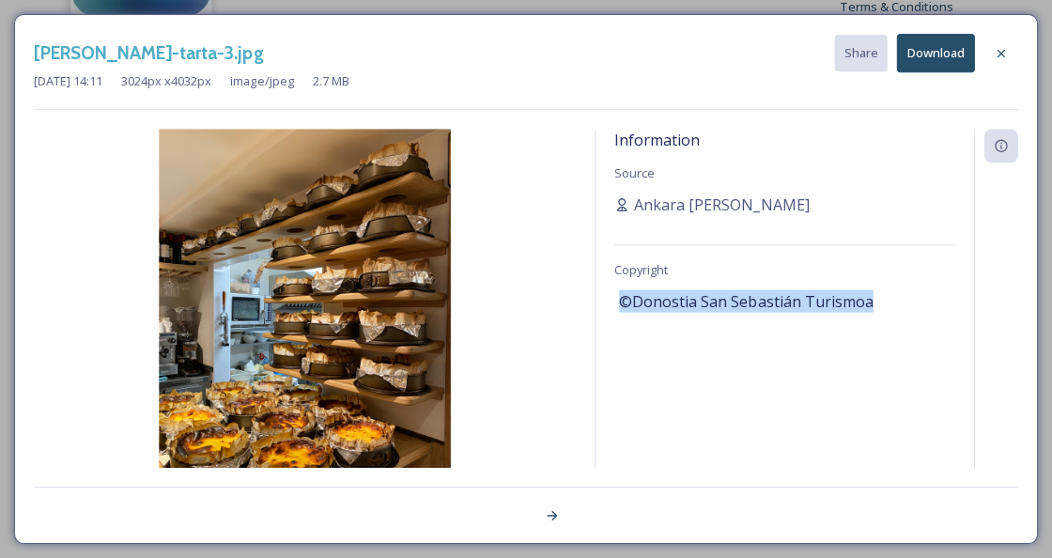
scroll to position [192, 0]
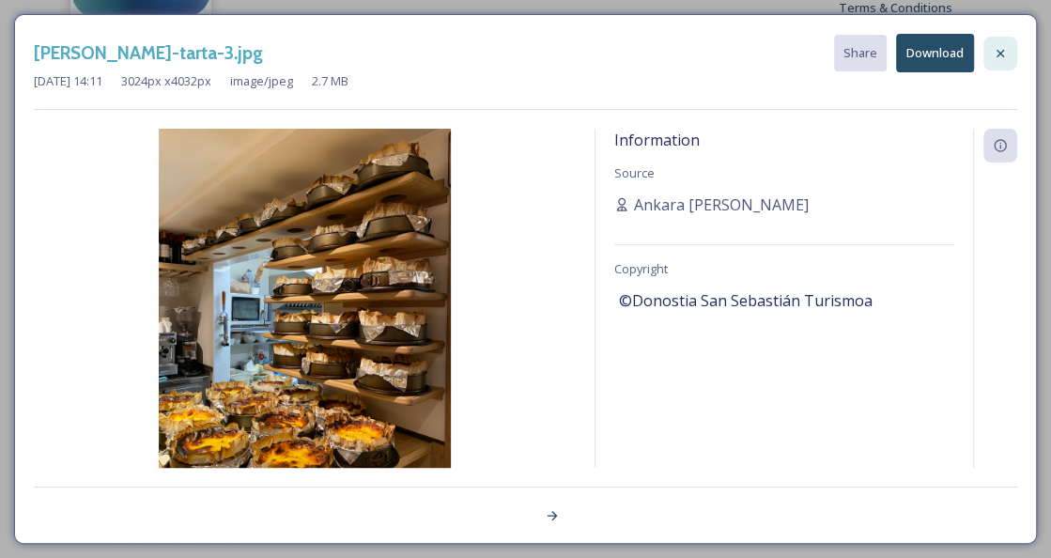
click at [1000, 56] on icon at bounding box center [1000, 53] width 15 height 15
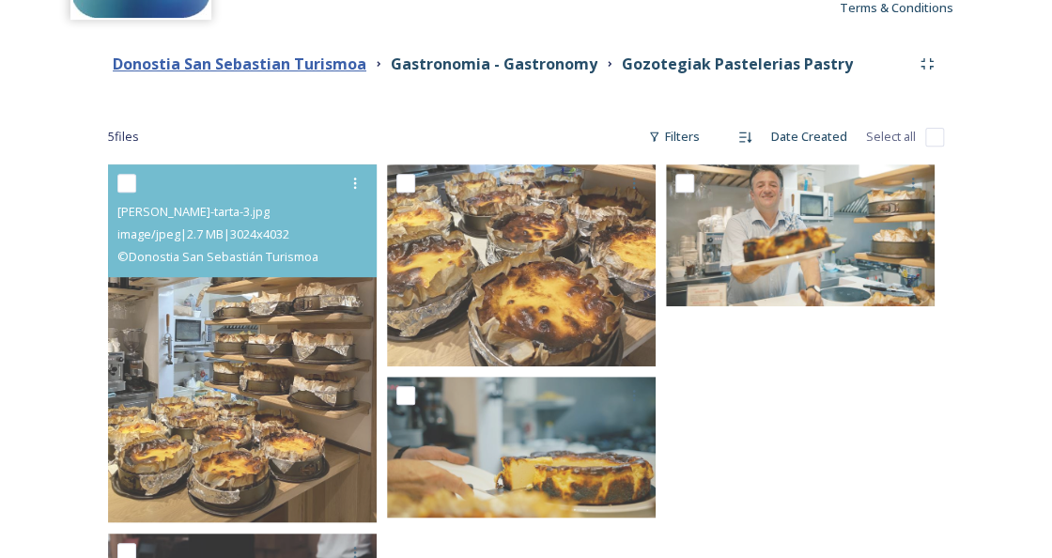
click at [303, 69] on strong "Donostia San Sebastian Turismoa" at bounding box center [240, 64] width 254 height 21
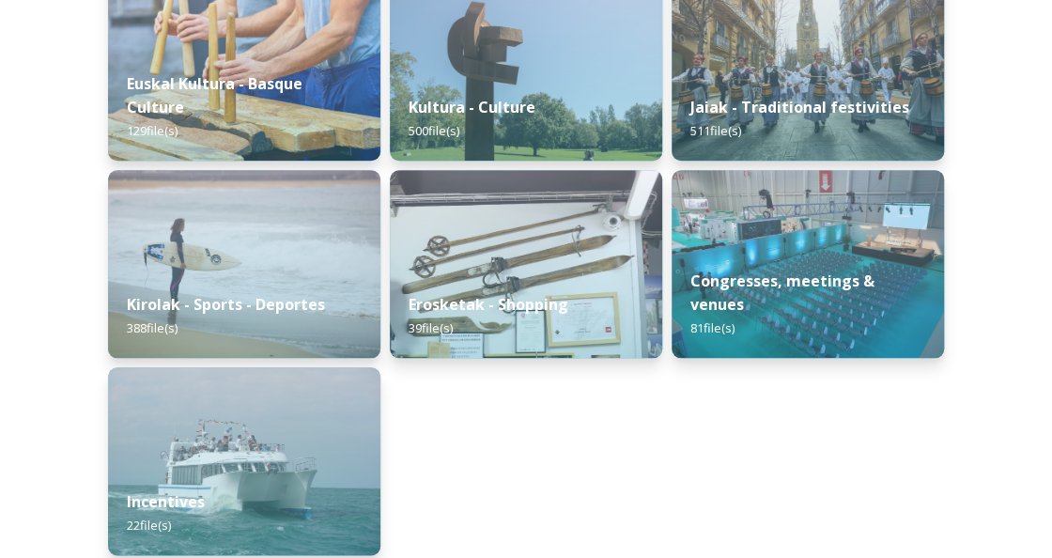
scroll to position [540, 0]
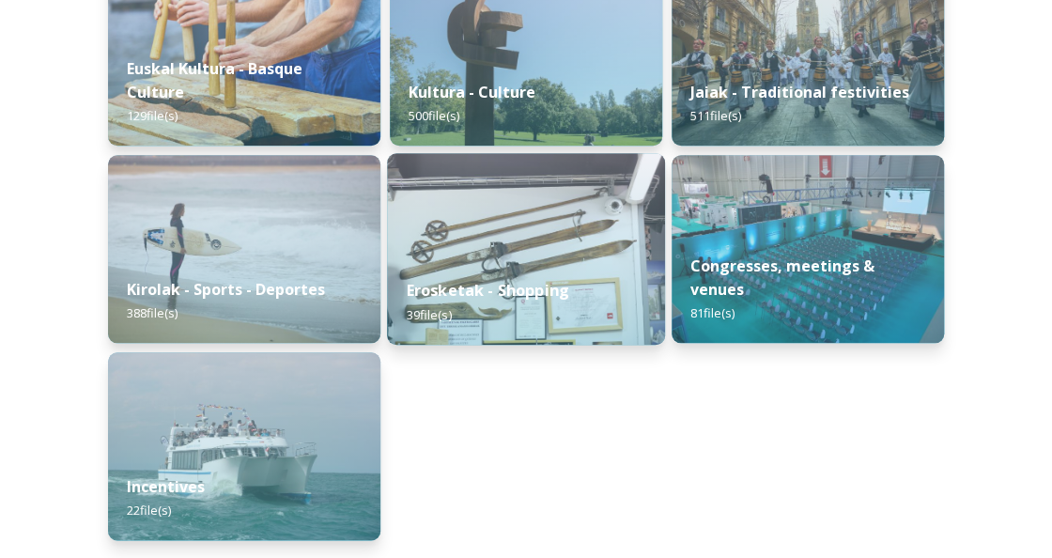
click at [429, 289] on strong "Erosketak - Shopping" at bounding box center [488, 290] width 162 height 21
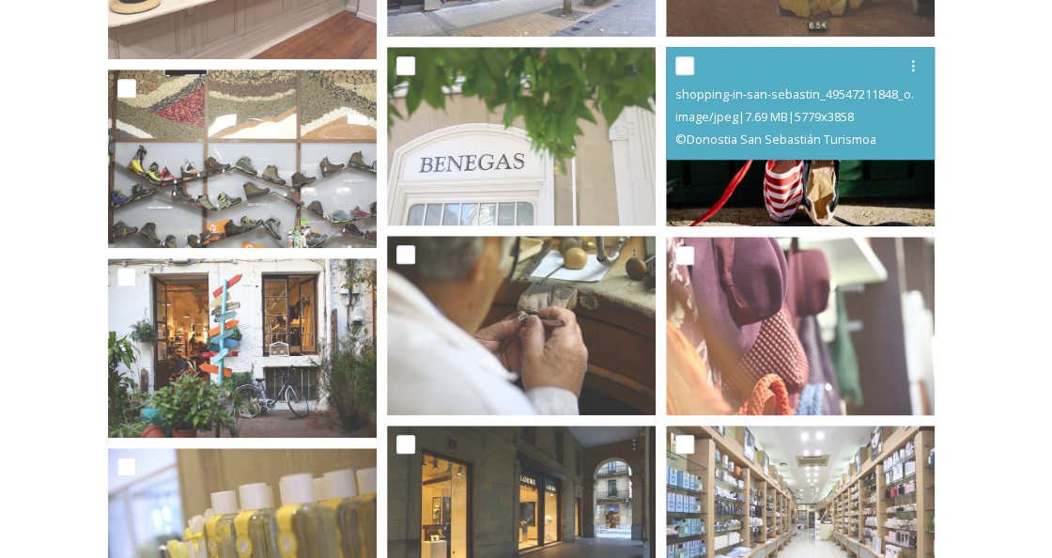
scroll to position [500, 0]
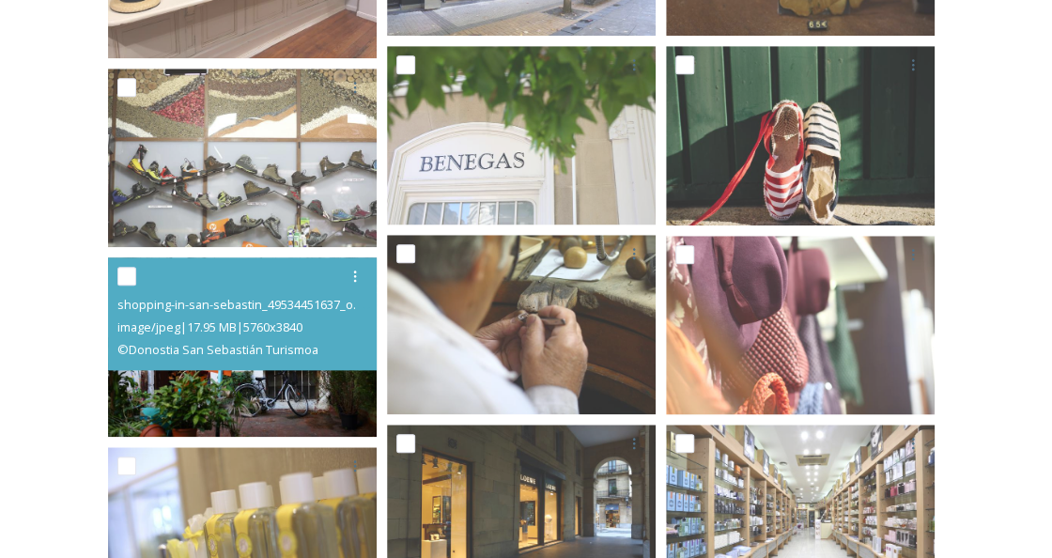
click at [245, 381] on img at bounding box center [242, 346] width 269 height 179
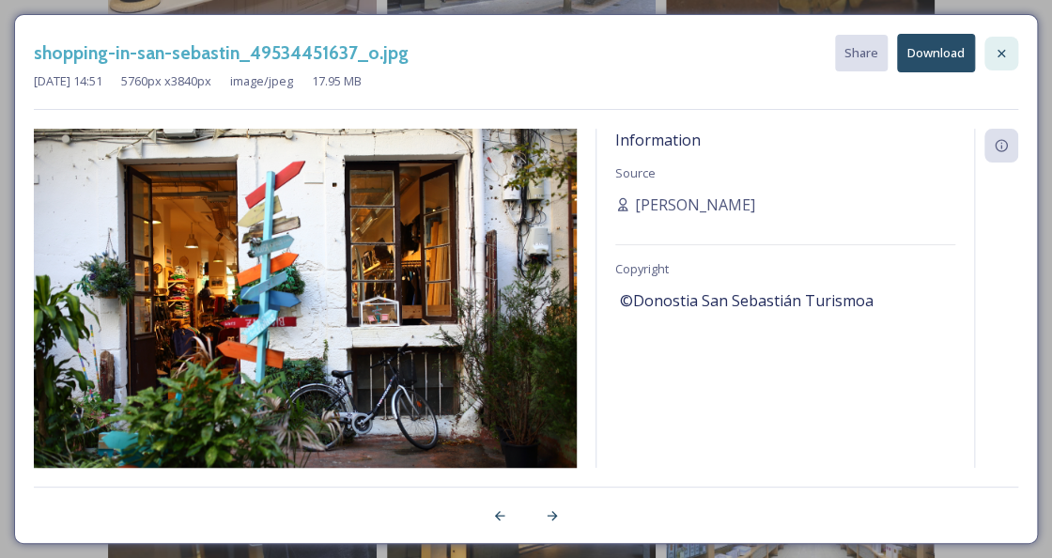
click at [1006, 52] on icon at bounding box center [1001, 53] width 15 height 15
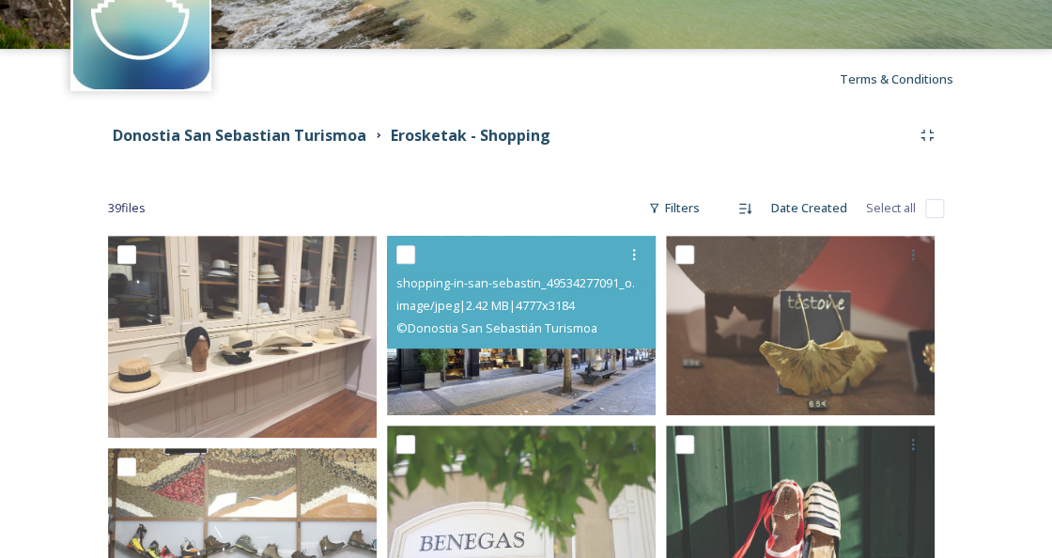
scroll to position [128, 0]
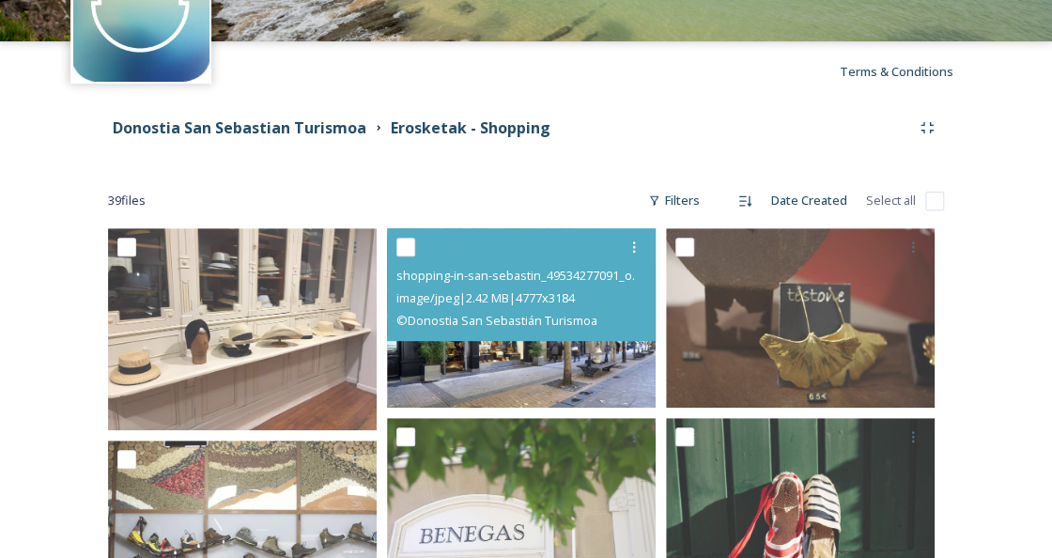
click at [514, 361] on img at bounding box center [521, 317] width 269 height 179
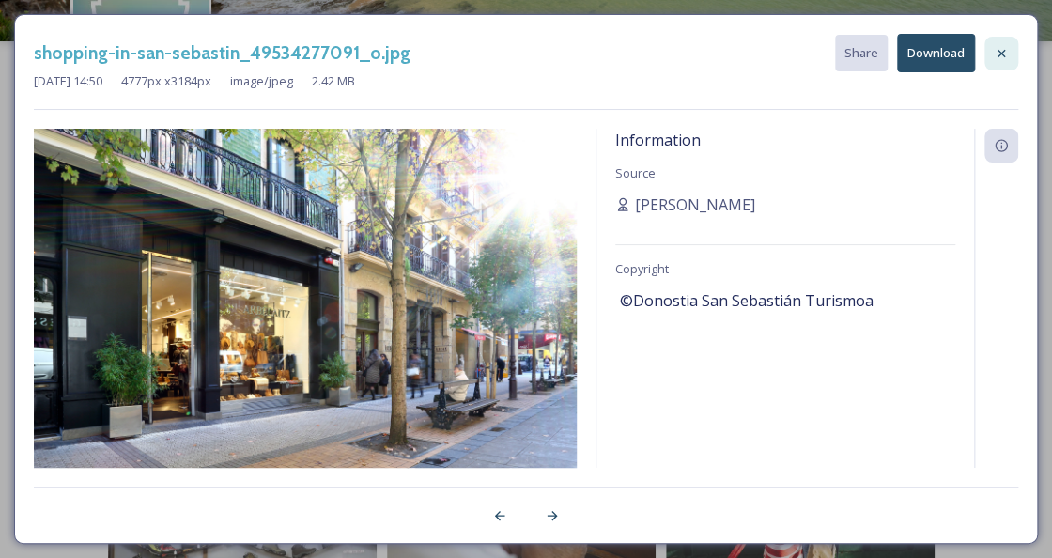
click at [996, 55] on icon at bounding box center [1001, 53] width 15 height 15
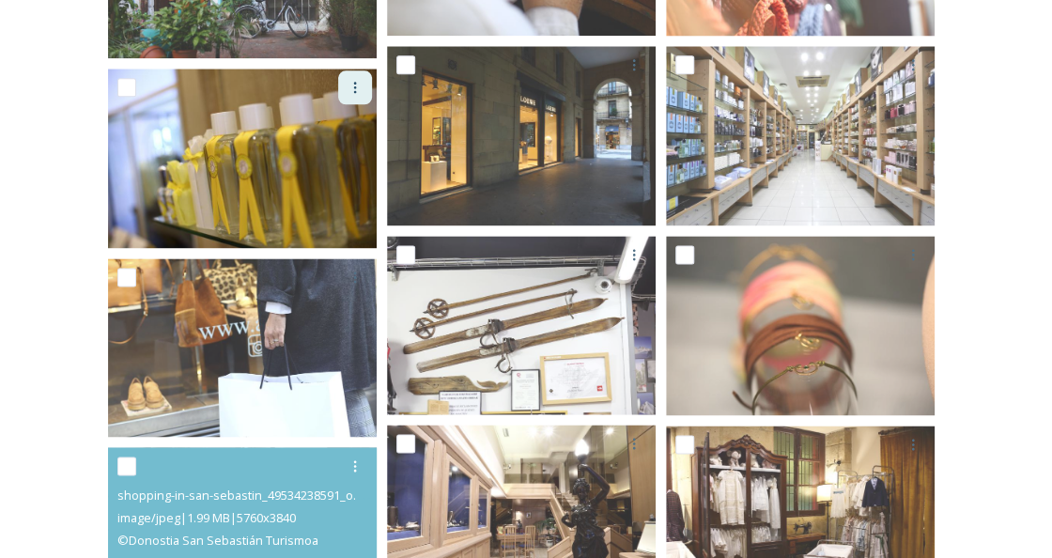
scroll to position [879, 0]
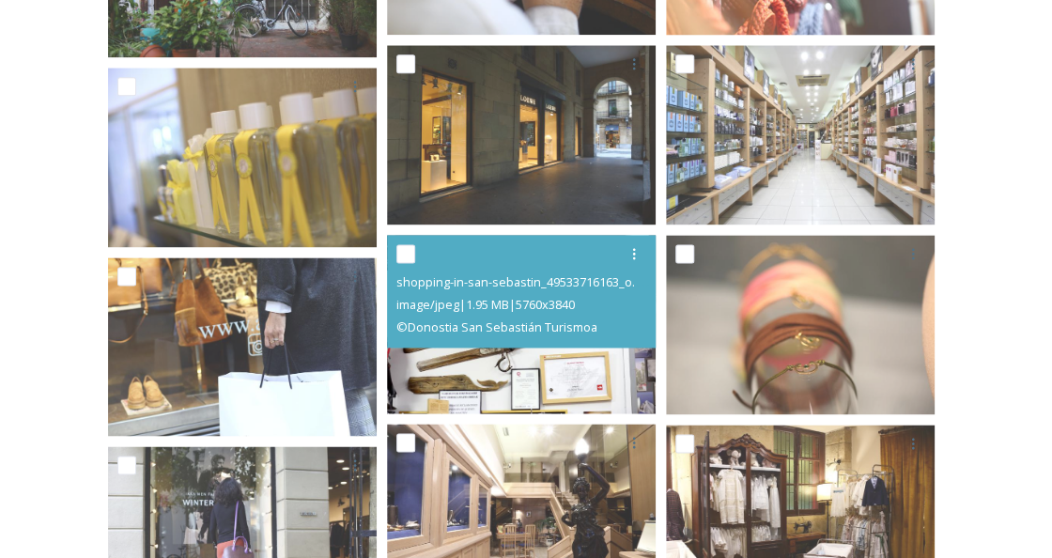
click at [516, 388] on img at bounding box center [521, 324] width 269 height 179
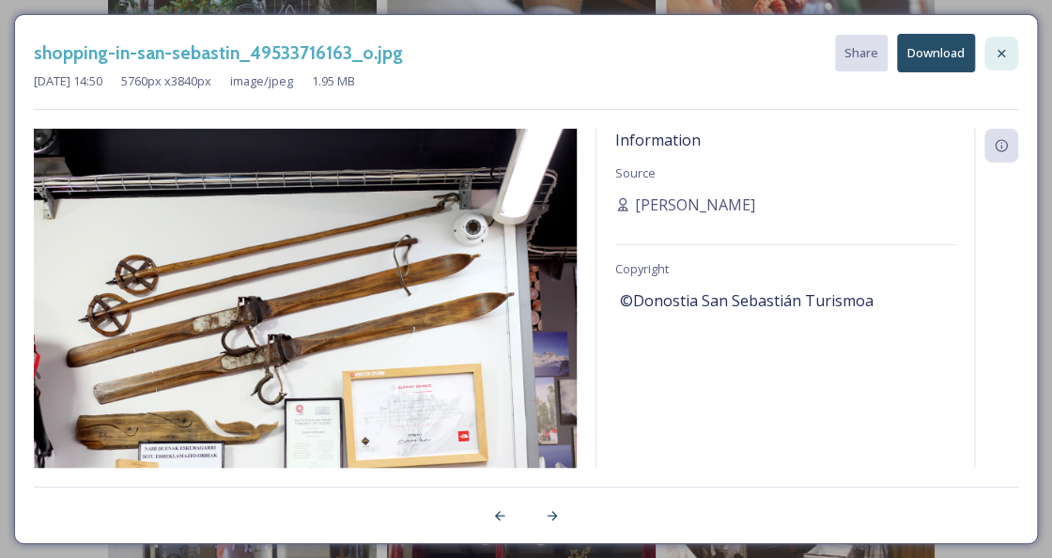
click at [997, 49] on icon at bounding box center [1001, 53] width 15 height 15
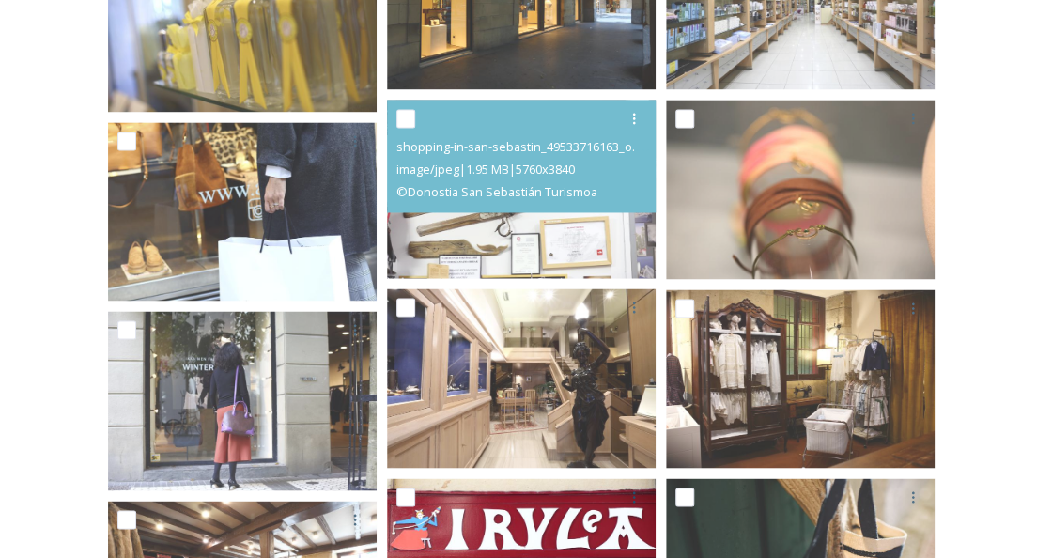
scroll to position [1020, 0]
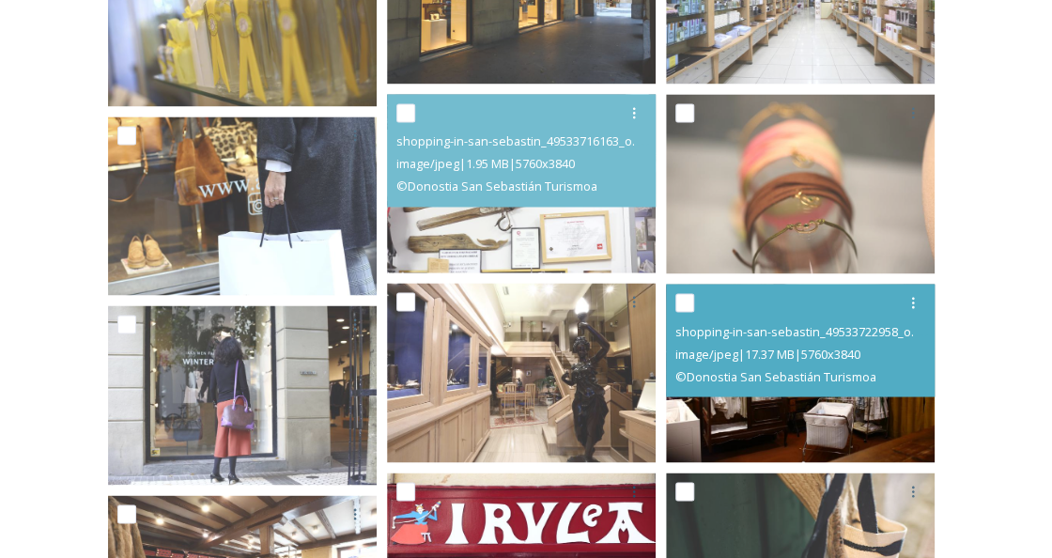
click at [741, 417] on img at bounding box center [800, 373] width 269 height 179
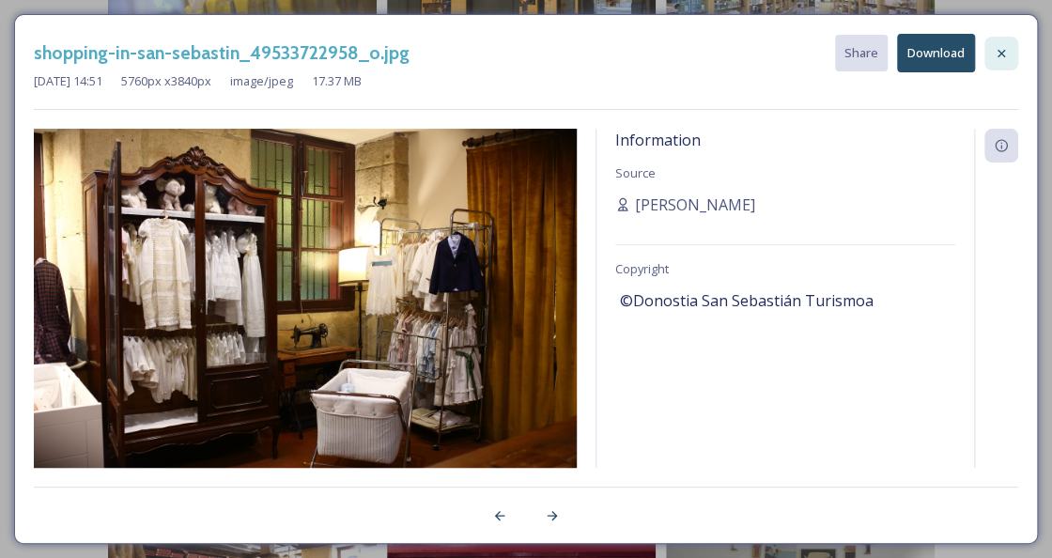
click at [1004, 50] on icon at bounding box center [1001, 53] width 8 height 8
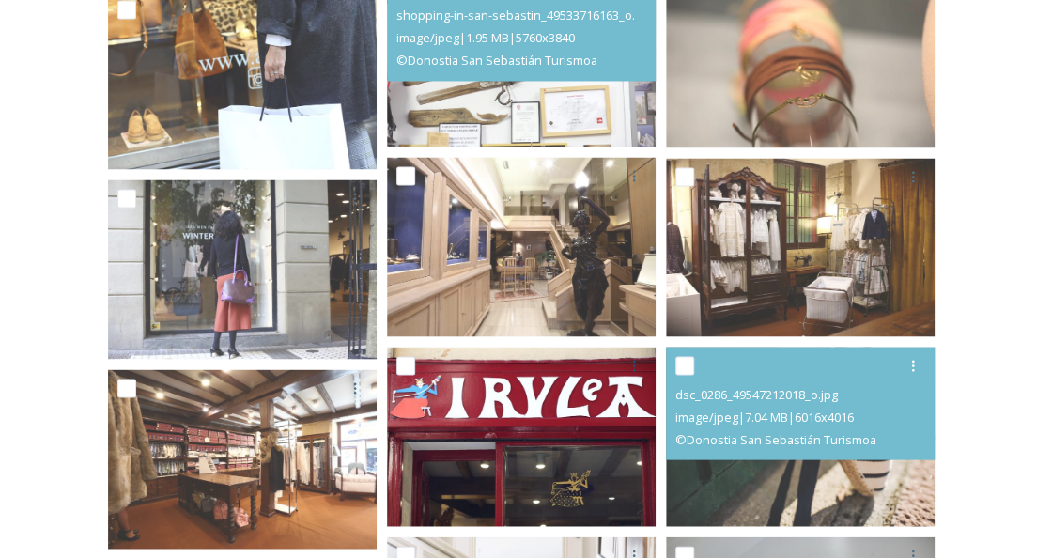
scroll to position [1182, 0]
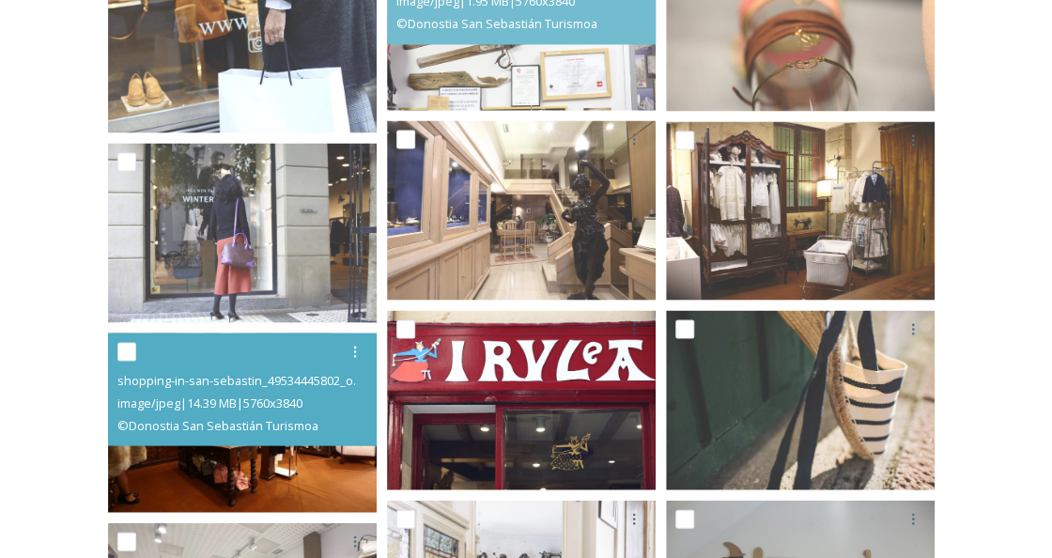
click at [275, 481] on img at bounding box center [242, 421] width 269 height 179
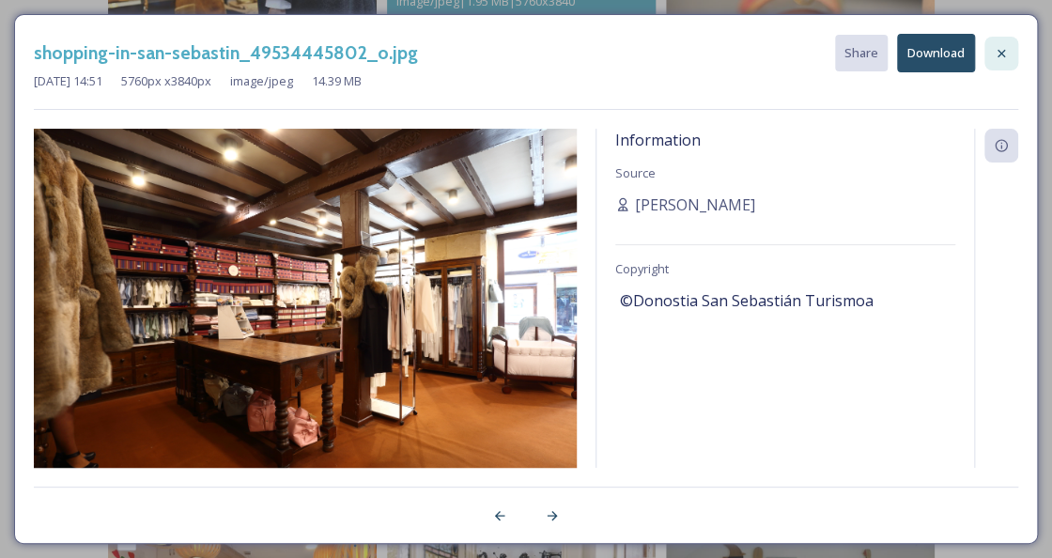
click at [1006, 48] on icon at bounding box center [1001, 53] width 15 height 15
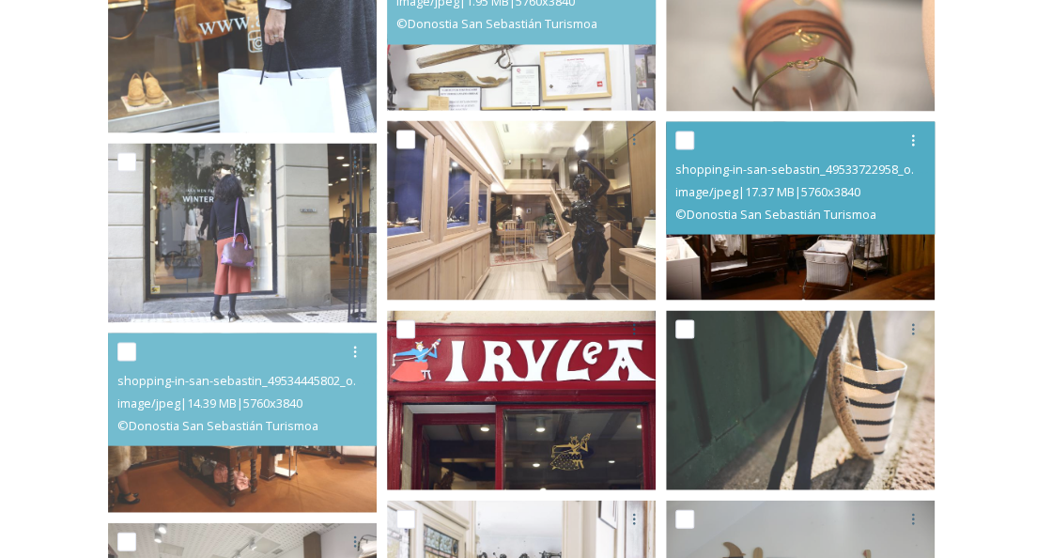
click at [786, 265] on img at bounding box center [800, 210] width 269 height 179
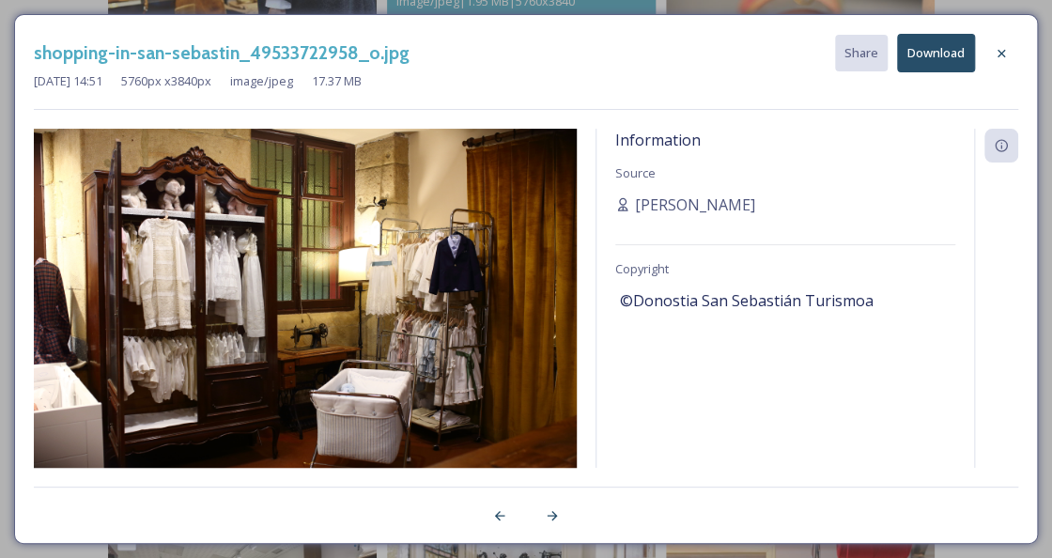
click at [912, 66] on button "Download" at bounding box center [936, 53] width 78 height 39
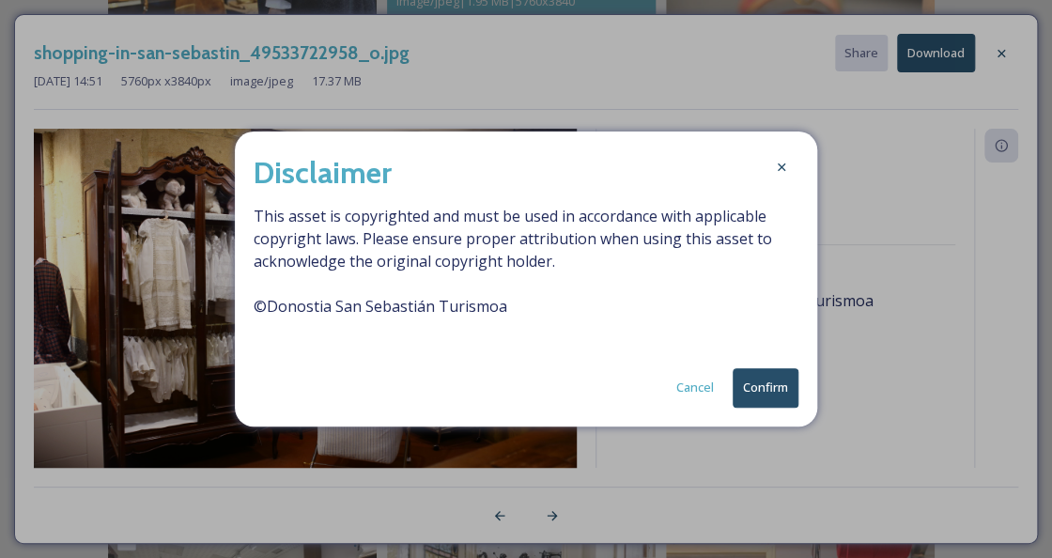
click at [760, 388] on button "Confirm" at bounding box center [765, 387] width 66 height 39
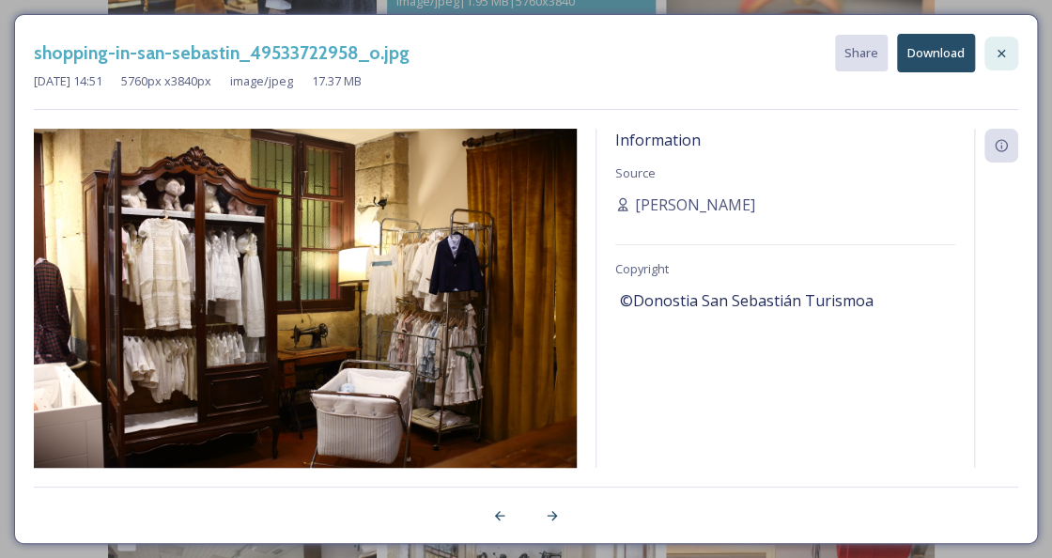
click at [998, 54] on icon at bounding box center [1001, 53] width 8 height 8
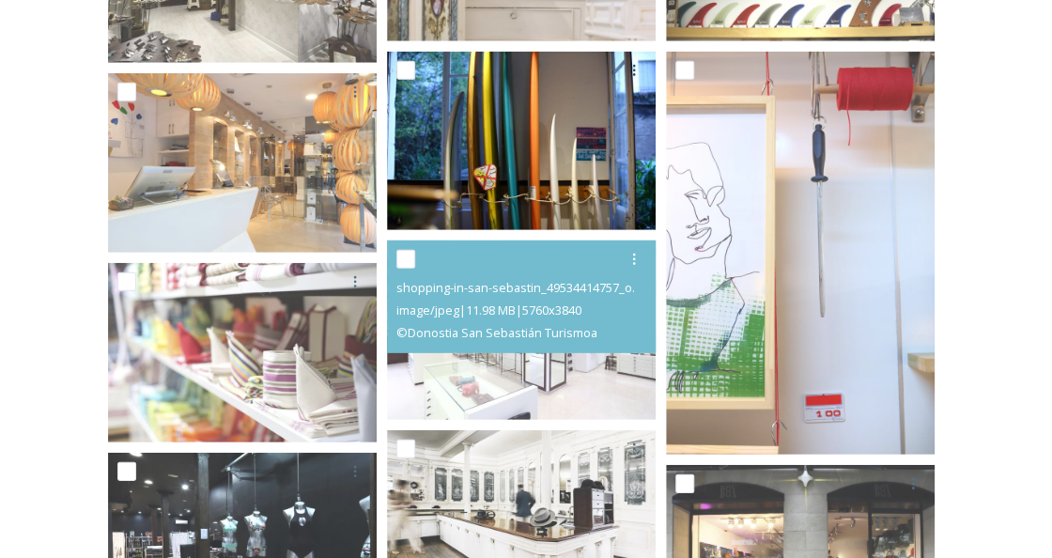
scroll to position [1825, 0]
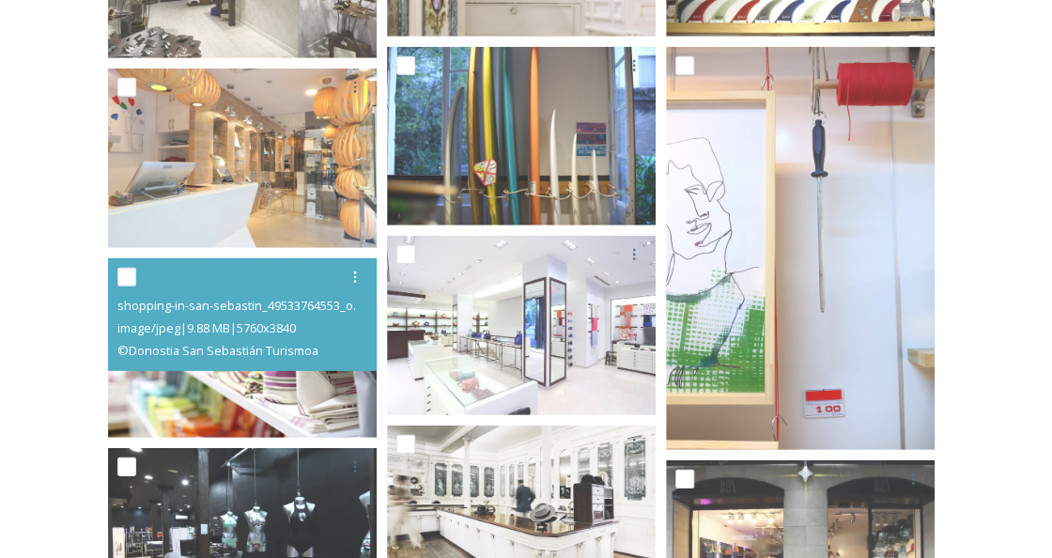
click at [336, 391] on img at bounding box center [242, 347] width 269 height 179
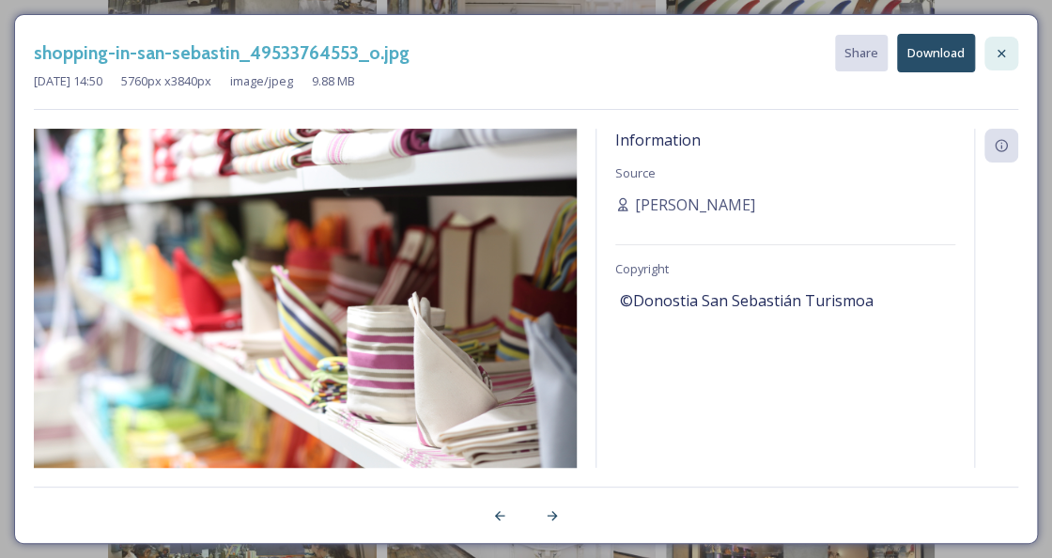
click at [1004, 55] on icon at bounding box center [1001, 53] width 8 height 8
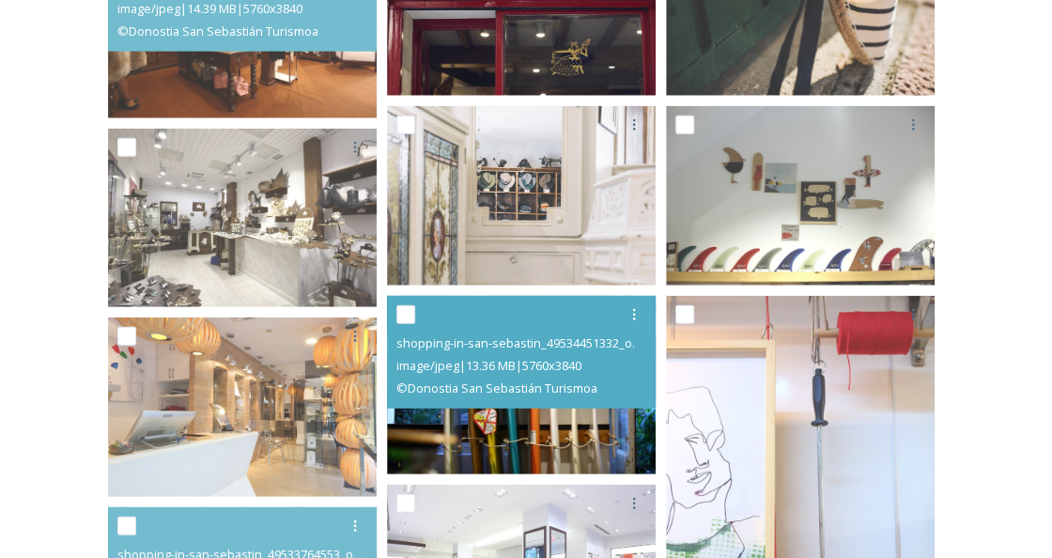
scroll to position [1572, 0]
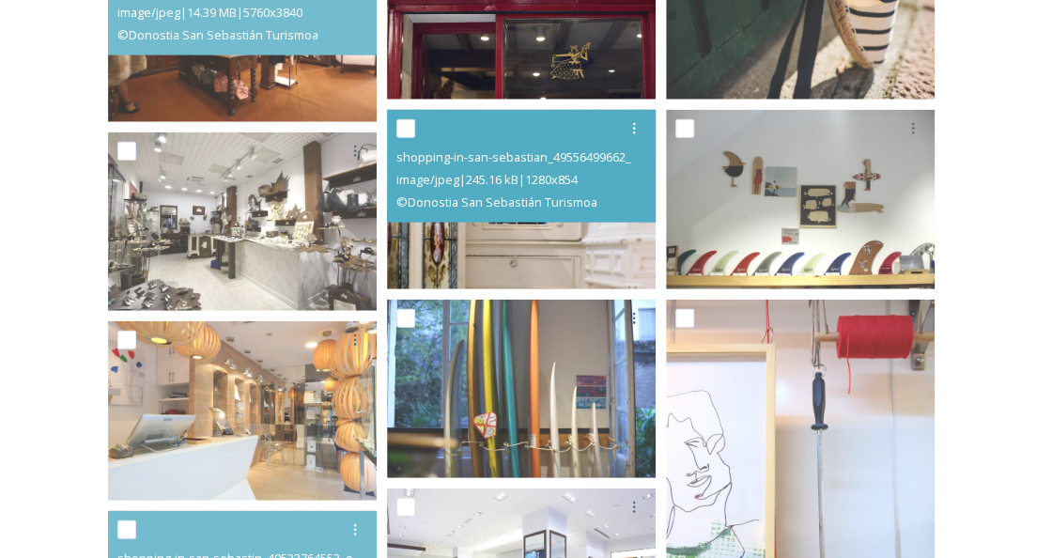
click at [543, 249] on img at bounding box center [521, 199] width 269 height 179
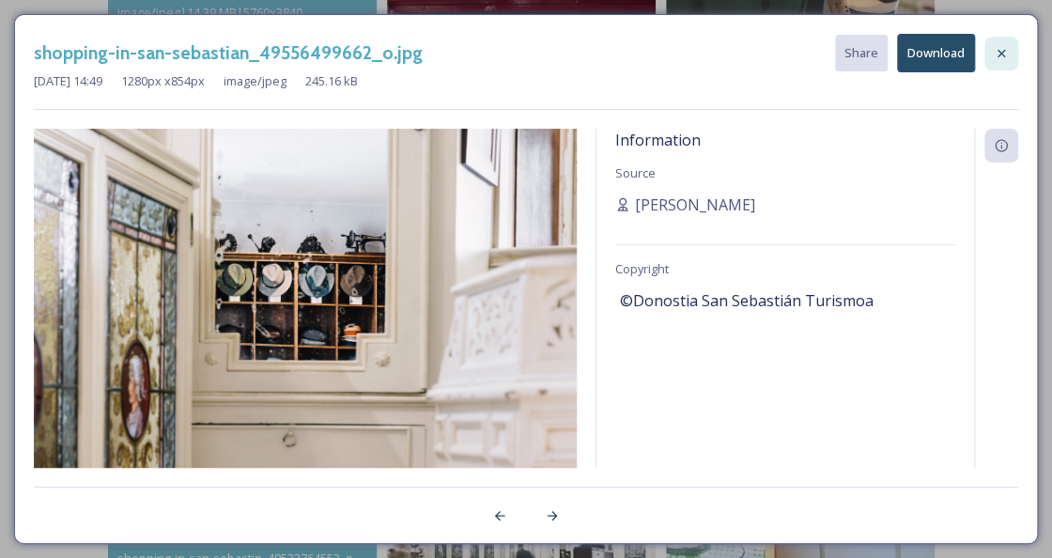
click at [997, 46] on icon at bounding box center [1001, 53] width 15 height 15
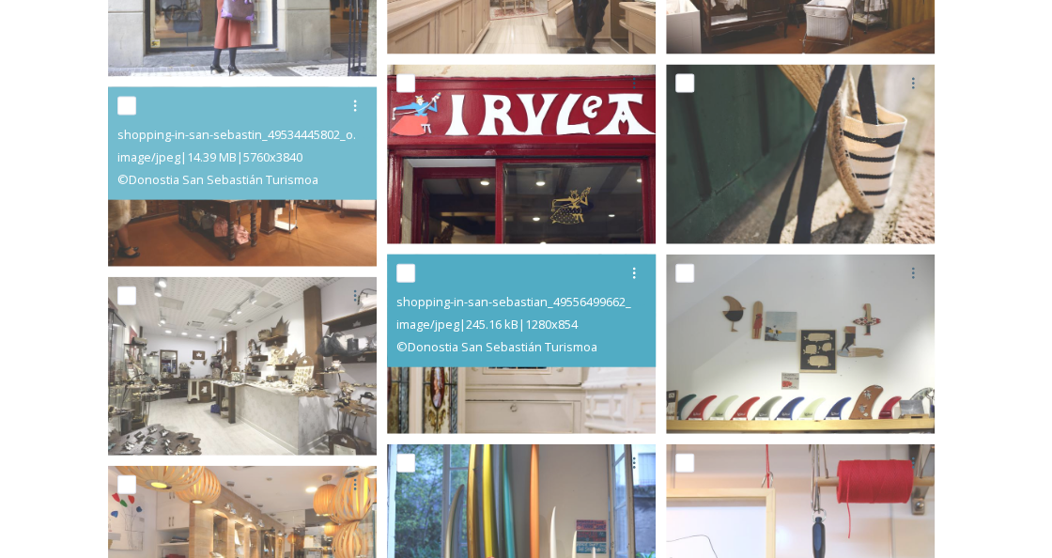
scroll to position [1411, 0]
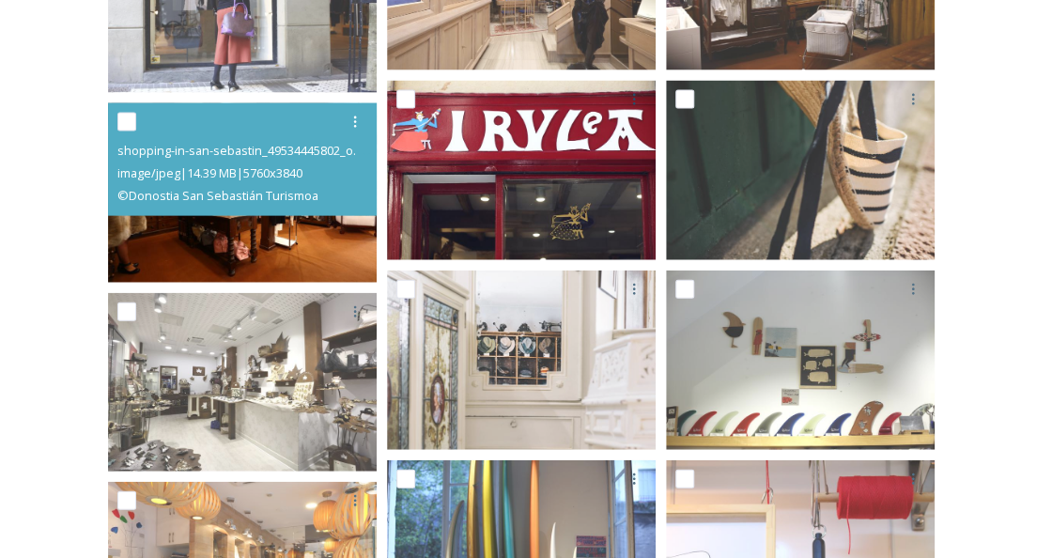
click at [316, 237] on img at bounding box center [242, 192] width 269 height 179
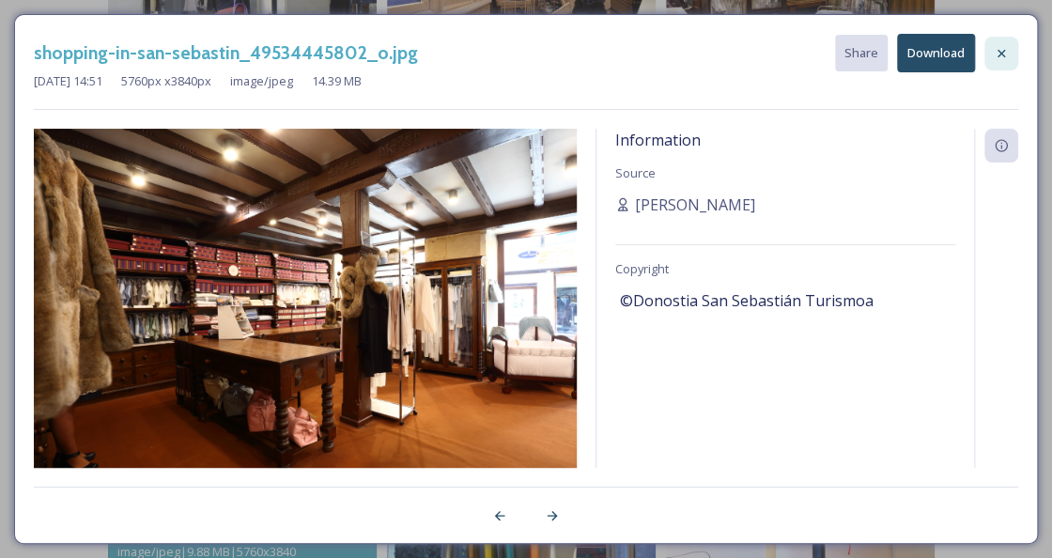
click at [1003, 53] on icon at bounding box center [1001, 53] width 15 height 15
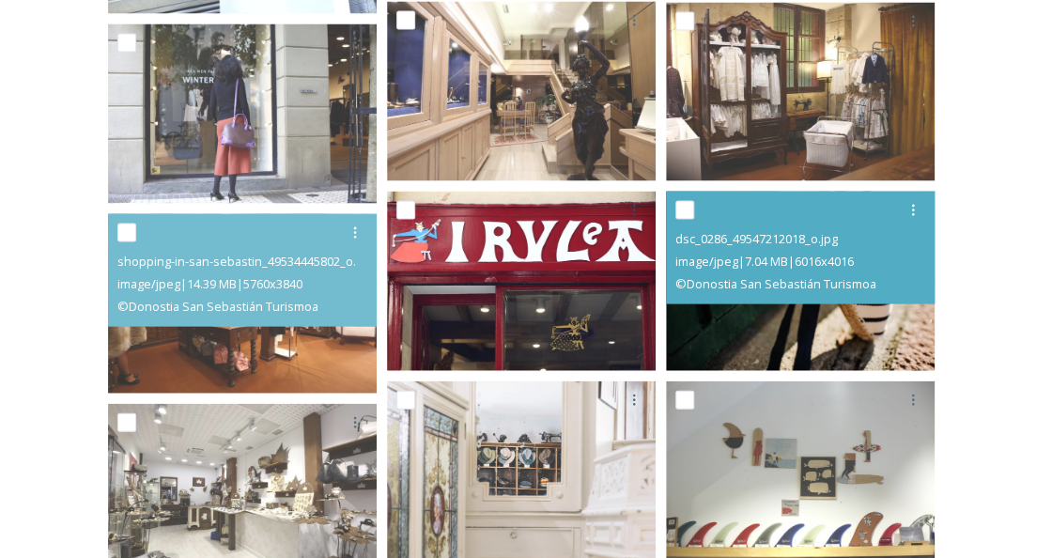
scroll to position [1302, 0]
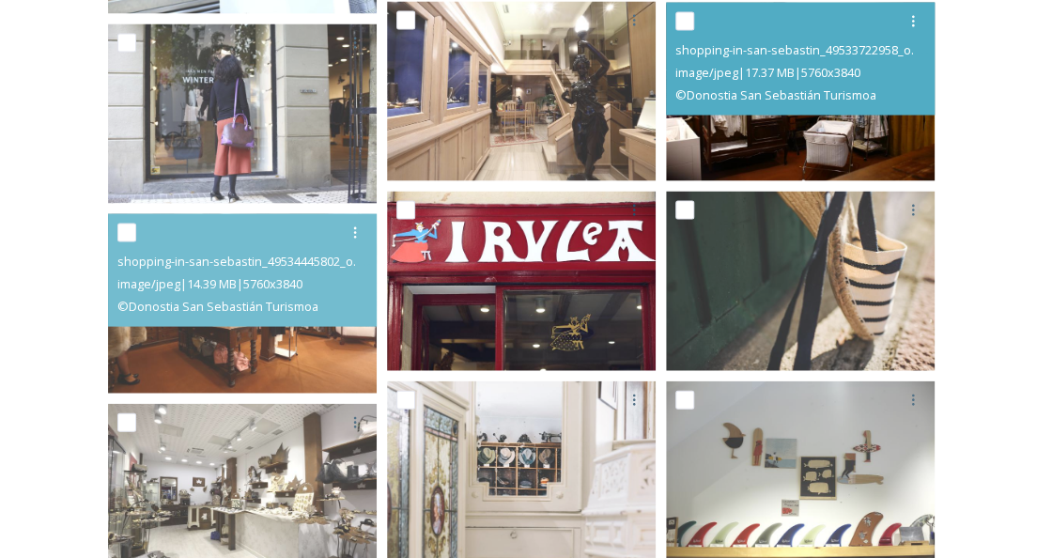
click at [782, 126] on img at bounding box center [800, 91] width 269 height 179
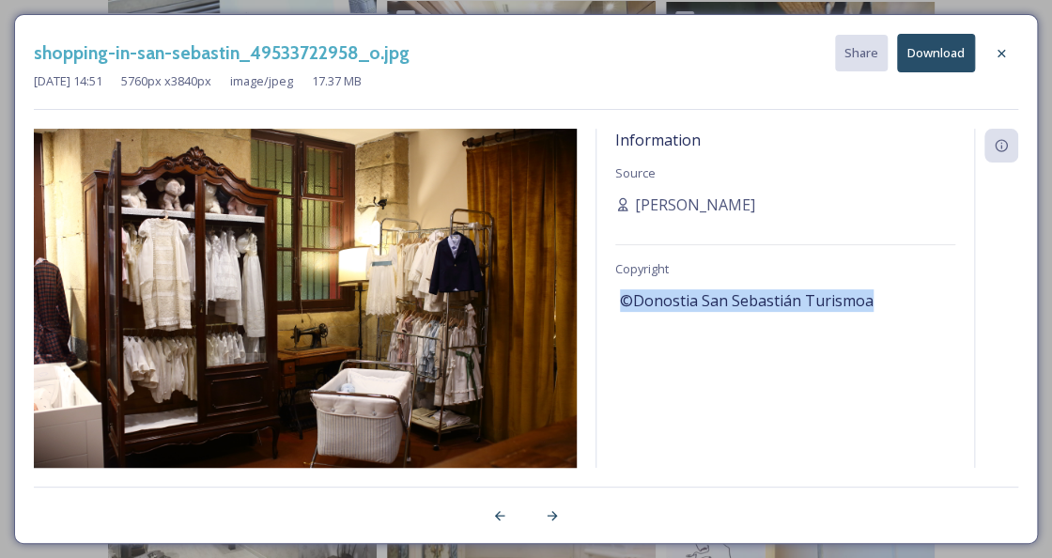
drag, startPoint x: 874, startPoint y: 307, endPoint x: 622, endPoint y: 301, distance: 252.7
click at [622, 301] on div "©Donostia San Sebastián Turismoa" at bounding box center [785, 301] width 331 height 32
copy span "©Donostia San Sebastián Turismoa"
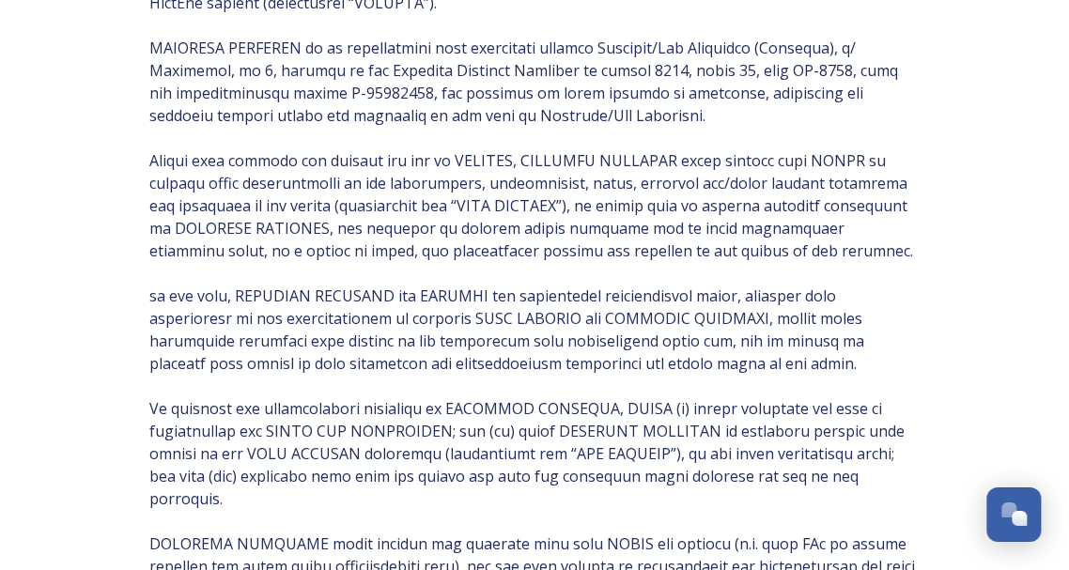
scroll to position [1538, 0]
